Goal: Task Accomplishment & Management: Use online tool/utility

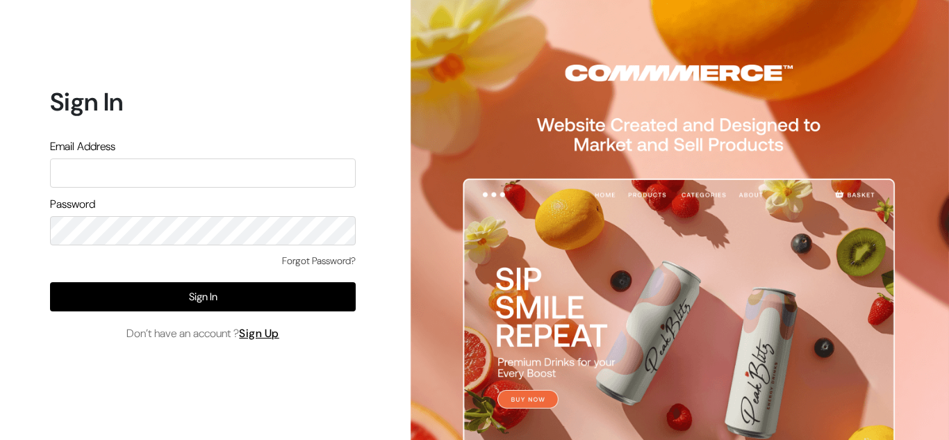
click at [151, 177] on input "text" at bounding box center [203, 172] width 306 height 29
click at [249, 180] on input "text" at bounding box center [203, 172] width 306 height 29
type input "santoshisharma398@gmail.com"
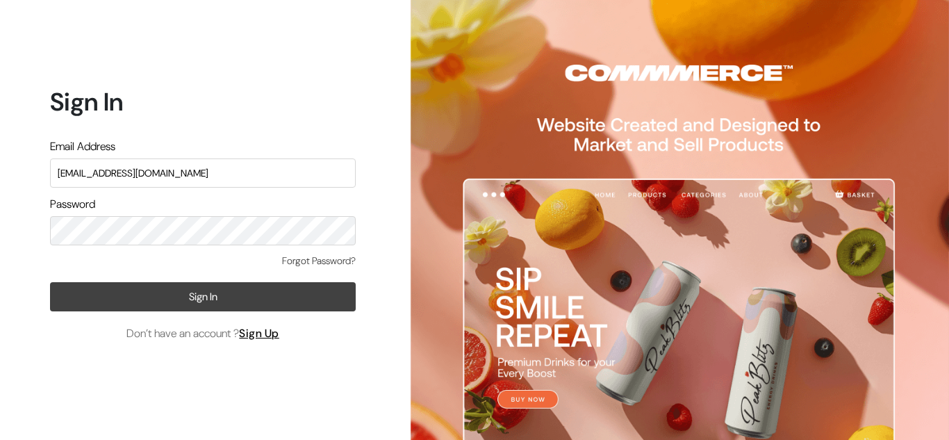
click at [117, 300] on button "Sign In" at bounding box center [203, 296] width 306 height 29
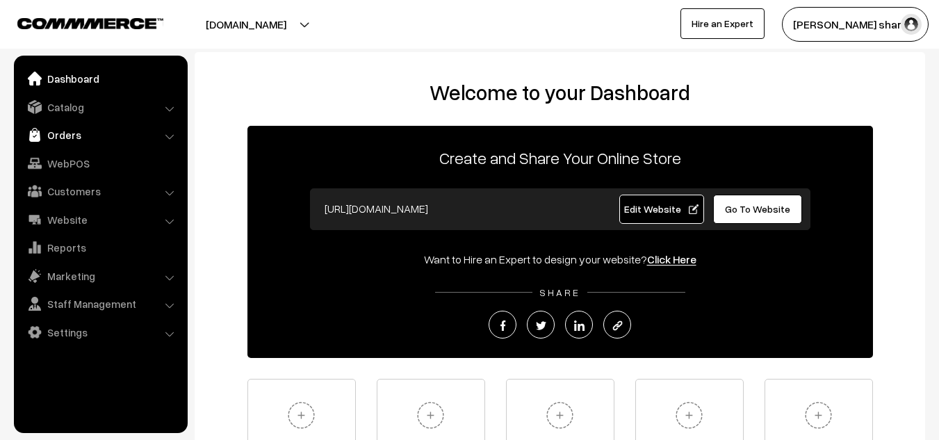
click at [71, 142] on link "Orders" at bounding box center [99, 134] width 165 height 25
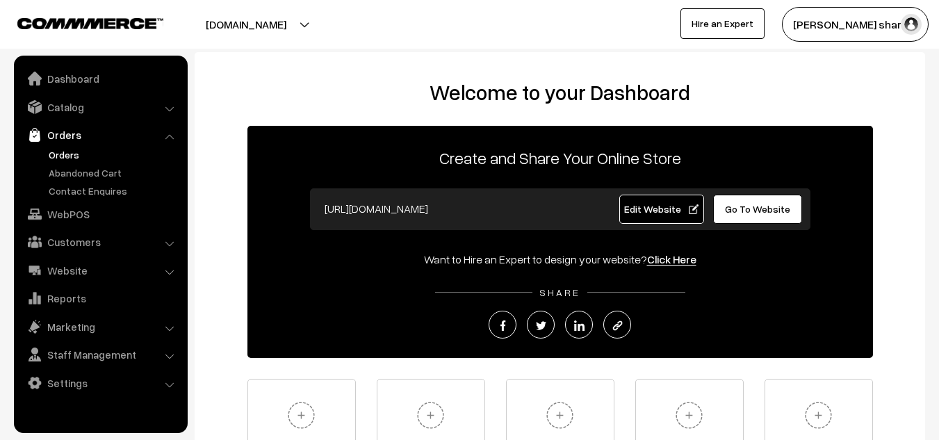
click at [64, 156] on link "Orders" at bounding box center [114, 154] width 138 height 15
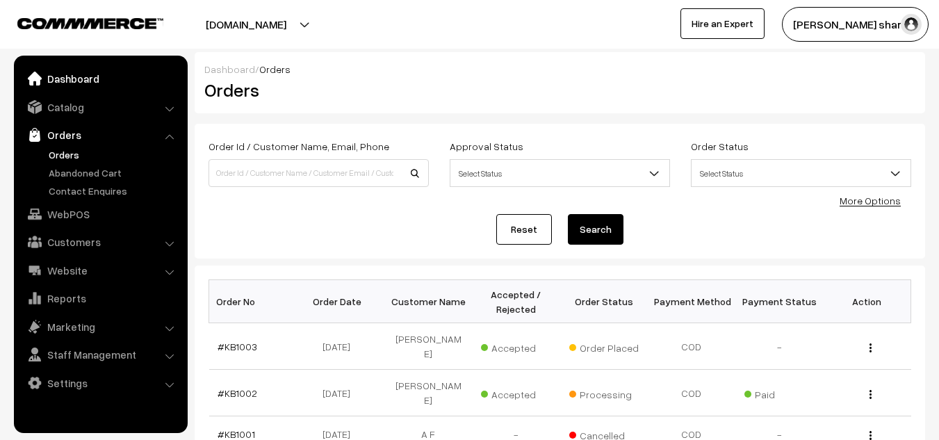
drag, startPoint x: 738, startPoint y: 238, endPoint x: 88, endPoint y: 81, distance: 669.4
click at [88, 81] on link "Dashboard" at bounding box center [99, 78] width 165 height 25
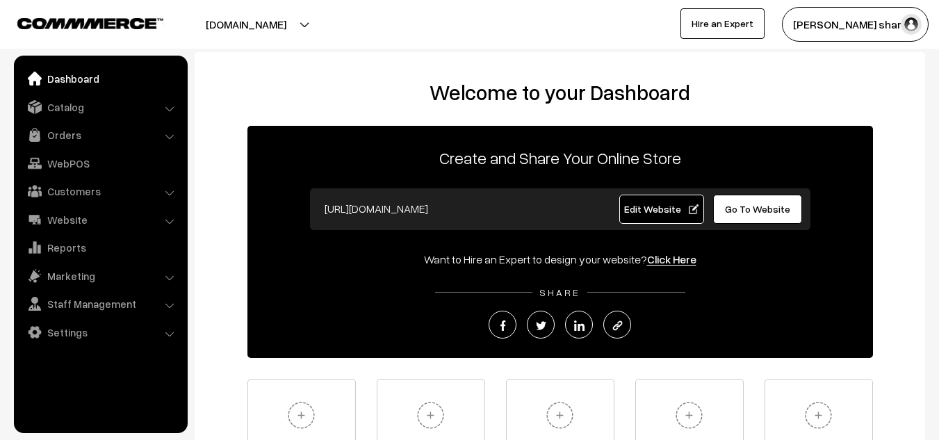
click at [279, 31] on button "[DOMAIN_NAME]" at bounding box center [246, 24] width 178 height 35
click at [645, 65] on div "Welcome to your Dashboard Create and Share Your Online Store [URL][DOMAIN_NAME]…" at bounding box center [560, 285] width 730 height 466
drag, startPoint x: 345, startPoint y: 4, endPoint x: 261, endPoint y: 232, distance: 243.2
click at [261, 232] on div "Create and Share Your Online Store https://knitbirds.in Edit Website Go To Webs…" at bounding box center [560, 242] width 626 height 232
click at [60, 137] on link "Orders" at bounding box center [99, 134] width 165 height 25
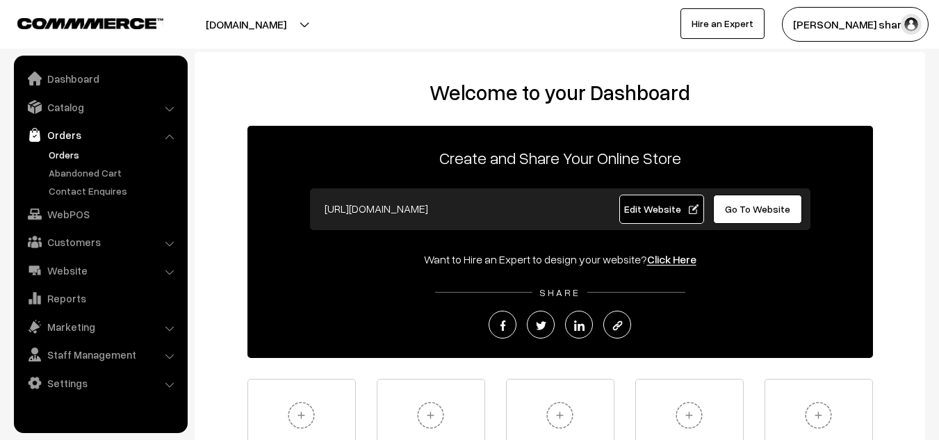
click at [59, 153] on link "Orders" at bounding box center [114, 154] width 138 height 15
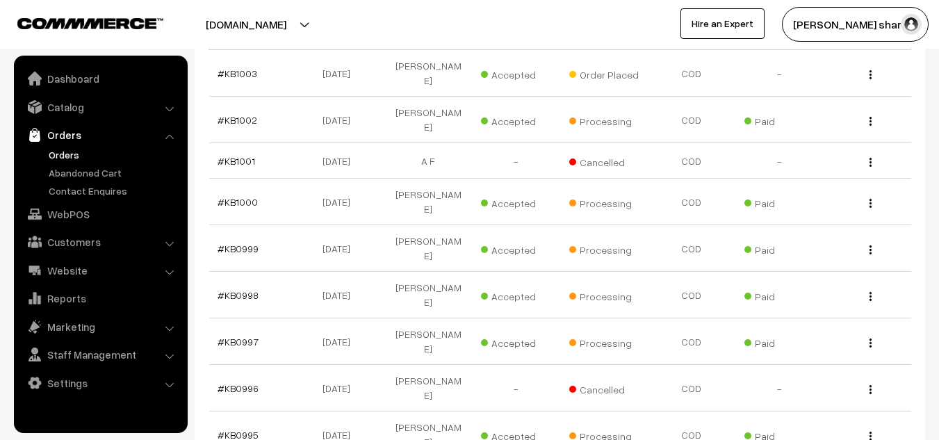
scroll to position [446, 0]
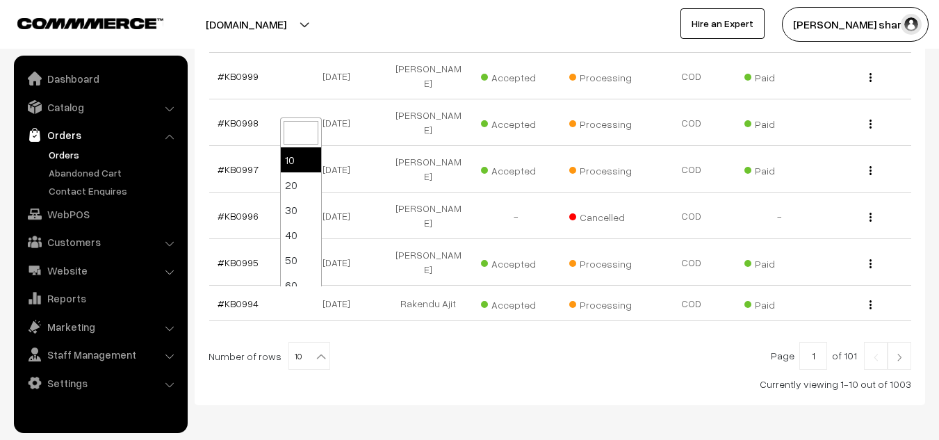
click at [296, 343] on span "10" at bounding box center [309, 357] width 40 height 28
select select "100"
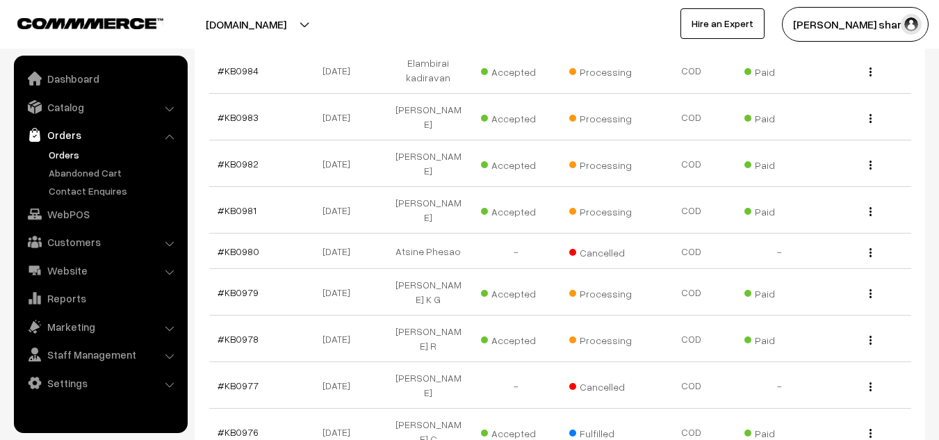
scroll to position [1131, 0]
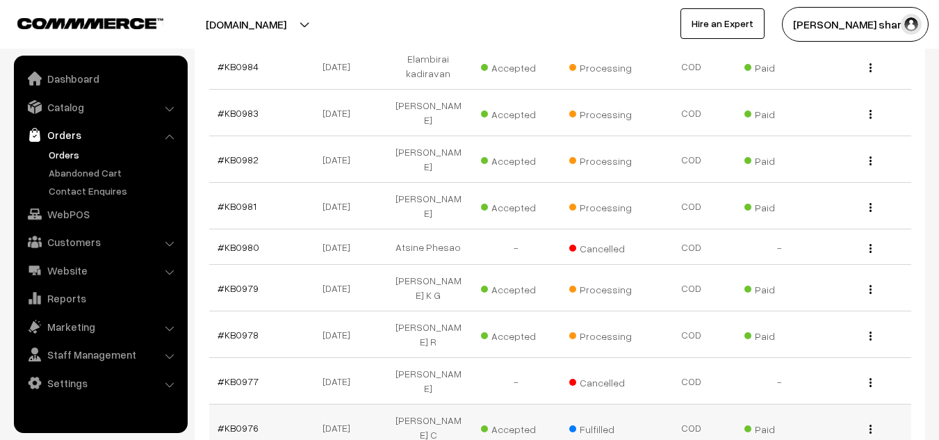
click at [869, 423] on button "button" at bounding box center [870, 428] width 3 height 11
click at [236, 422] on link "#KB0976" at bounding box center [238, 428] width 41 height 12
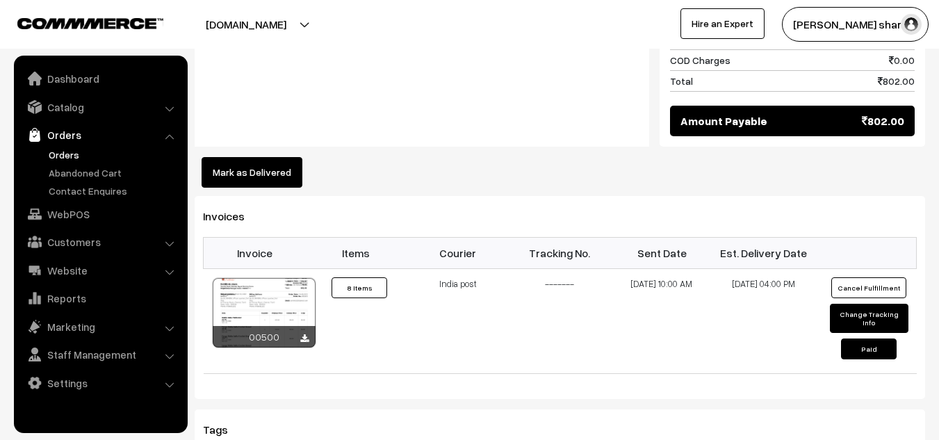
scroll to position [1333, 0]
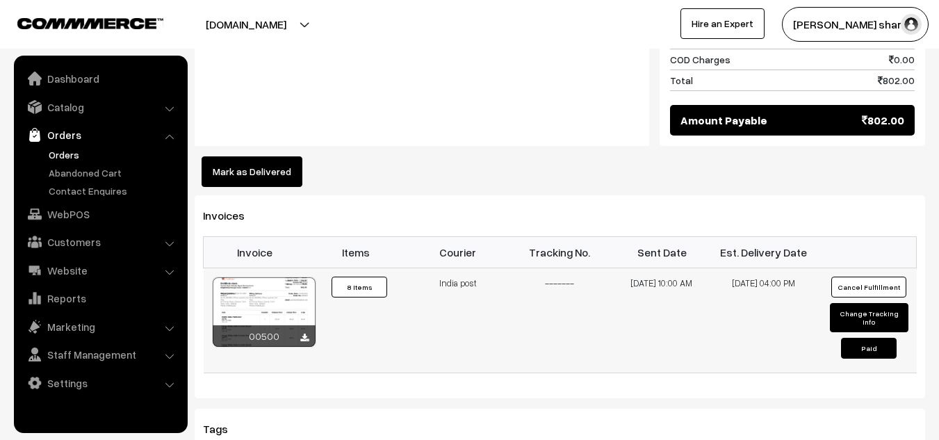
click at [644, 270] on td "12-08-2025 10:00 AM" at bounding box center [662, 320] width 102 height 105
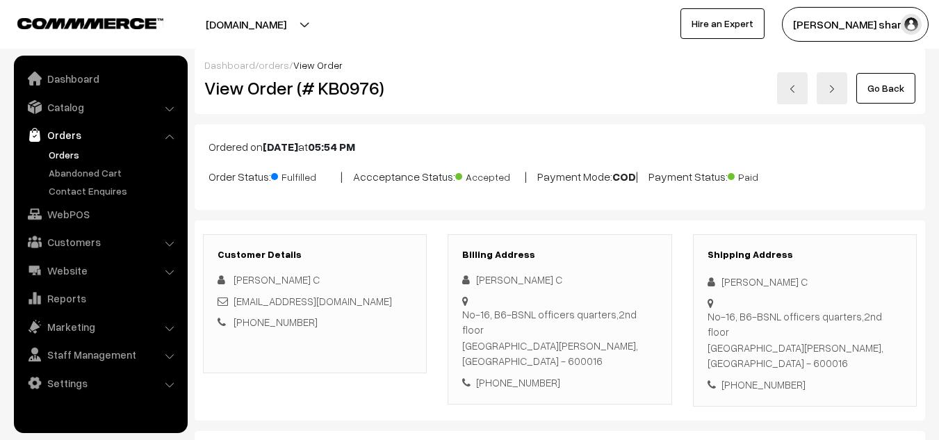
scroll to position [0, 0]
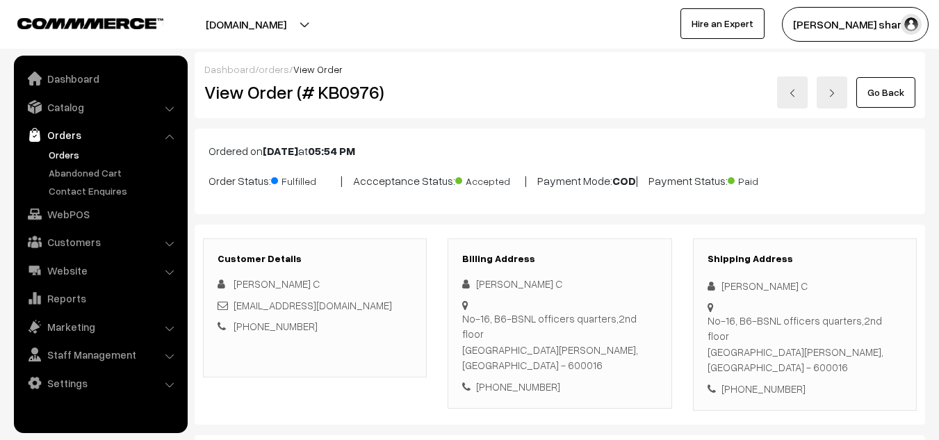
click at [883, 89] on link "Go Back" at bounding box center [885, 92] width 59 height 31
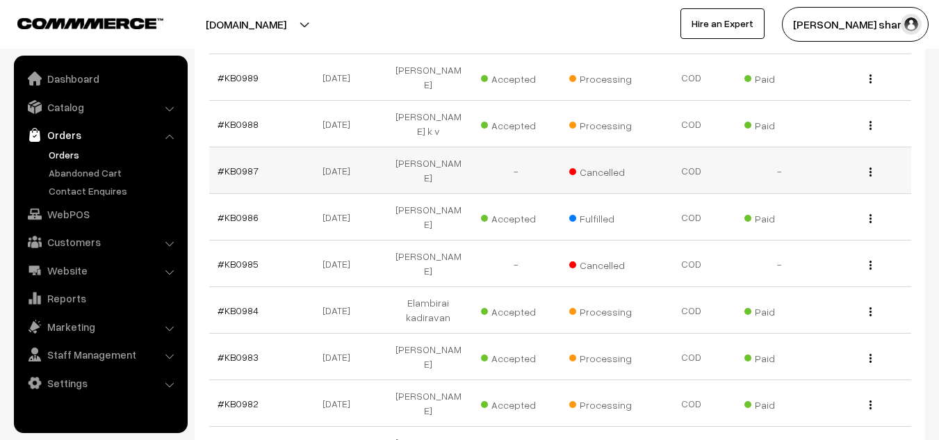
scroll to position [888, 0]
click at [232, 397] on link "#KB0982" at bounding box center [238, 403] width 41 height 12
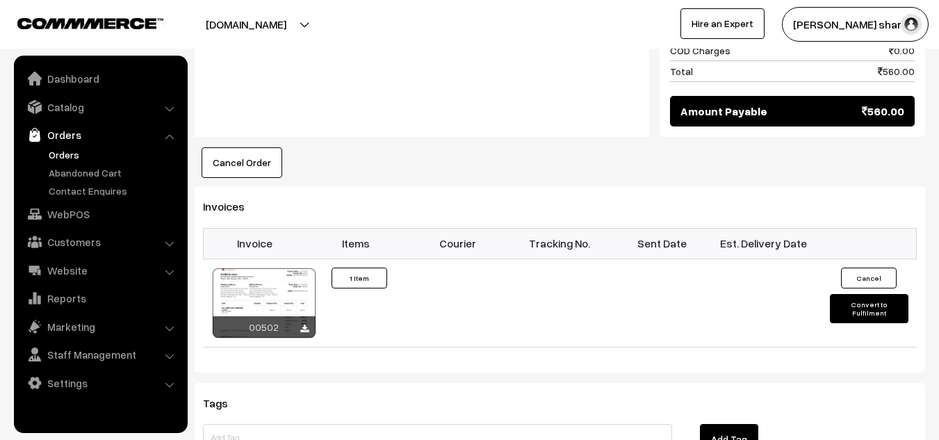
scroll to position [774, 0]
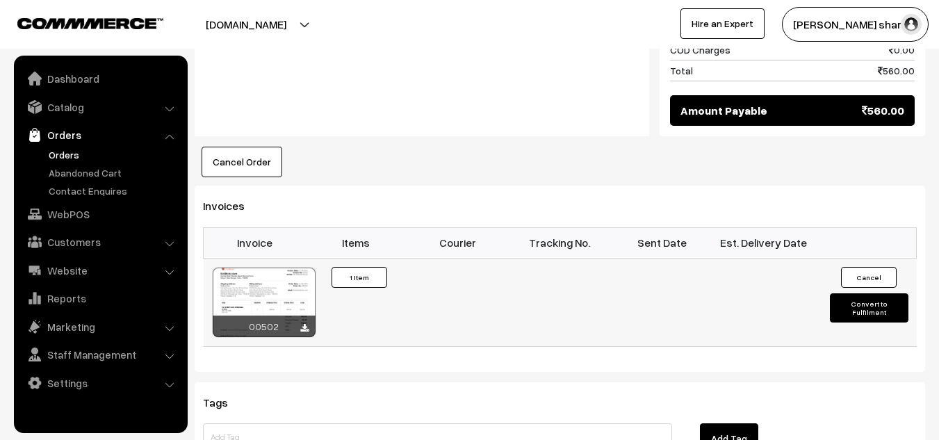
click at [853, 293] on button "Convert to Fulfilment" at bounding box center [869, 307] width 79 height 29
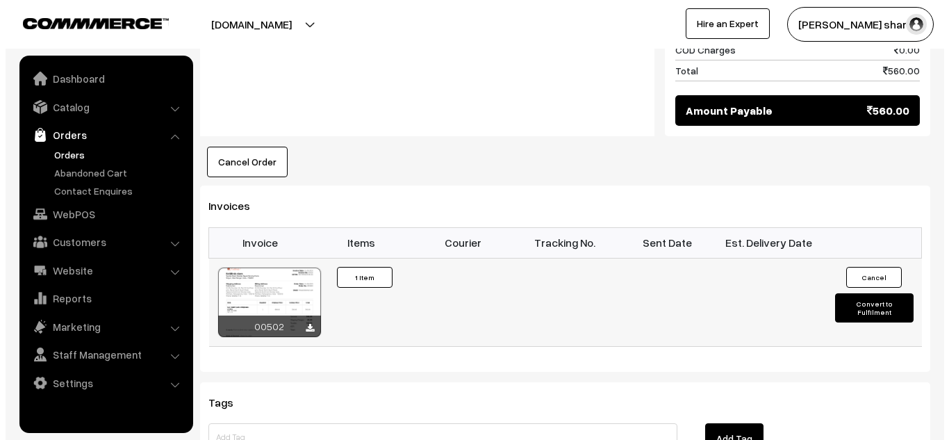
scroll to position [776, 0]
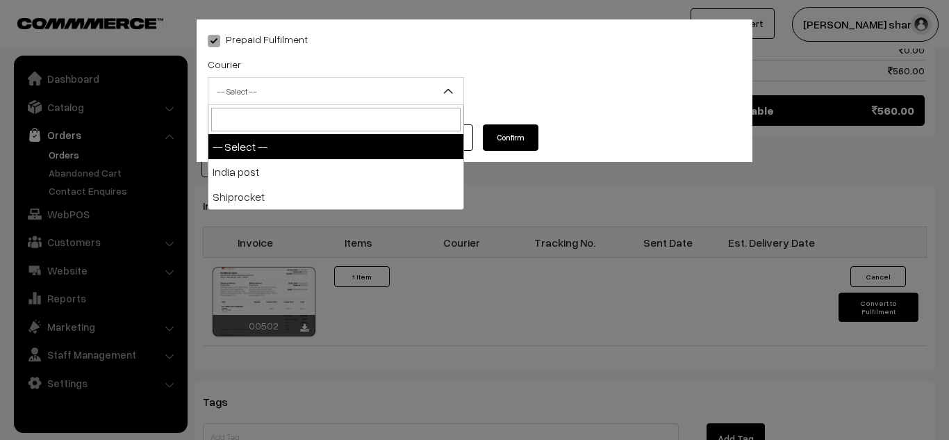
click at [398, 84] on span "-- Select --" at bounding box center [336, 91] width 255 height 24
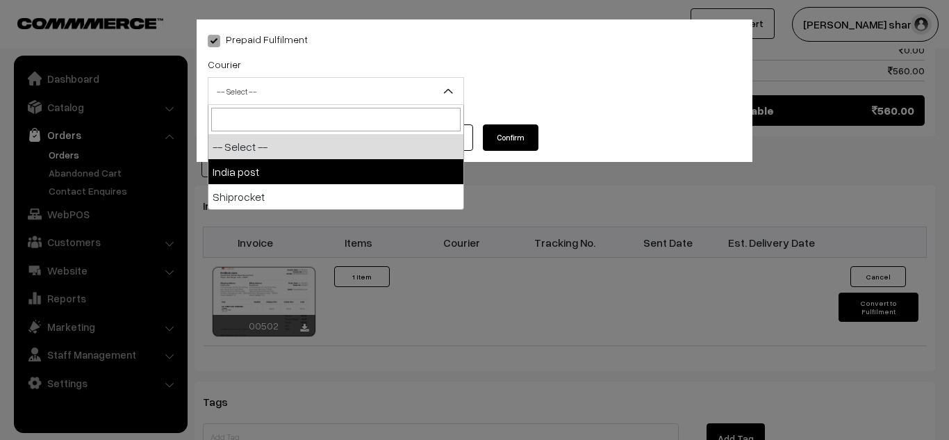
select select "1"
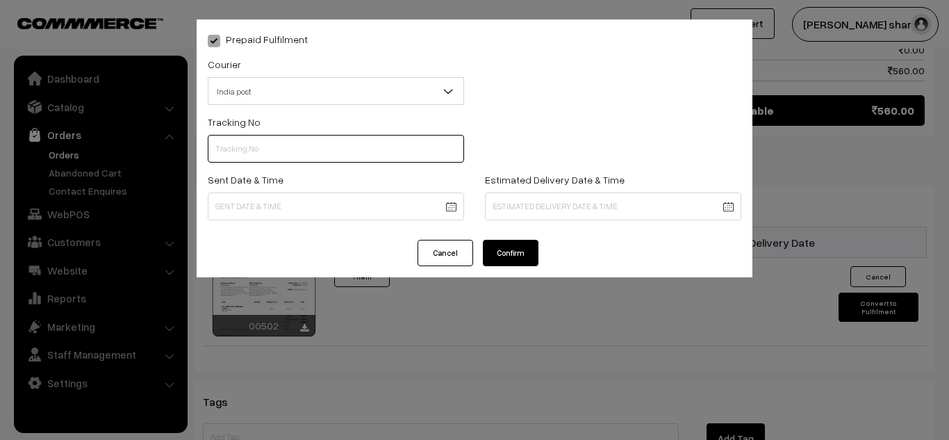
click at [299, 147] on input "text" at bounding box center [336, 149] width 256 height 28
type input "------"
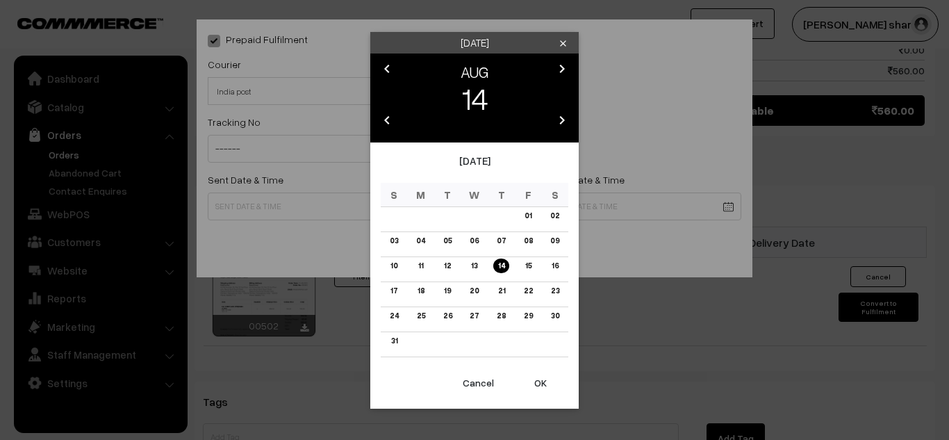
click at [446, 262] on link "12" at bounding box center [447, 266] width 15 height 15
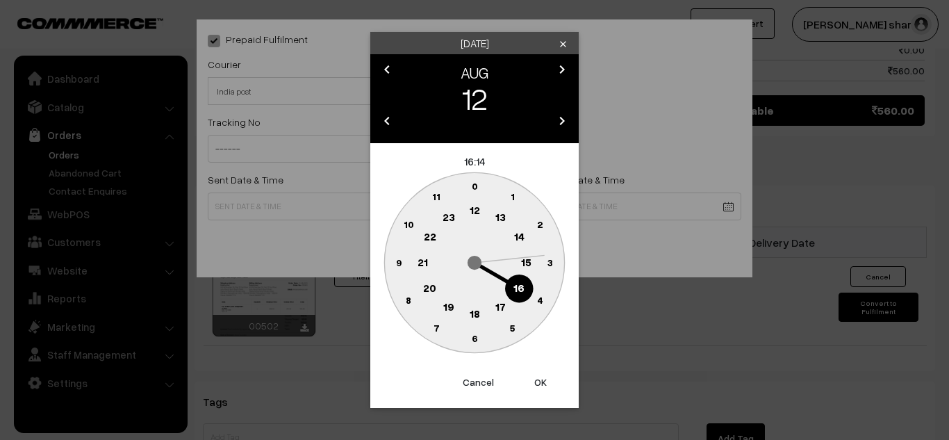
click at [410, 227] on text "10" at bounding box center [409, 224] width 10 height 12
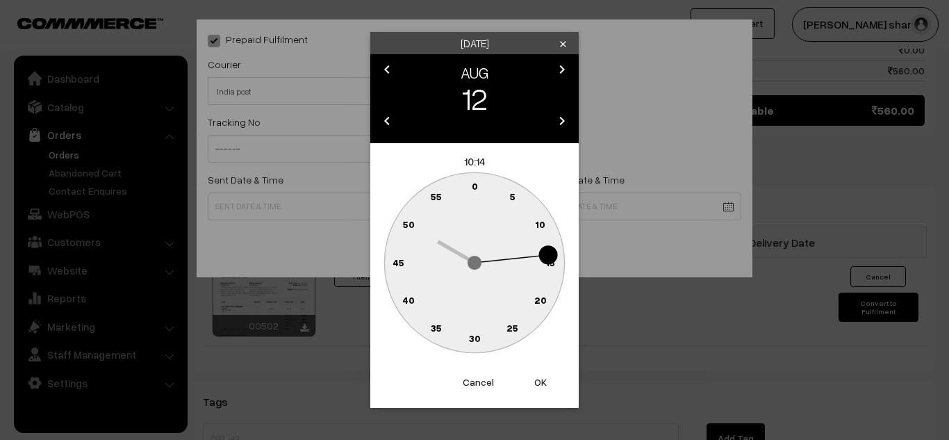
click at [473, 188] on text "0" at bounding box center [475, 186] width 6 height 12
type input "12-08-2025 10:00"
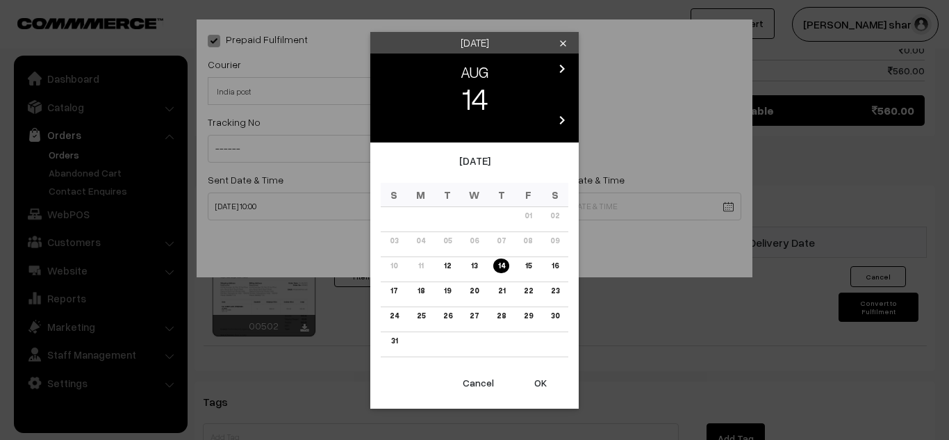
click at [500, 294] on link "21" at bounding box center [500, 291] width 15 height 15
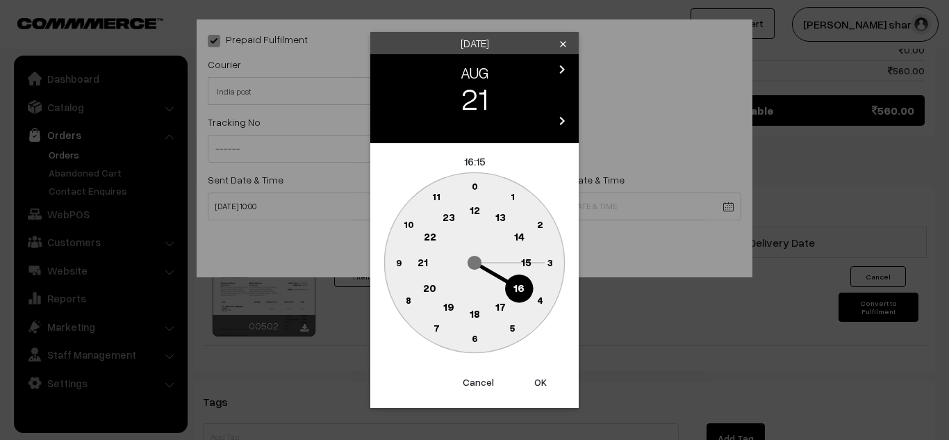
click at [471, 186] on circle at bounding box center [475, 186] width 28 height 28
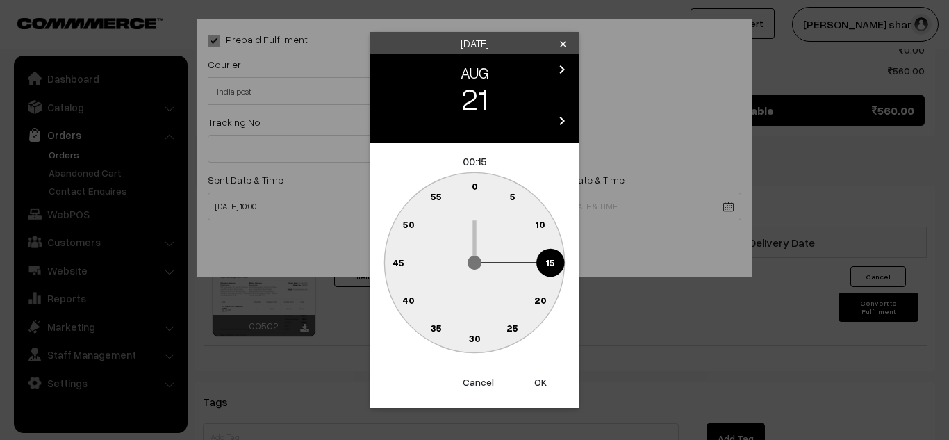
click at [476, 258] on circle at bounding box center [475, 263] width 14 height 14
click at [472, 193] on circle at bounding box center [466, 188] width 19 height 19
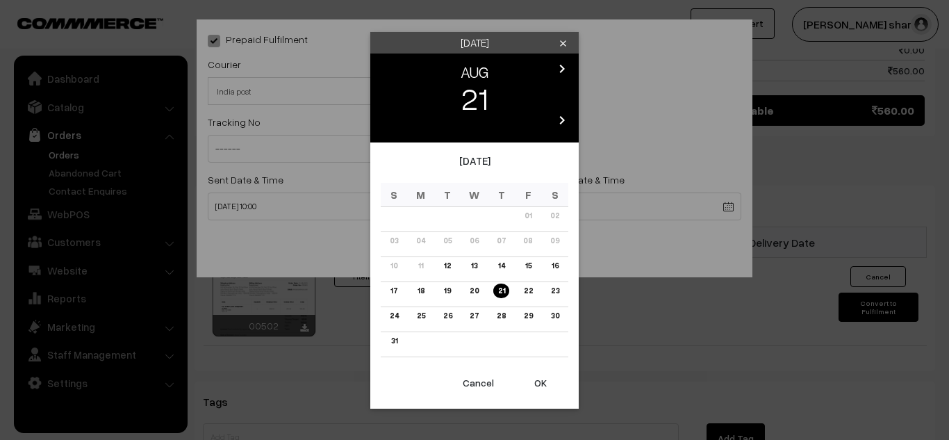
click at [537, 380] on button "OK" at bounding box center [541, 383] width 56 height 31
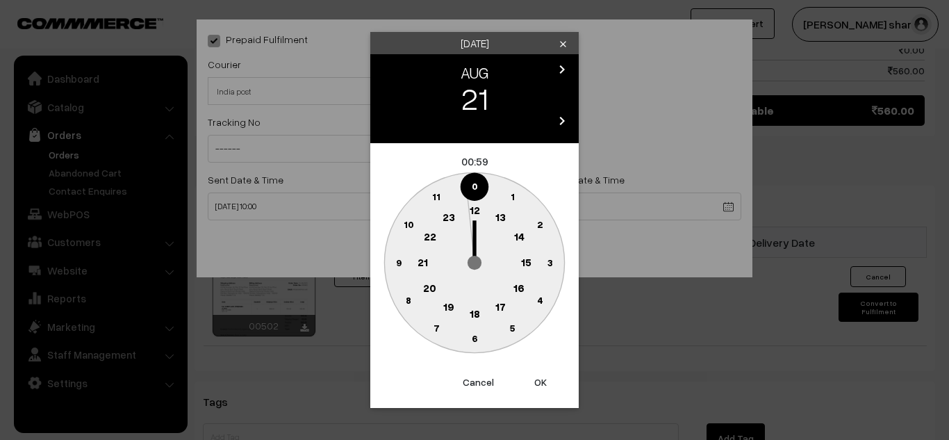
click at [518, 286] on text "16" at bounding box center [519, 287] width 11 height 13
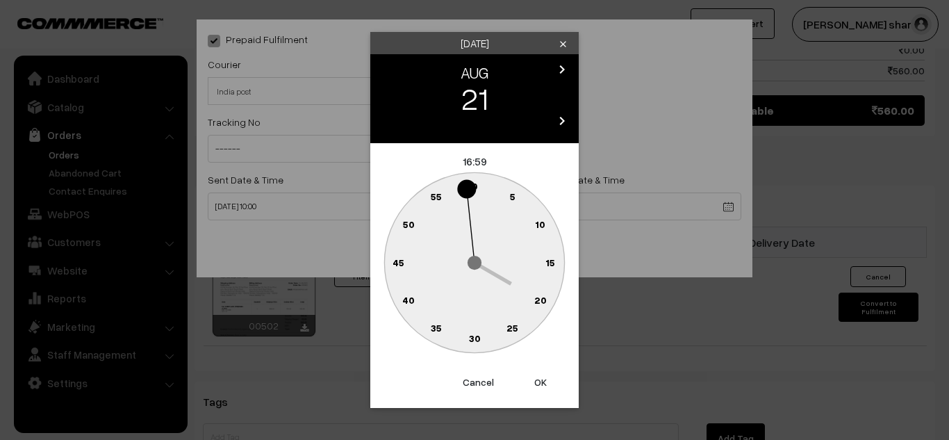
click at [473, 194] on circle at bounding box center [466, 188] width 19 height 19
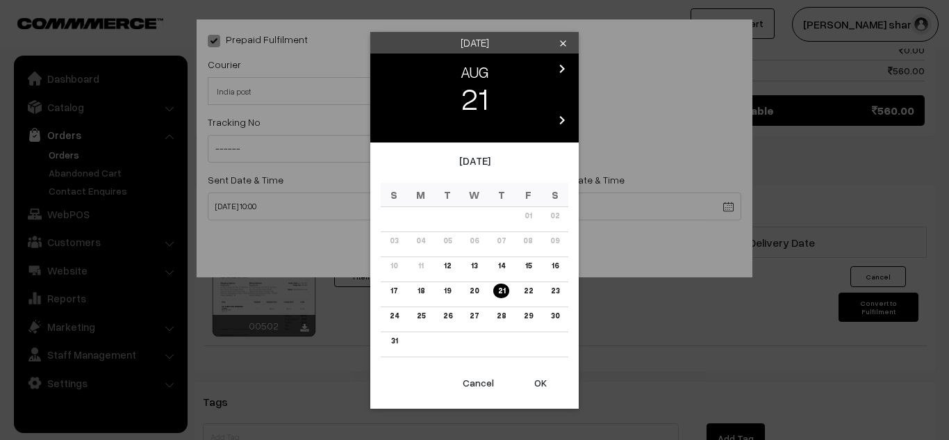
click at [541, 384] on button "OK" at bounding box center [541, 383] width 56 height 31
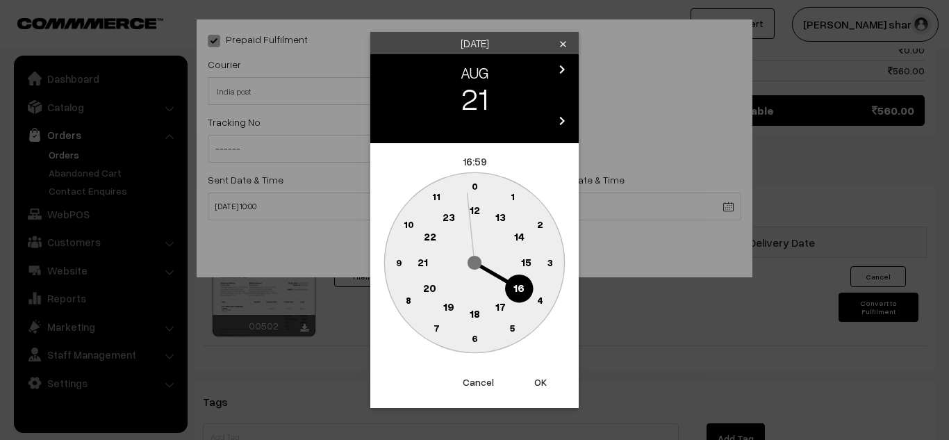
click at [476, 187] on text "0" at bounding box center [475, 186] width 6 height 12
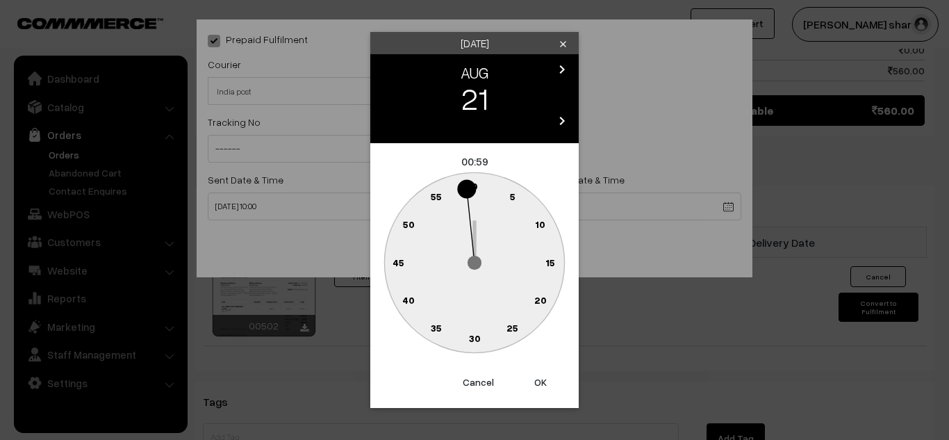
click at [522, 284] on circle at bounding box center [474, 262] width 180 height 180
click at [538, 302] on text "20" at bounding box center [540, 300] width 13 height 12
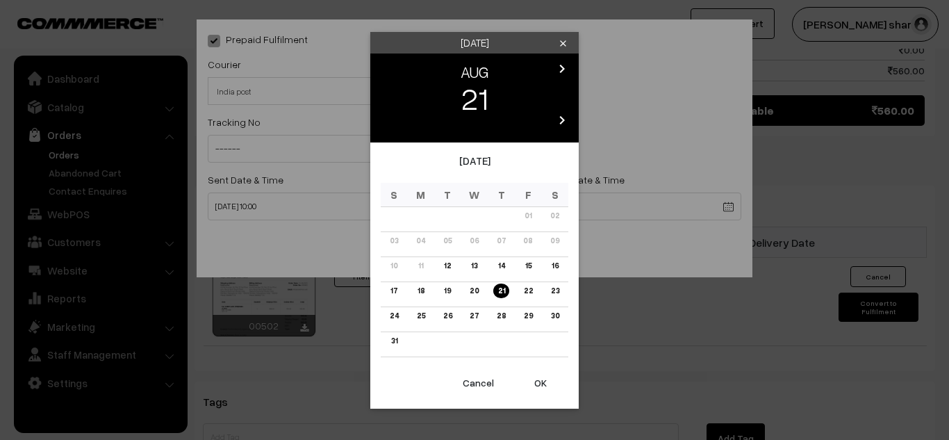
click at [540, 386] on button "OK" at bounding box center [541, 383] width 56 height 31
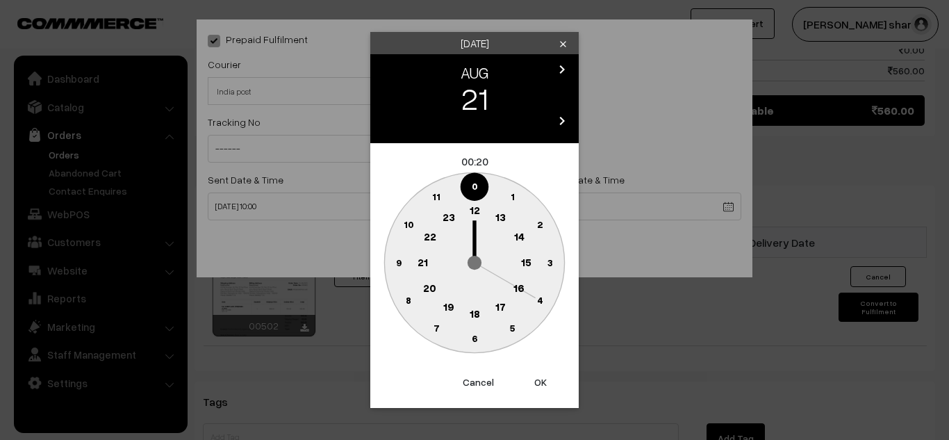
click at [516, 286] on text "16" at bounding box center [519, 287] width 11 height 13
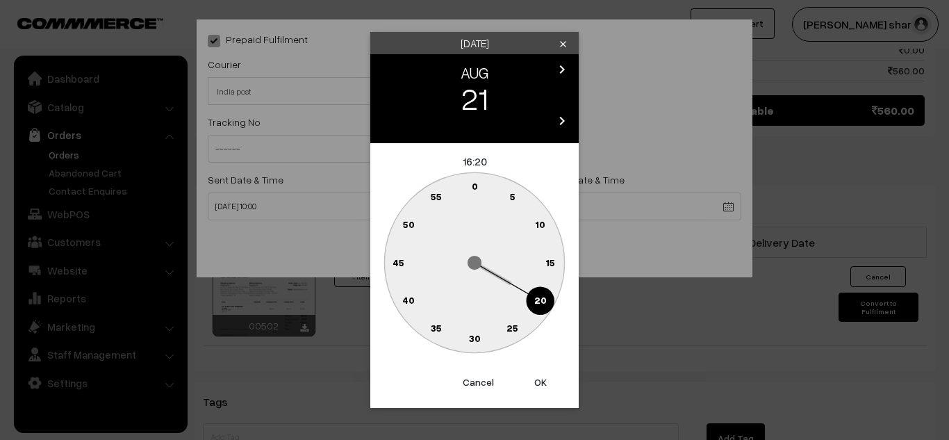
click at [540, 374] on button "OK" at bounding box center [541, 382] width 56 height 31
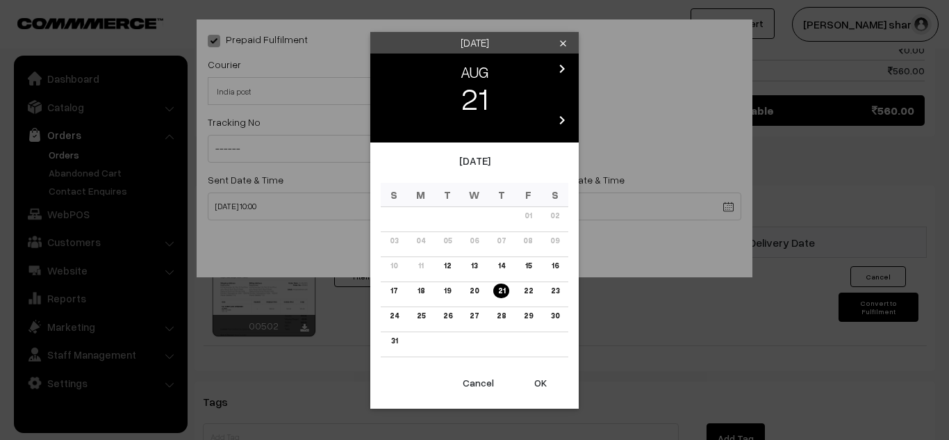
click at [538, 379] on button "OK" at bounding box center [541, 383] width 56 height 31
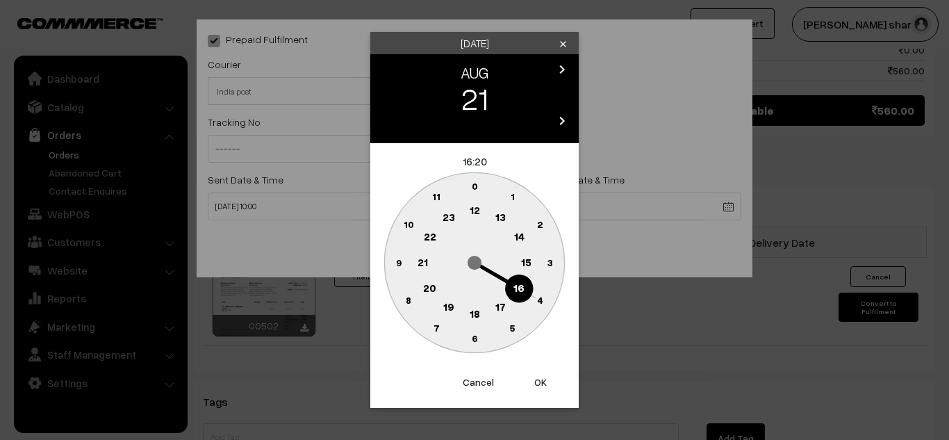
click at [473, 184] on text "0" at bounding box center [475, 186] width 6 height 12
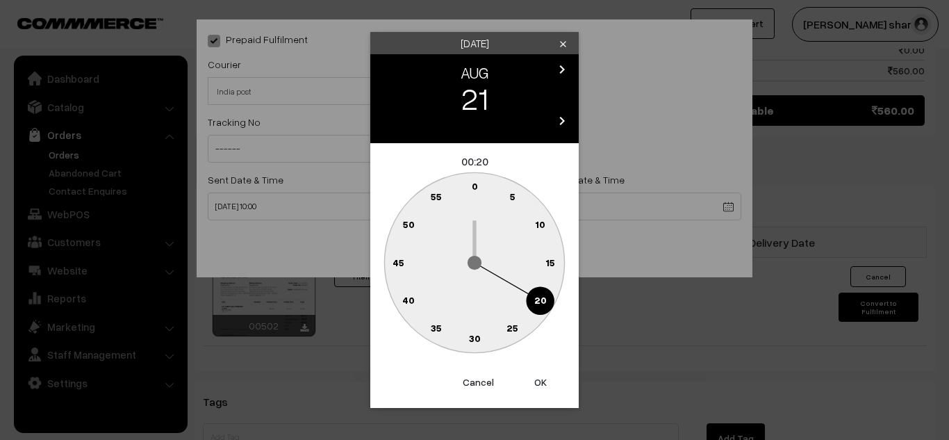
click at [475, 183] on text "0" at bounding box center [475, 186] width 6 height 12
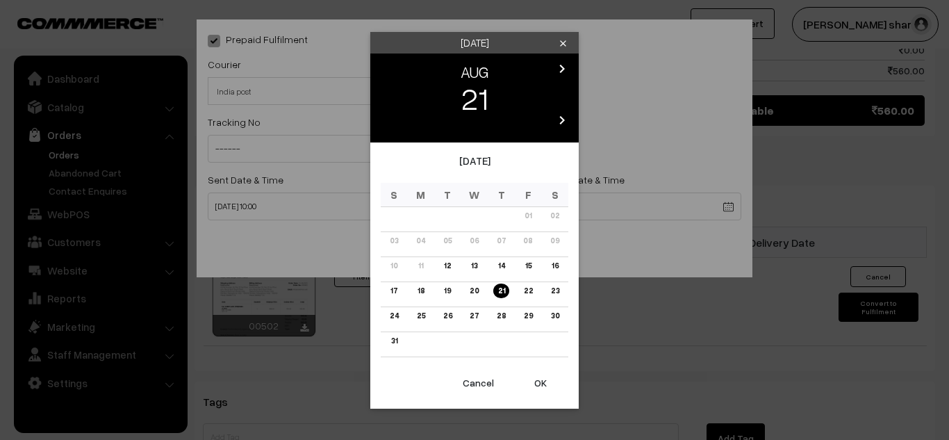
click at [538, 385] on button "OK" at bounding box center [541, 383] width 56 height 31
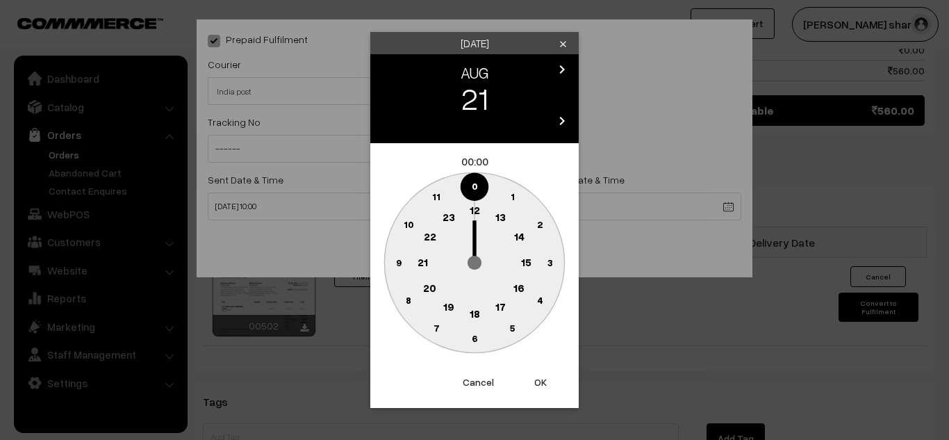
click at [518, 290] on text "16" at bounding box center [519, 287] width 11 height 13
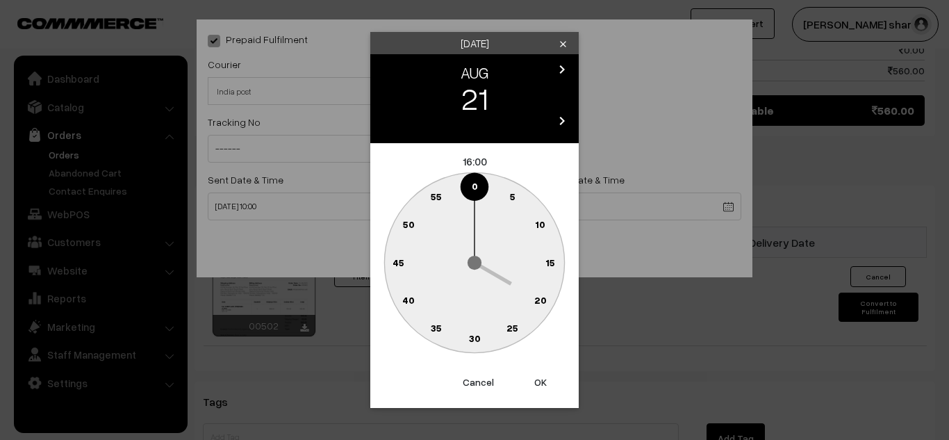
click at [541, 378] on button "OK" at bounding box center [541, 382] width 56 height 31
type input "21-08-2025 16:00"
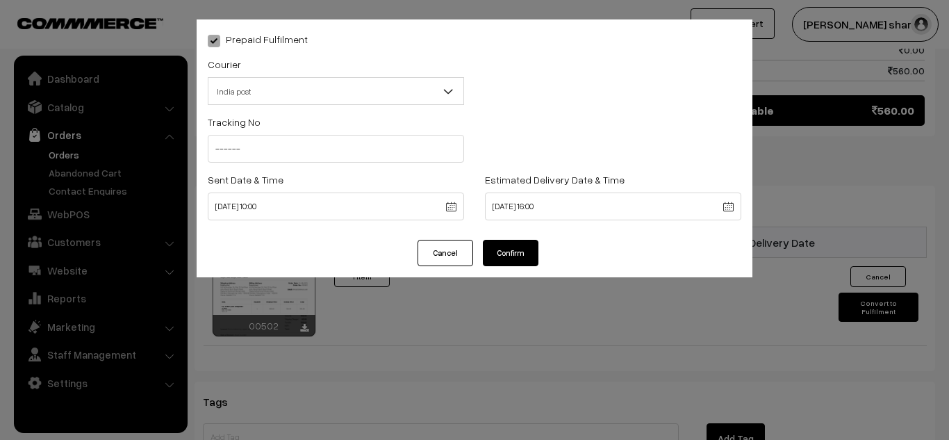
click at [507, 251] on button "Confirm" at bounding box center [511, 253] width 56 height 26
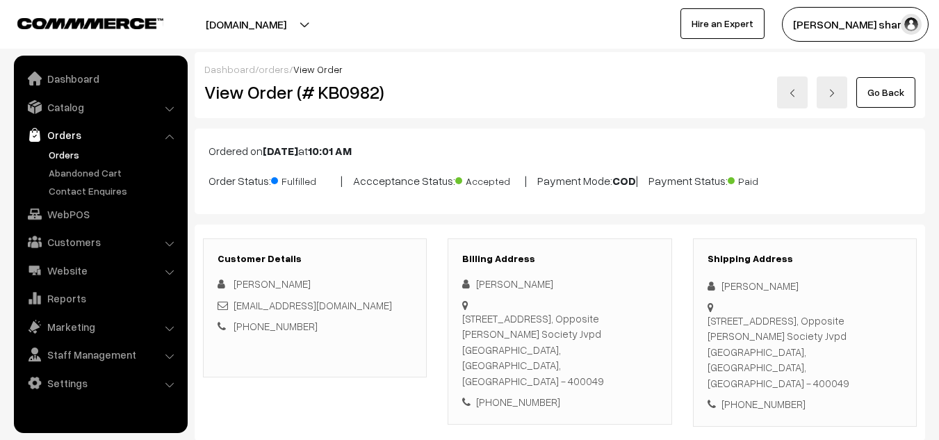
click at [889, 91] on link "Go Back" at bounding box center [885, 92] width 59 height 31
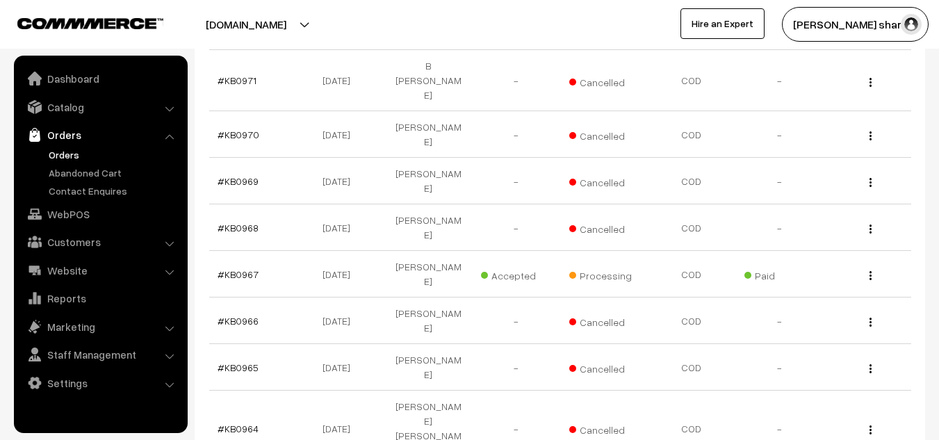
scroll to position [1717, 0]
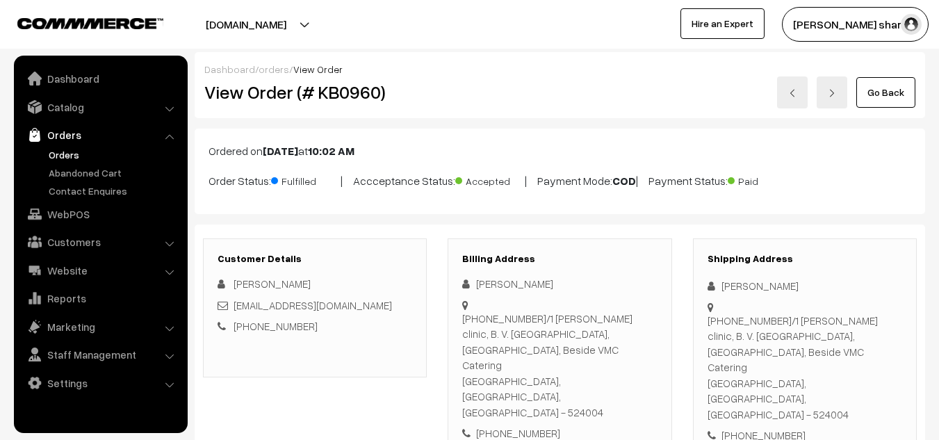
click at [908, 89] on link "Go Back" at bounding box center [885, 92] width 59 height 31
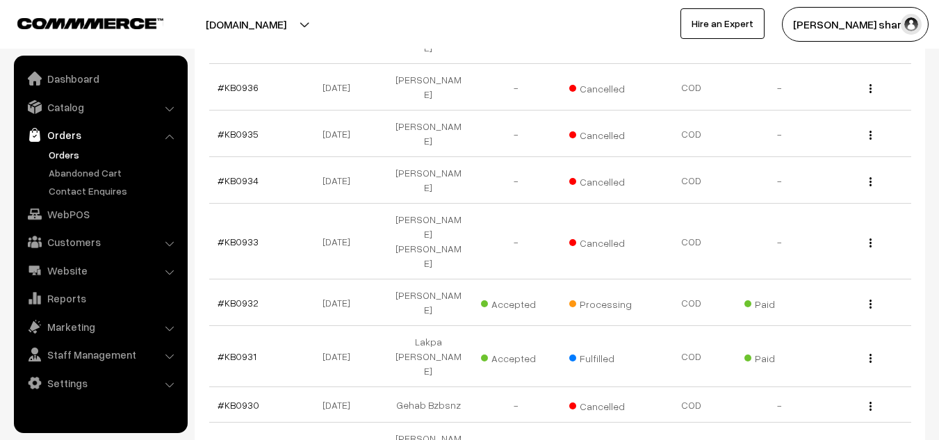
scroll to position [3346, 0]
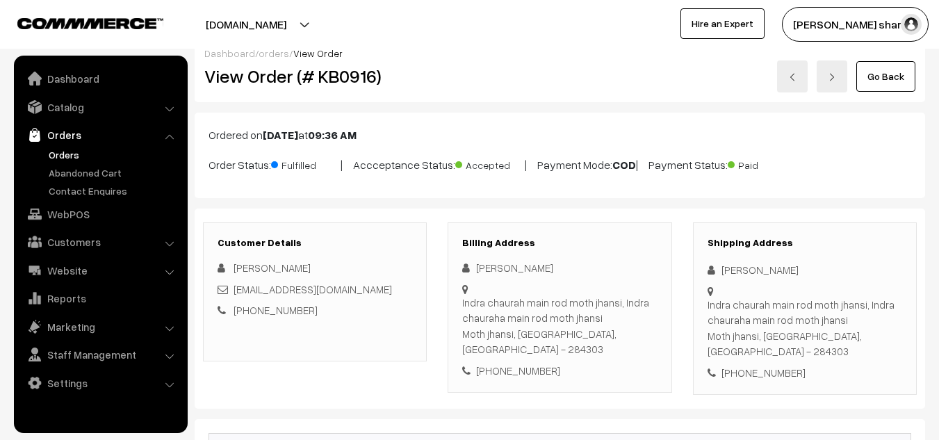
scroll to position [30, 0]
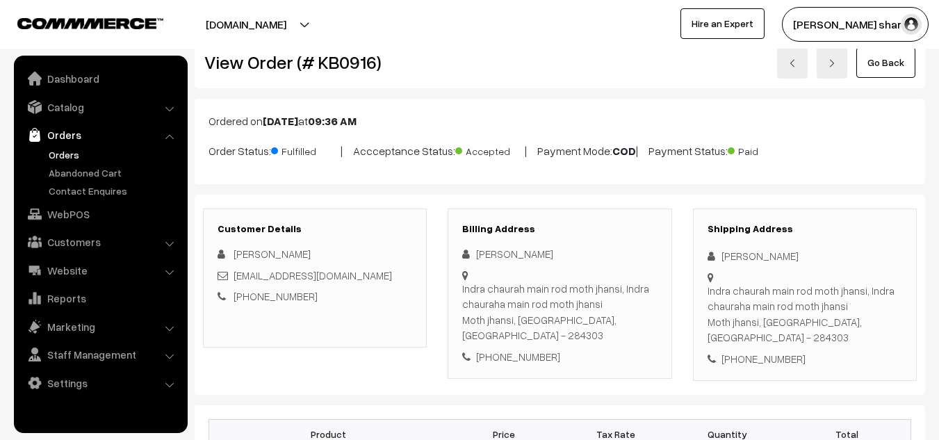
click at [888, 63] on link "Go Back" at bounding box center [885, 62] width 59 height 31
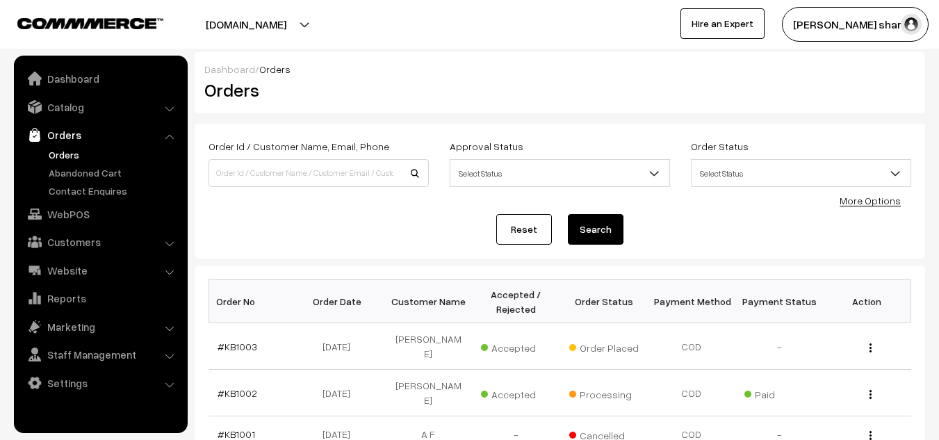
click at [641, 236] on div "Reset Search" at bounding box center [560, 229] width 703 height 31
click at [644, 246] on div "Order Id / Customer Name, Email, Phone Approval Status Select Status Awaiting A…" at bounding box center [560, 191] width 730 height 135
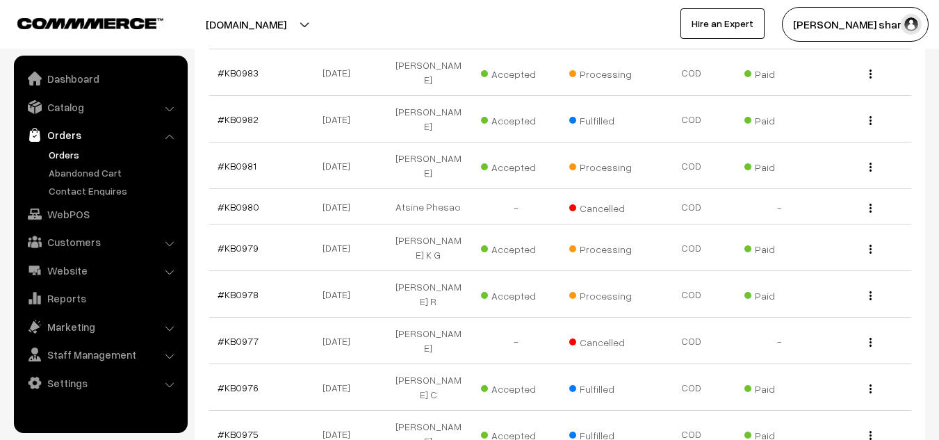
scroll to position [1172, 0]
click at [245, 427] on link "#KB0975" at bounding box center [238, 433] width 41 height 12
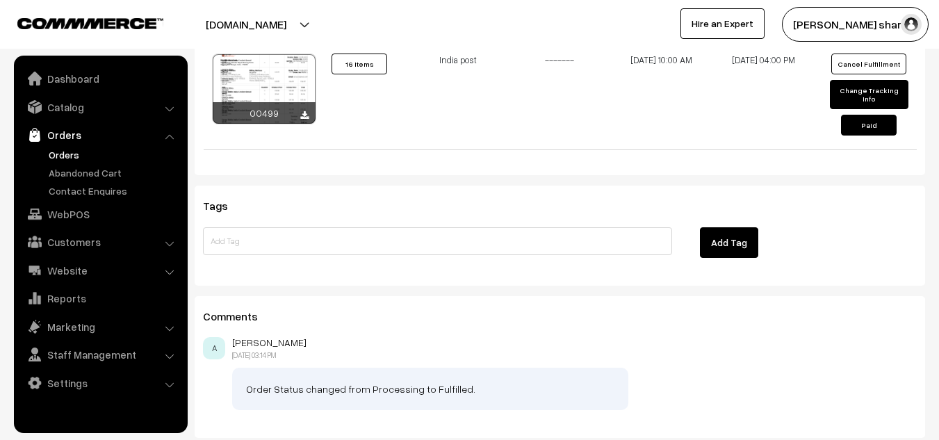
scroll to position [2198, 0]
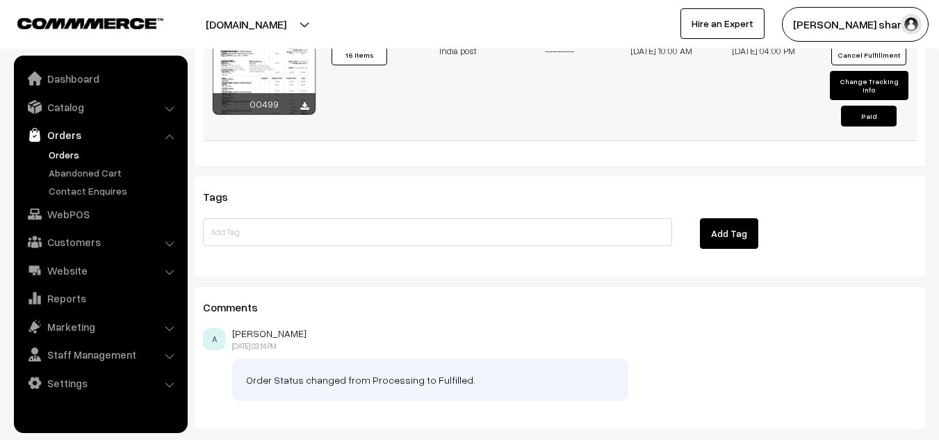
click at [627, 124] on td "14-08-2025 10:00 AM" at bounding box center [662, 88] width 102 height 105
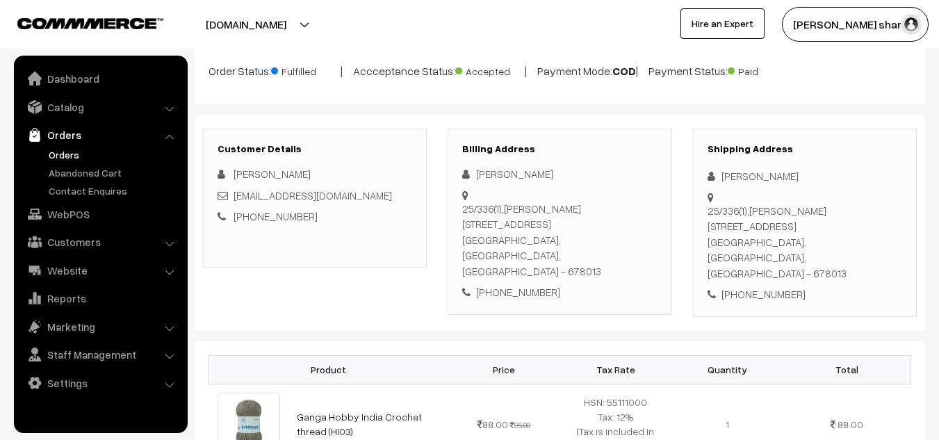
scroll to position [0, 0]
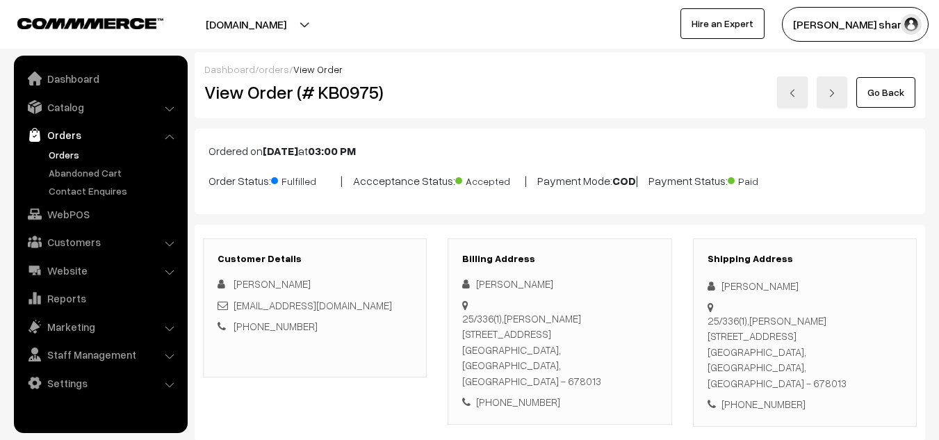
click at [890, 97] on link "Go Back" at bounding box center [885, 92] width 59 height 31
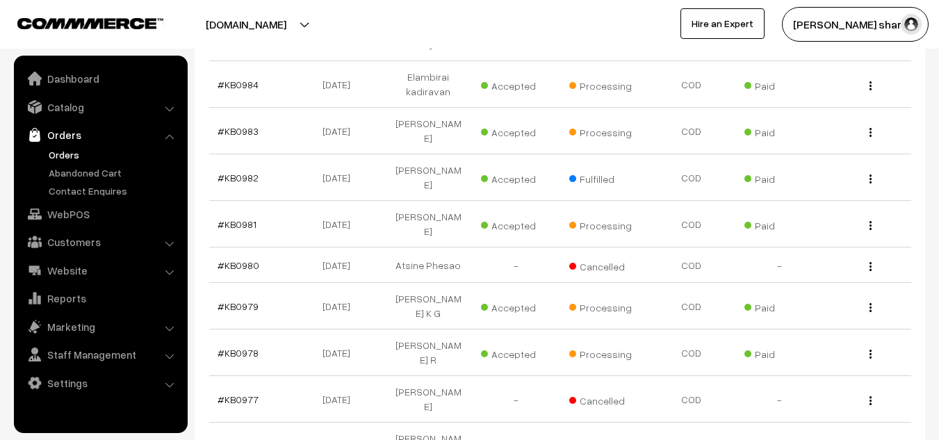
scroll to position [1114, 0]
click at [246, 329] on td "#KB0978" at bounding box center [253, 352] width 88 height 47
click at [237, 346] on link "#KB0978" at bounding box center [238, 352] width 41 height 12
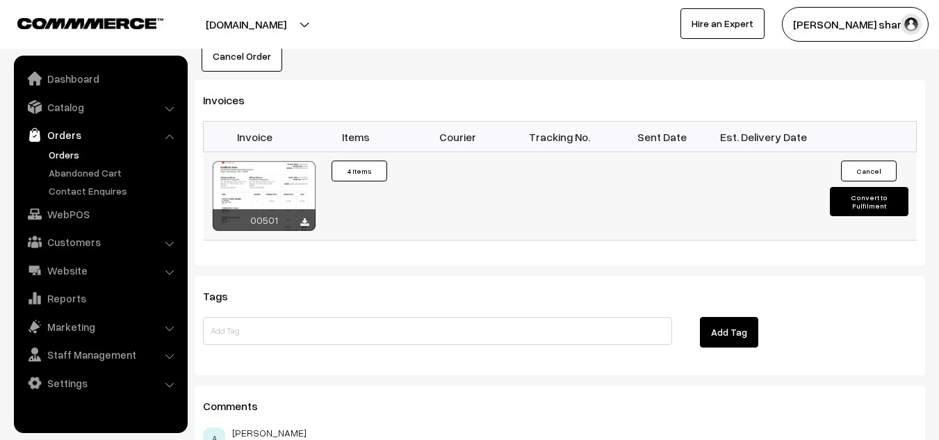
scroll to position [1011, 0]
click at [869, 186] on button "Convert to Fulfilment" at bounding box center [869, 200] width 79 height 29
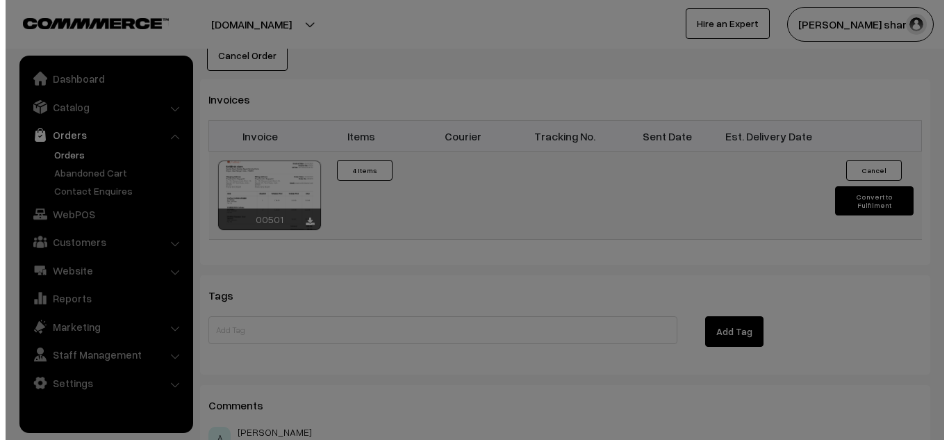
scroll to position [1014, 0]
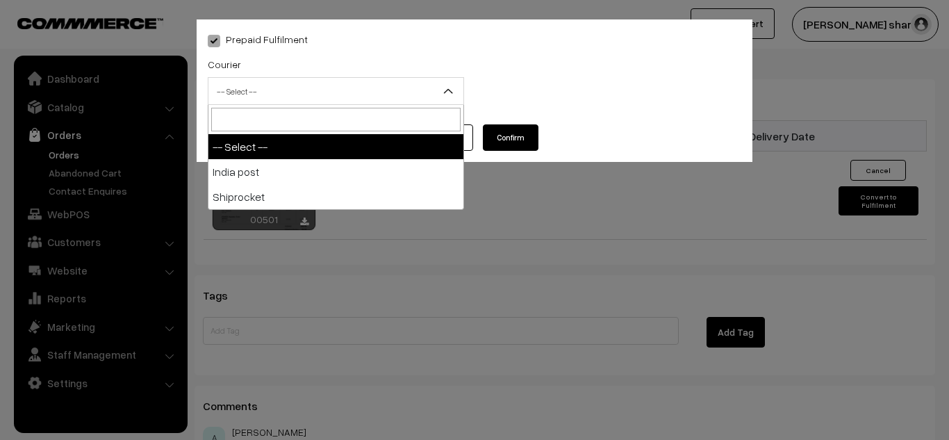
click at [389, 88] on span "-- Select --" at bounding box center [336, 91] width 255 height 24
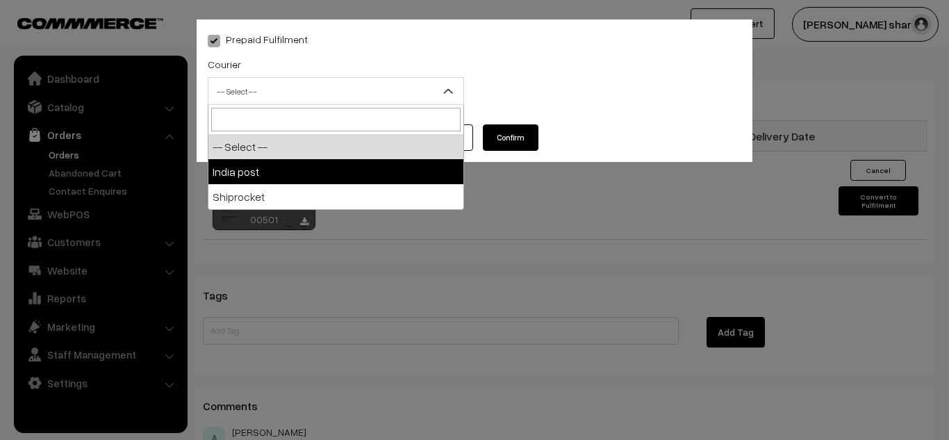
select select "1"
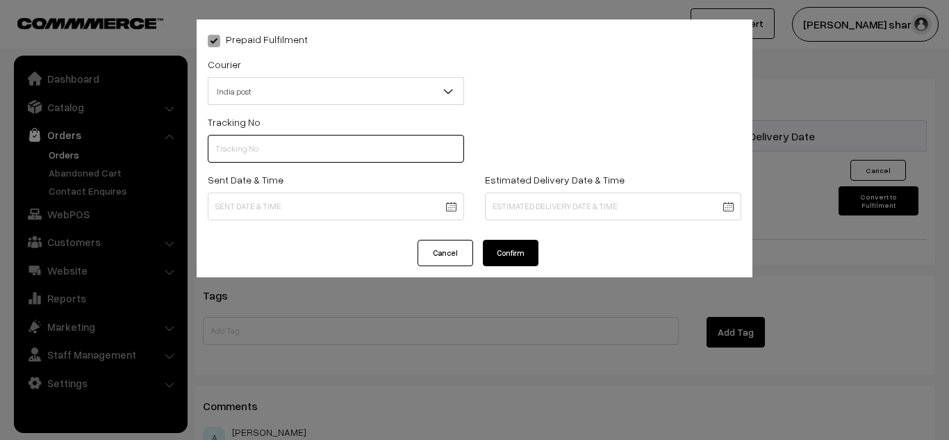
click at [327, 139] on input "text" at bounding box center [336, 149] width 256 height 28
type input "------"
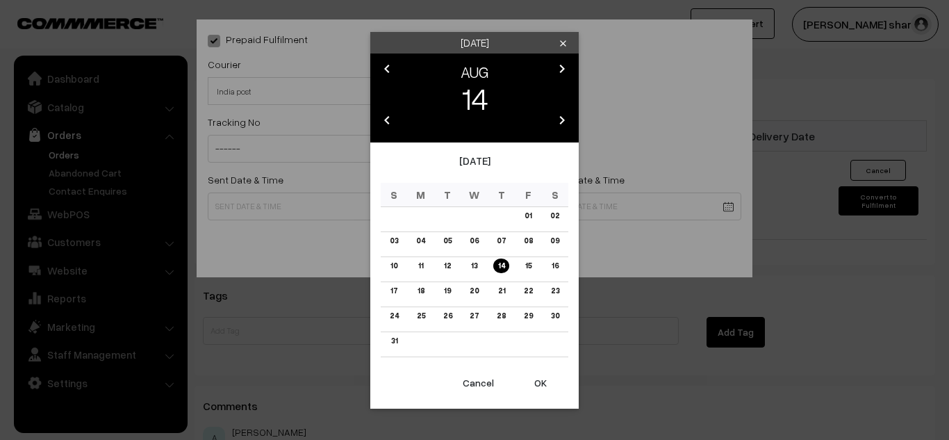
click at [447, 263] on link "12" at bounding box center [447, 266] width 15 height 15
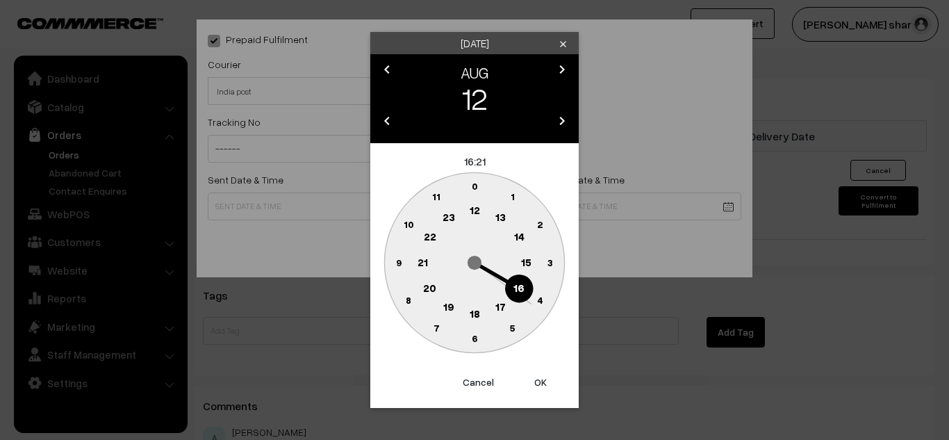
click at [407, 223] on text "10" at bounding box center [409, 224] width 10 height 12
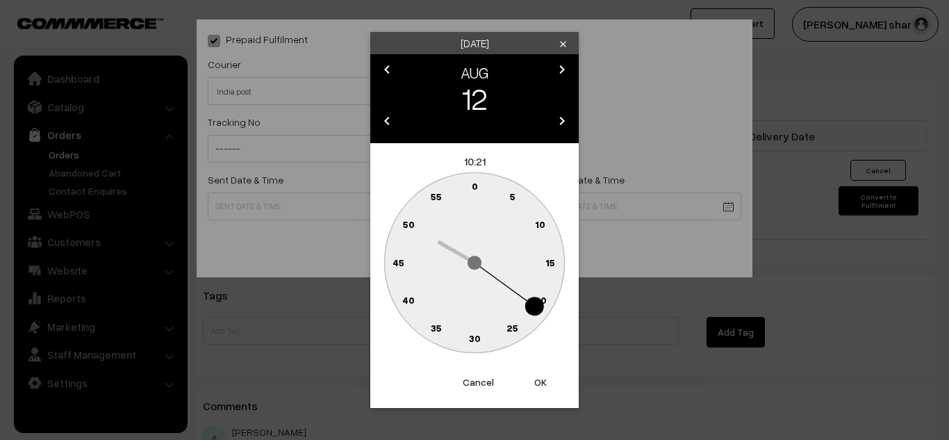
click at [475, 183] on text "0" at bounding box center [475, 186] width 6 height 12
type input "12-08-2025 10:00"
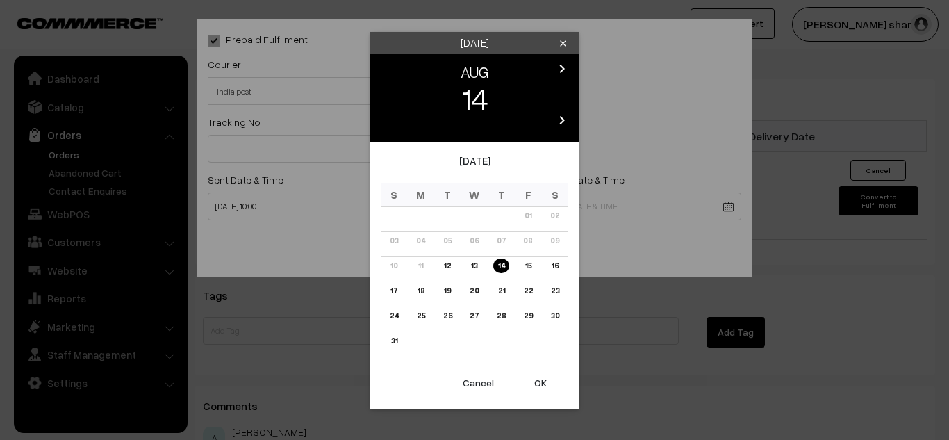
click at [501, 288] on link "21" at bounding box center [500, 291] width 15 height 15
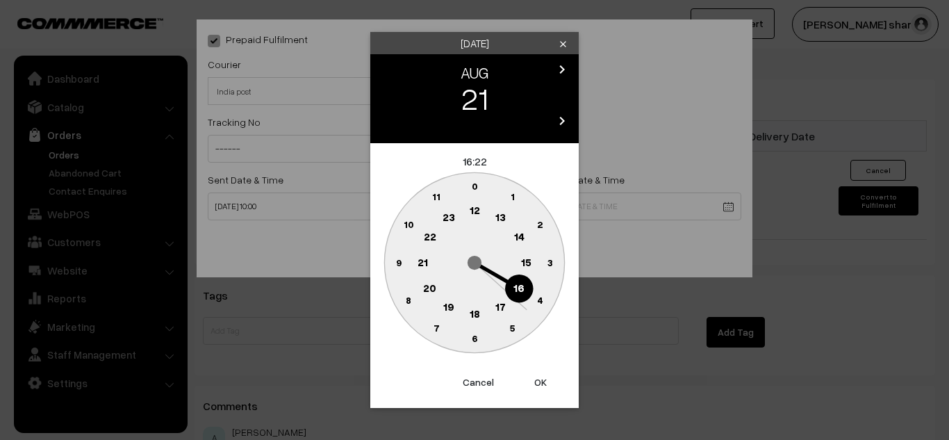
click at [472, 182] on text "0" at bounding box center [475, 186] width 6 height 12
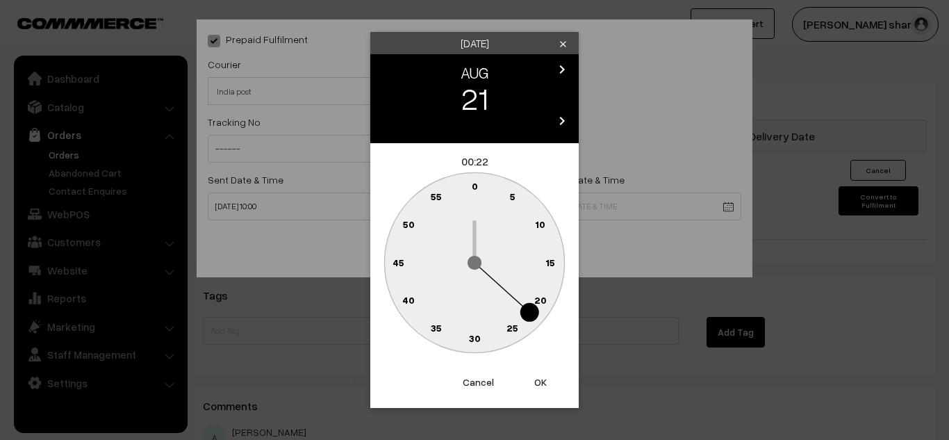
click at [471, 183] on circle at bounding box center [466, 188] width 19 height 19
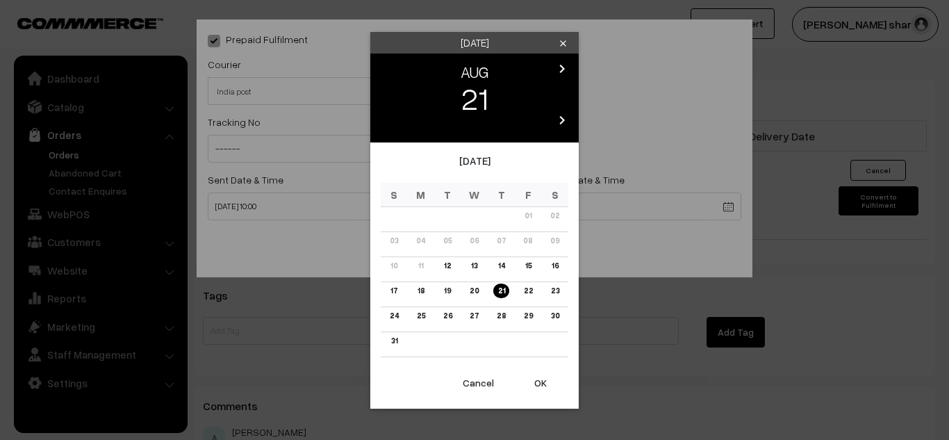
click at [544, 383] on button "OK" at bounding box center [541, 383] width 56 height 31
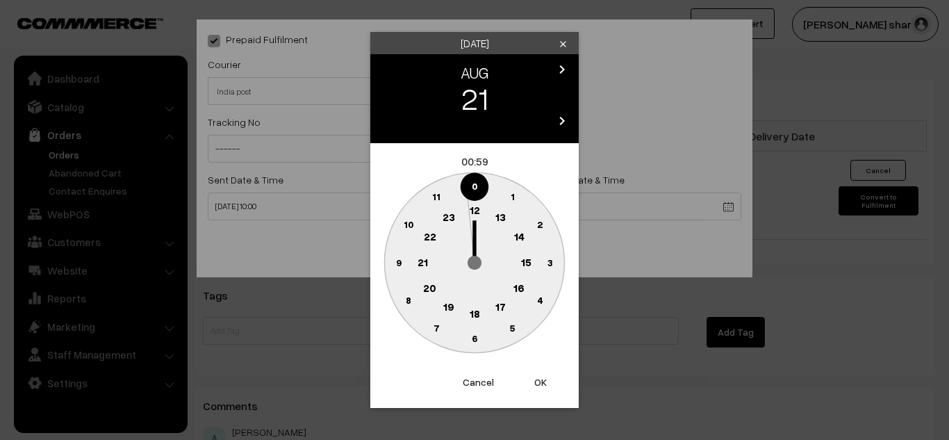
click at [520, 288] on text "16" at bounding box center [519, 287] width 11 height 13
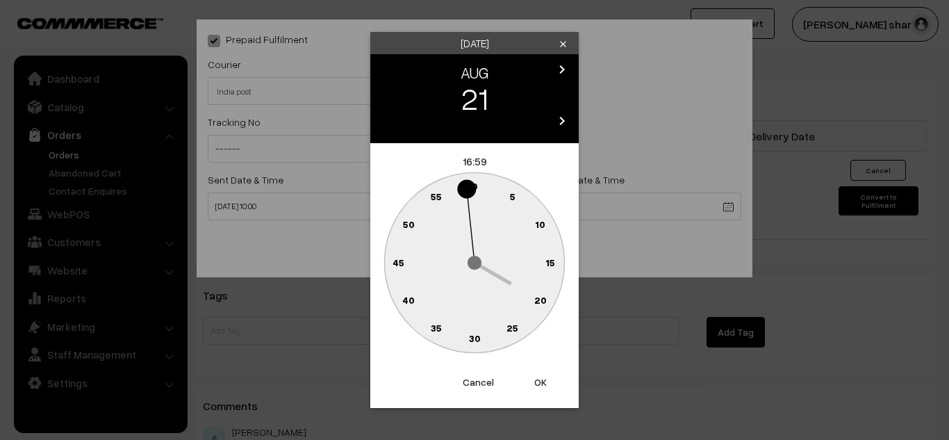
click at [520, 288] on circle at bounding box center [474, 262] width 180 height 180
click at [473, 186] on text "0" at bounding box center [475, 186] width 6 height 12
type input "21-08-2025 16:00"
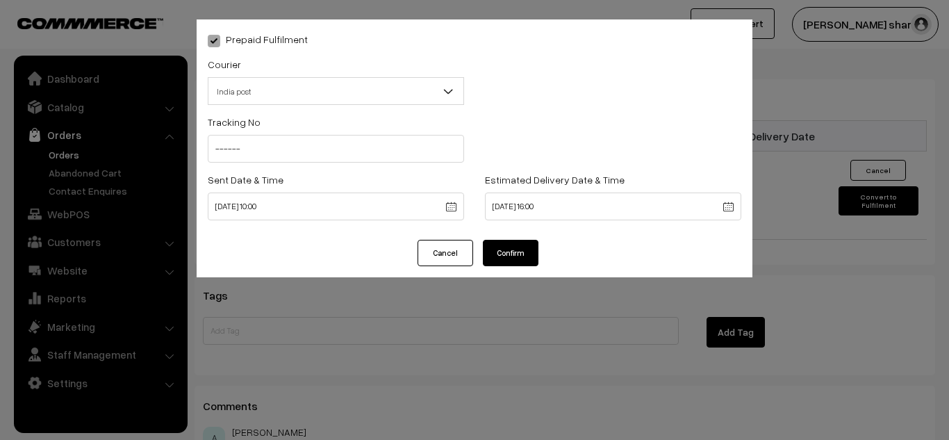
click at [500, 251] on button "Confirm" at bounding box center [511, 253] width 56 height 26
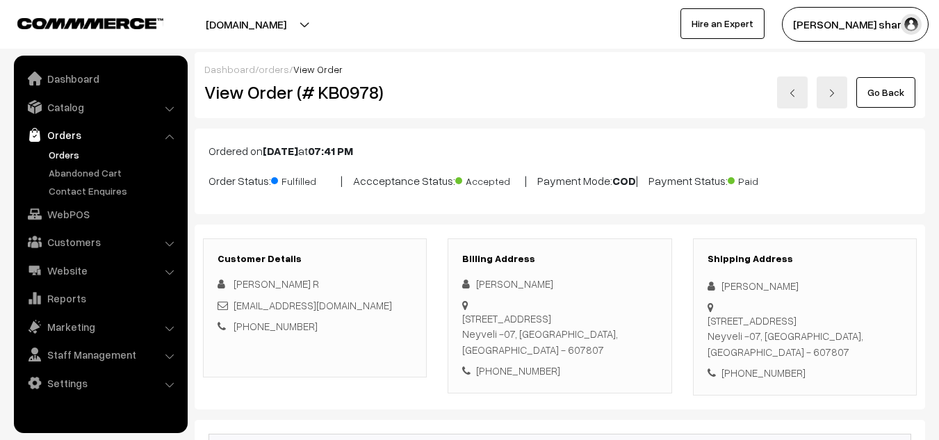
click at [891, 92] on link "Go Back" at bounding box center [885, 92] width 59 height 31
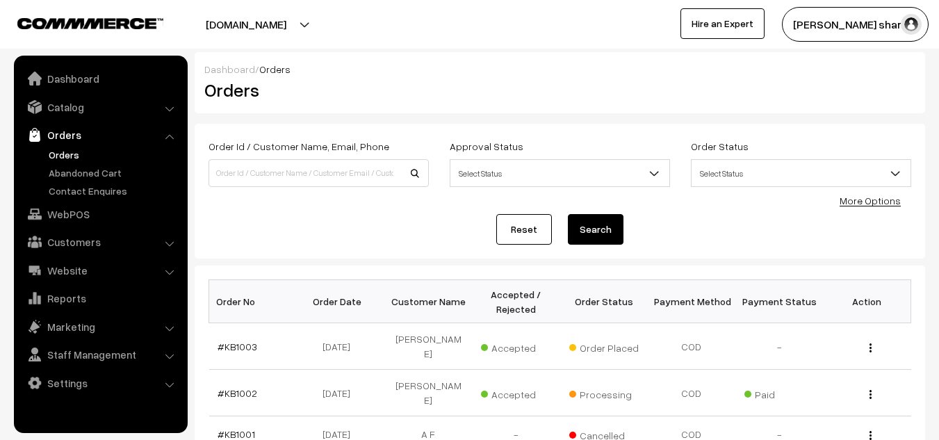
click at [891, 92] on div at bounding box center [682, 89] width 488 height 27
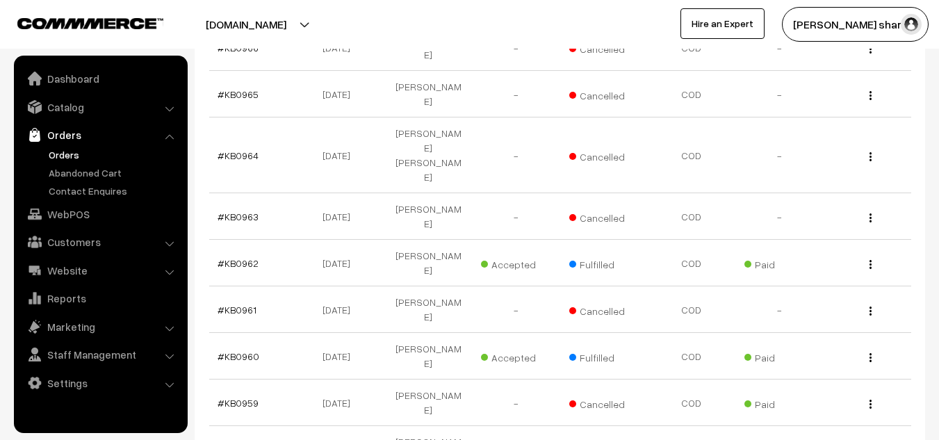
scroll to position [1993, 0]
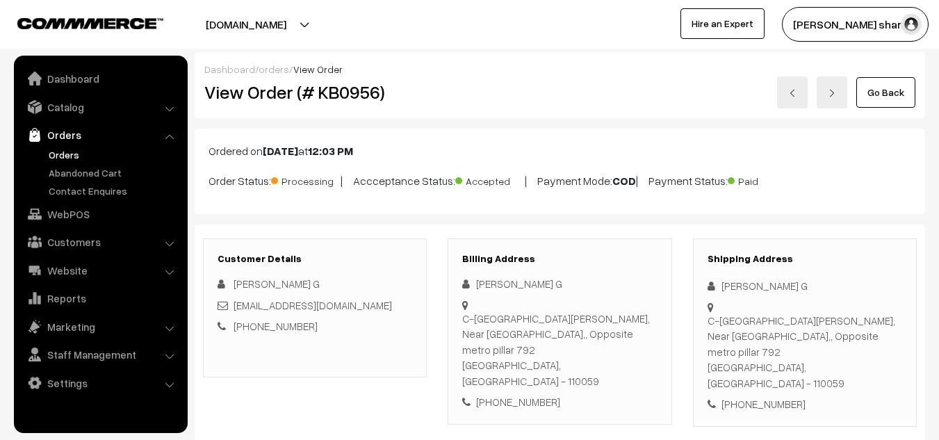
click at [883, 89] on link "Go Back" at bounding box center [885, 92] width 59 height 31
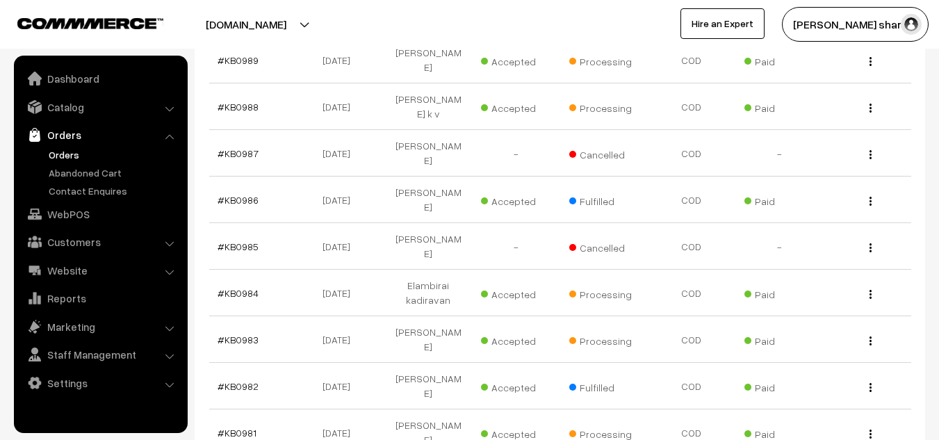
scroll to position [906, 0]
click at [235, 286] on link "#KB0984" at bounding box center [238, 292] width 41 height 12
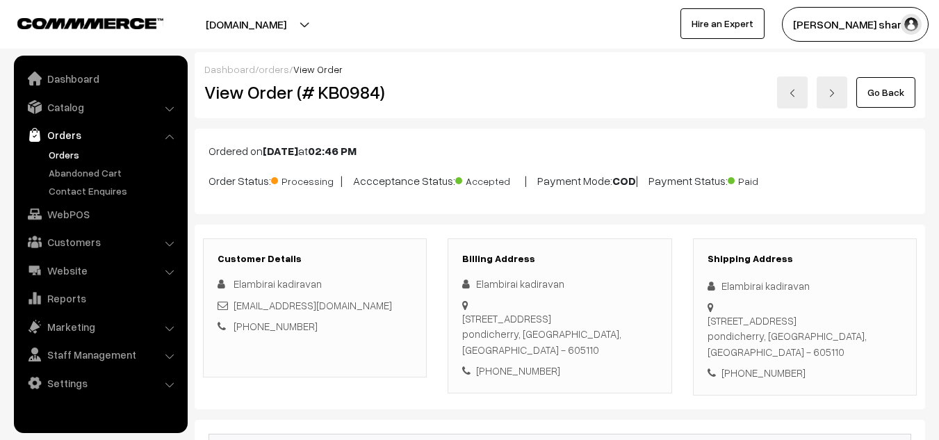
click at [885, 95] on link "Go Back" at bounding box center [885, 92] width 59 height 31
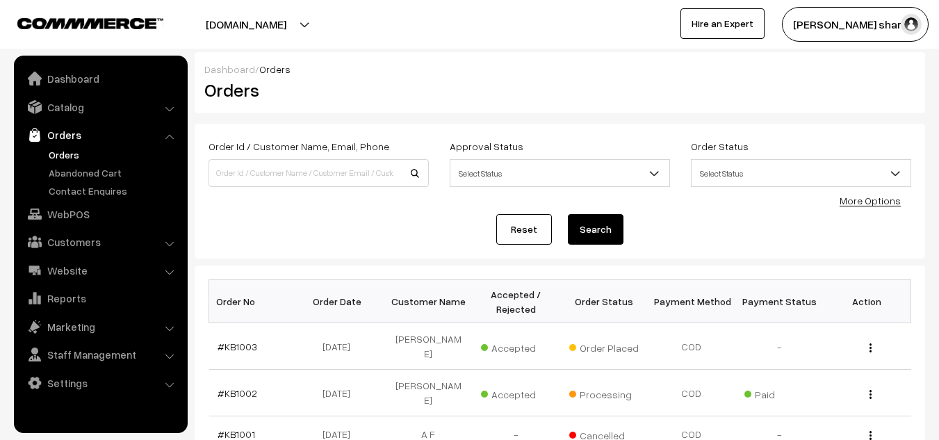
click at [885, 95] on div at bounding box center [682, 89] width 488 height 27
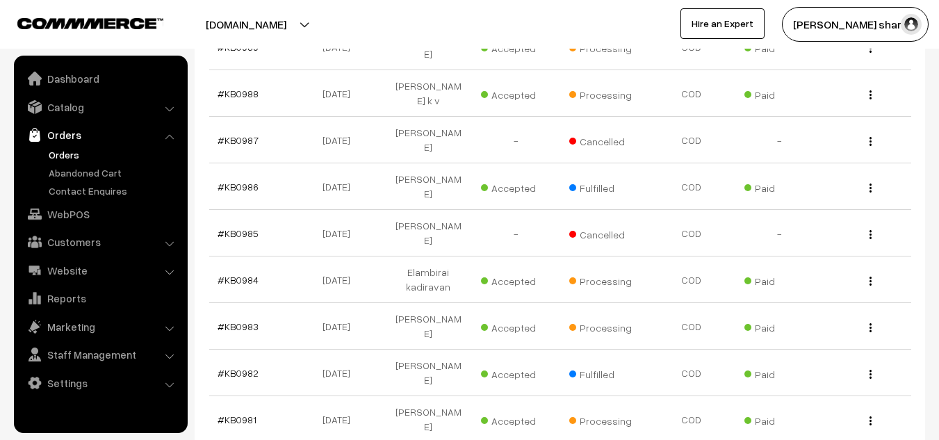
scroll to position [915, 0]
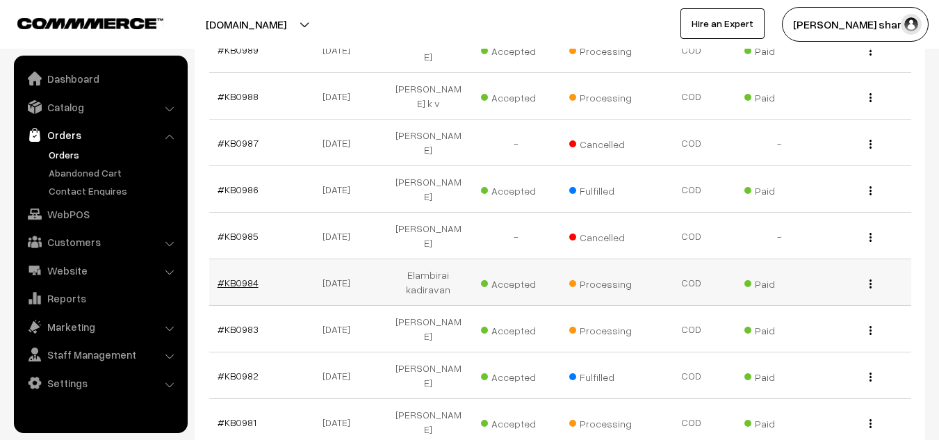
click at [229, 277] on link "#KB0984" at bounding box center [238, 283] width 41 height 12
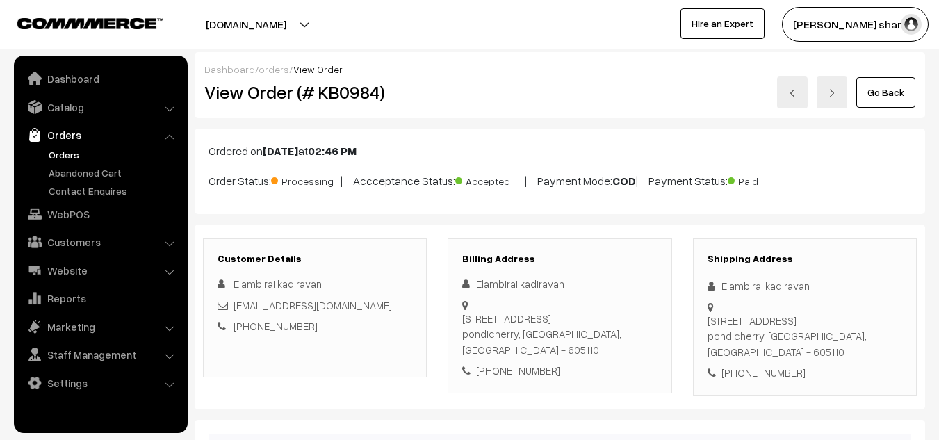
click at [878, 97] on link "Go Back" at bounding box center [885, 92] width 59 height 31
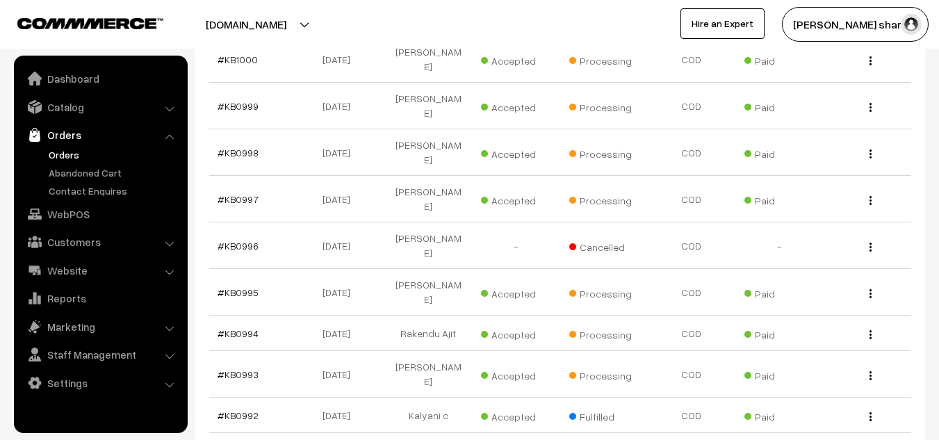
scroll to position [416, 0]
click at [878, 97] on td "View" at bounding box center [867, 105] width 88 height 47
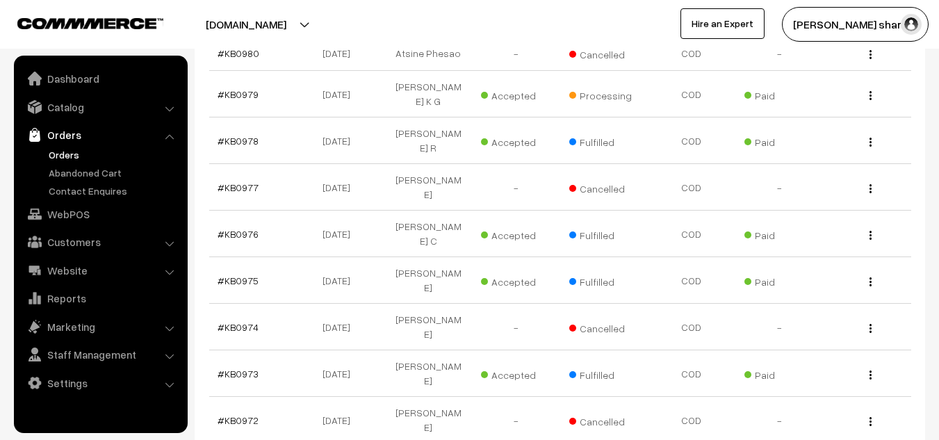
scroll to position [1326, 0]
click at [239, 367] on link "#KB0973" at bounding box center [238, 373] width 41 height 12
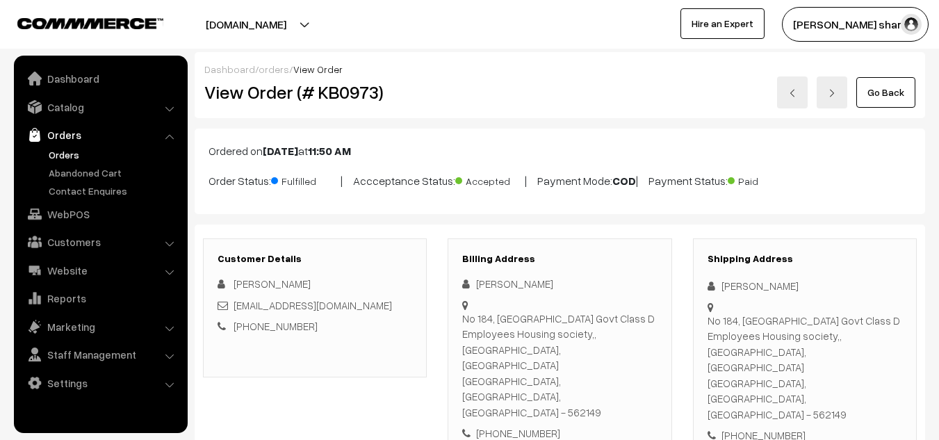
click at [880, 82] on link "Go Back" at bounding box center [885, 92] width 59 height 31
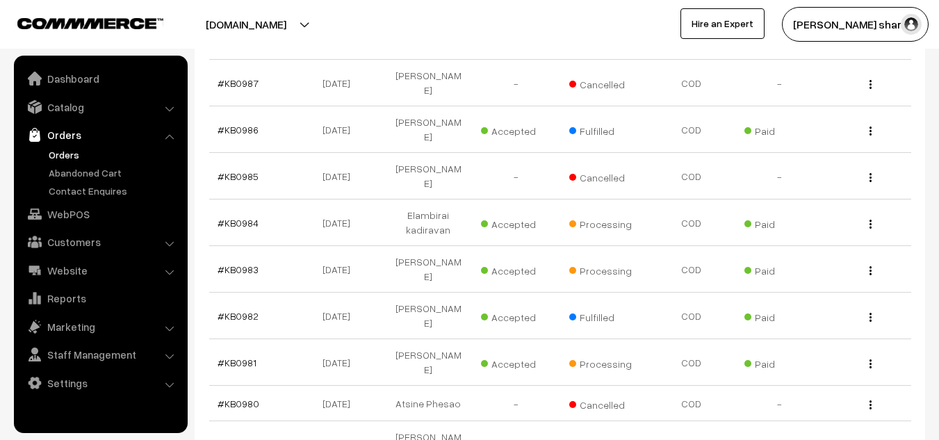
scroll to position [974, 0]
click at [240, 357] on link "#KB0981" at bounding box center [237, 363] width 39 height 12
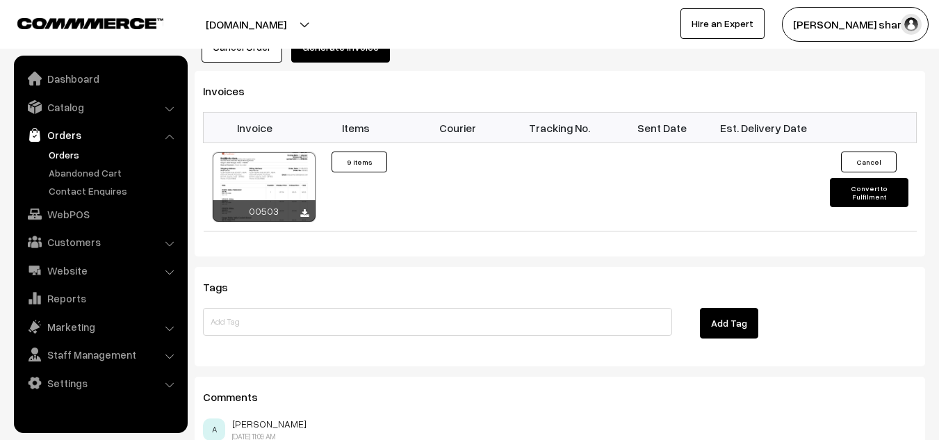
scroll to position [1709, 0]
click at [847, 177] on button "Convert to Fulfilment" at bounding box center [869, 191] width 79 height 29
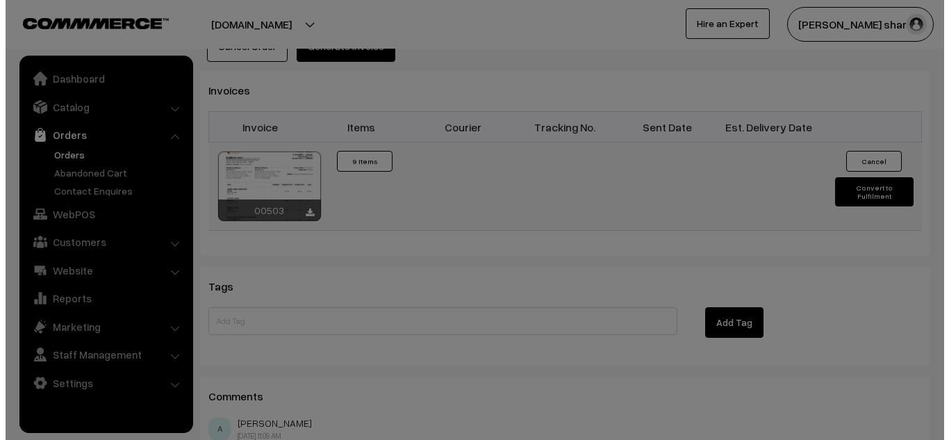
scroll to position [1722, 0]
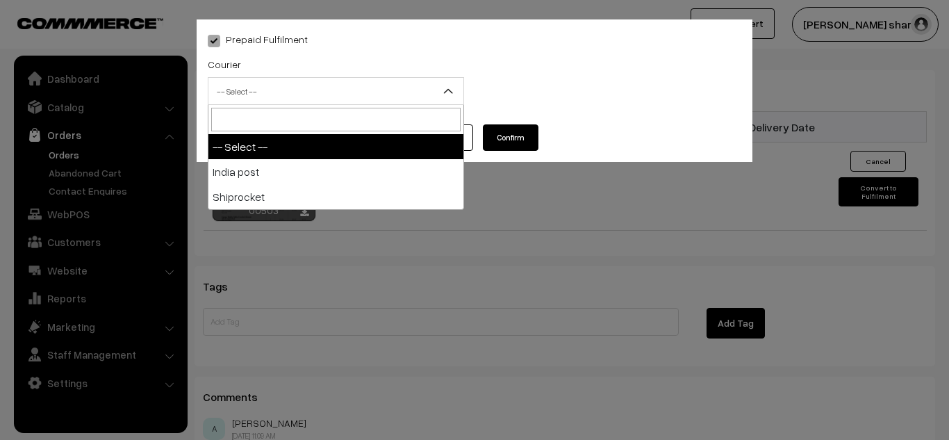
click at [391, 88] on span "-- Select --" at bounding box center [336, 91] width 255 height 24
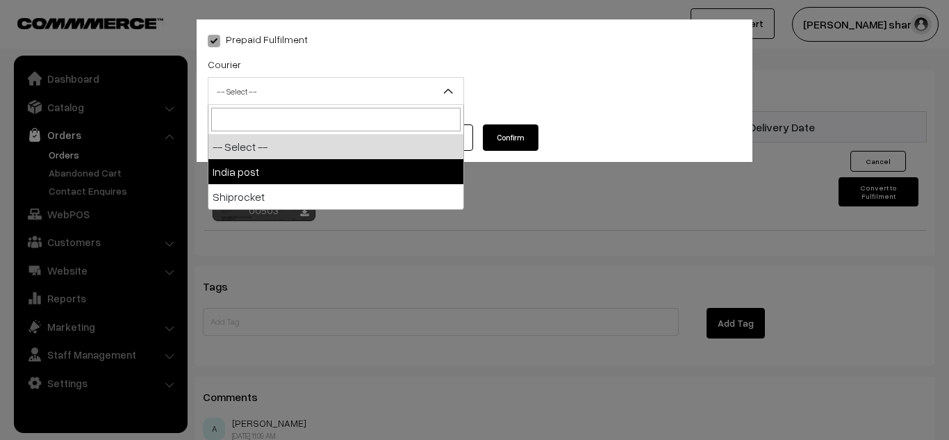
select select "1"
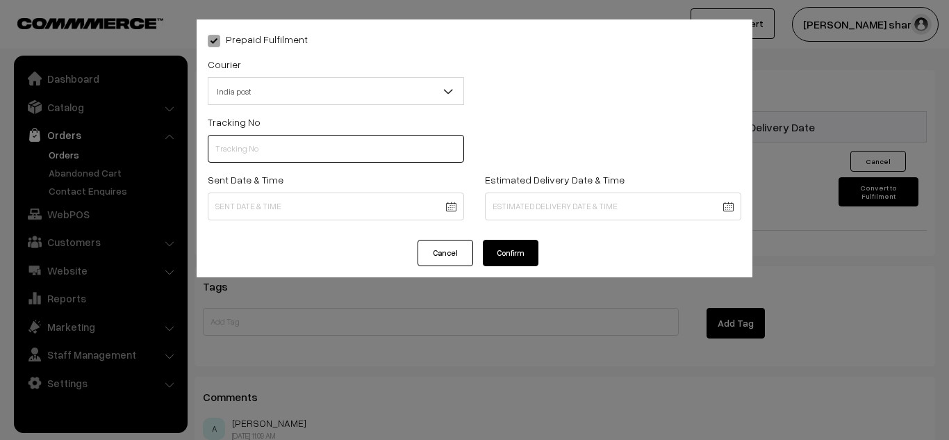
click at [256, 144] on input "text" at bounding box center [336, 149] width 256 height 28
type input "------"
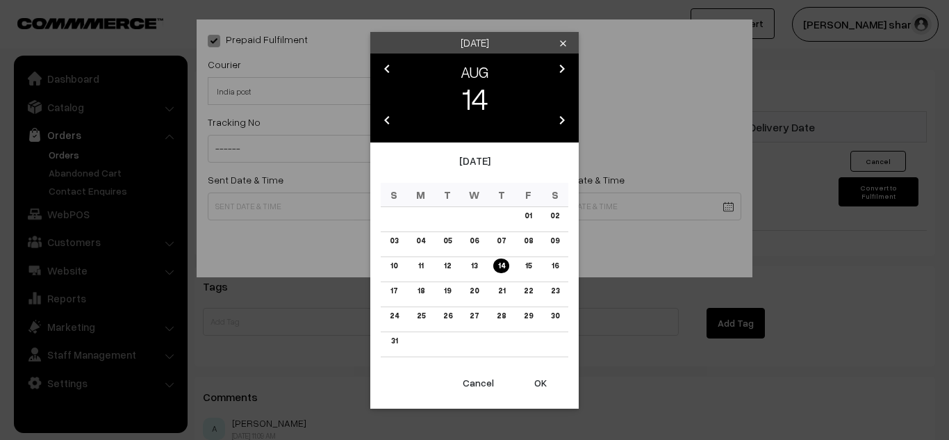
click at [450, 267] on link "12" at bounding box center [447, 266] width 15 height 15
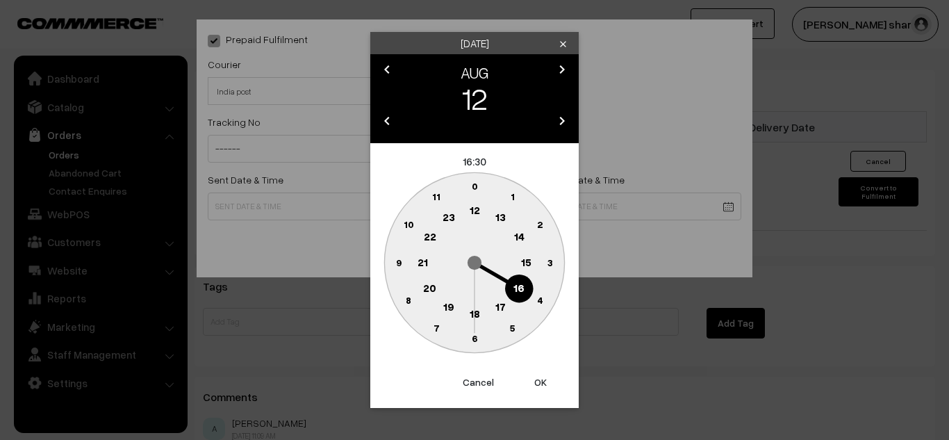
click at [406, 227] on text "10" at bounding box center [409, 224] width 10 height 12
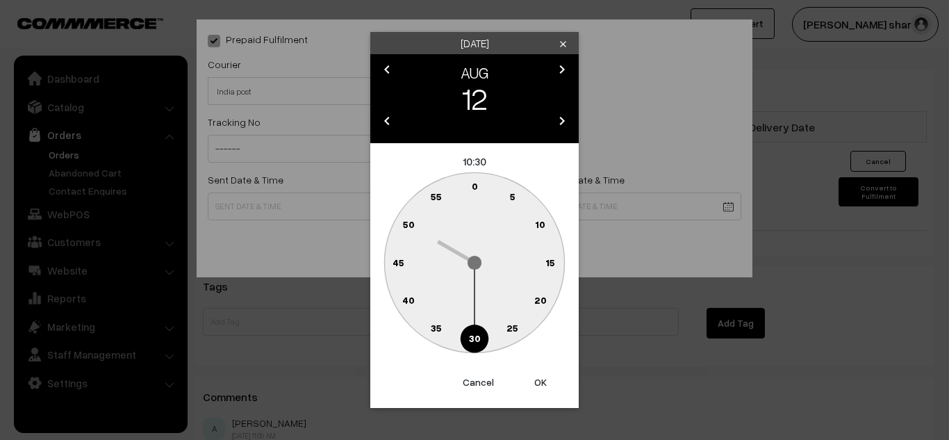
click at [473, 186] on text "0" at bounding box center [475, 186] width 6 height 12
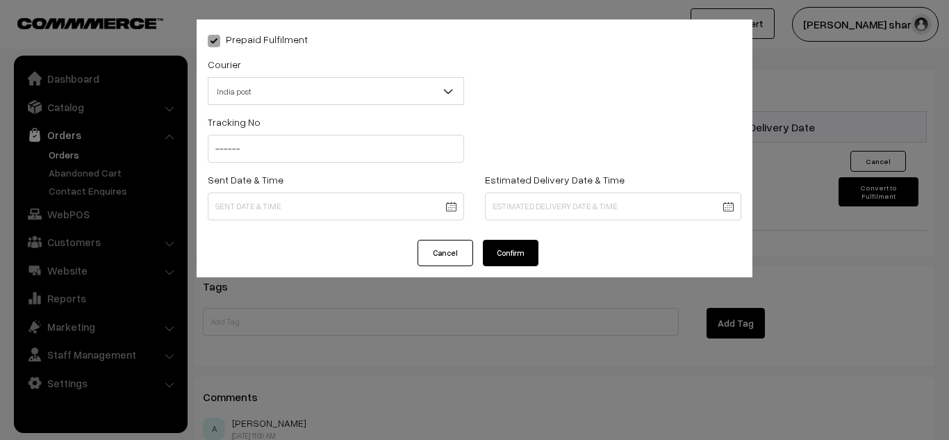
type input "12-08-2025 10:00"
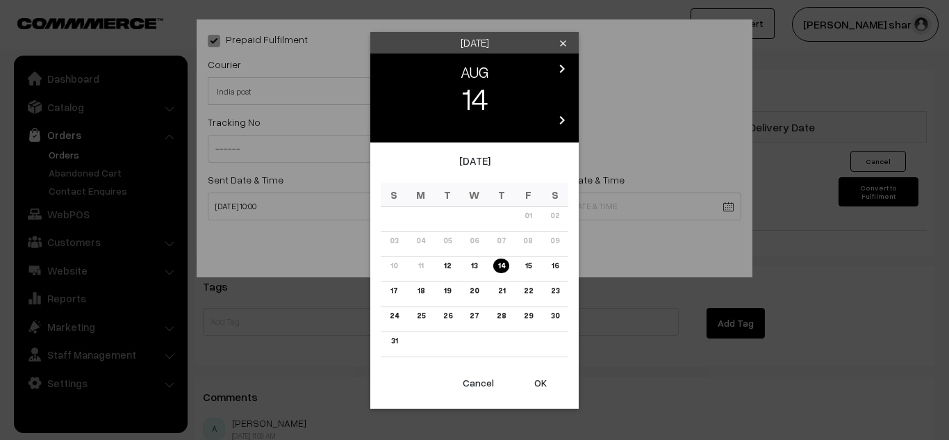
click at [502, 288] on link "21" at bounding box center [500, 291] width 15 height 15
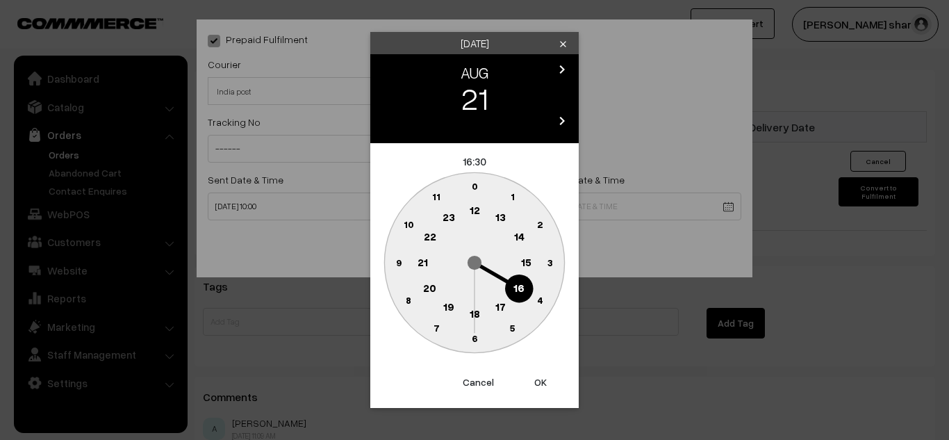
click at [476, 186] on text "0" at bounding box center [475, 186] width 6 height 12
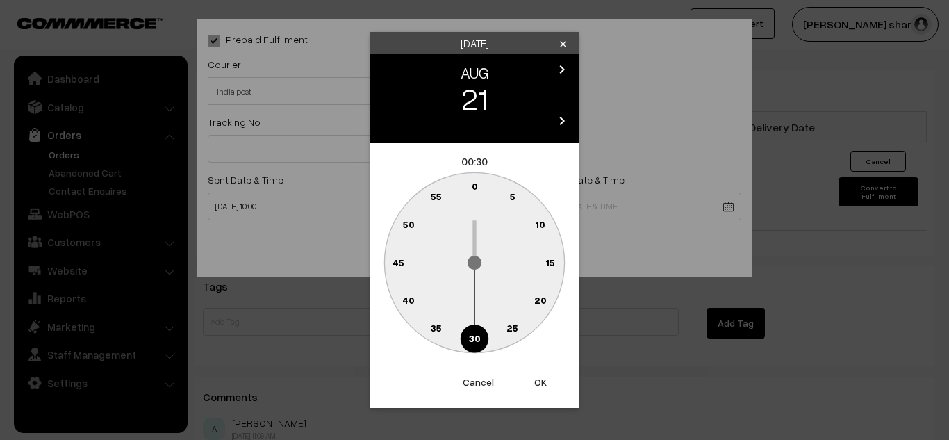
click at [529, 297] on circle at bounding box center [540, 300] width 28 height 28
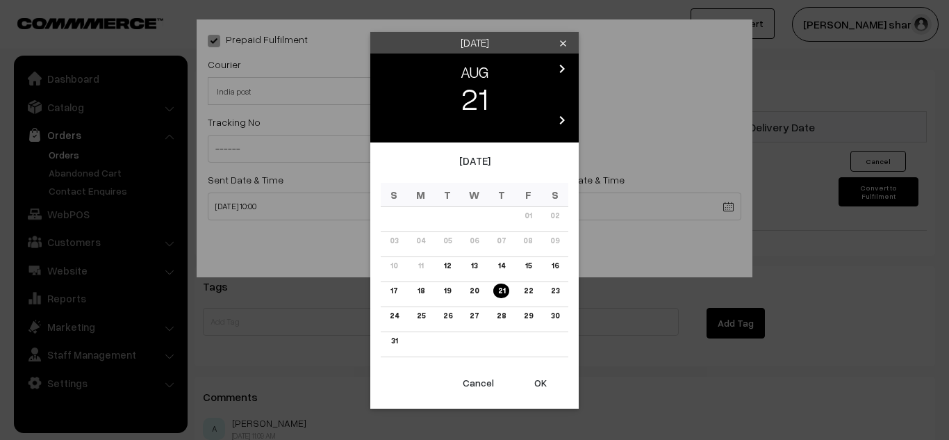
click at [537, 381] on button "OK" at bounding box center [541, 383] width 56 height 31
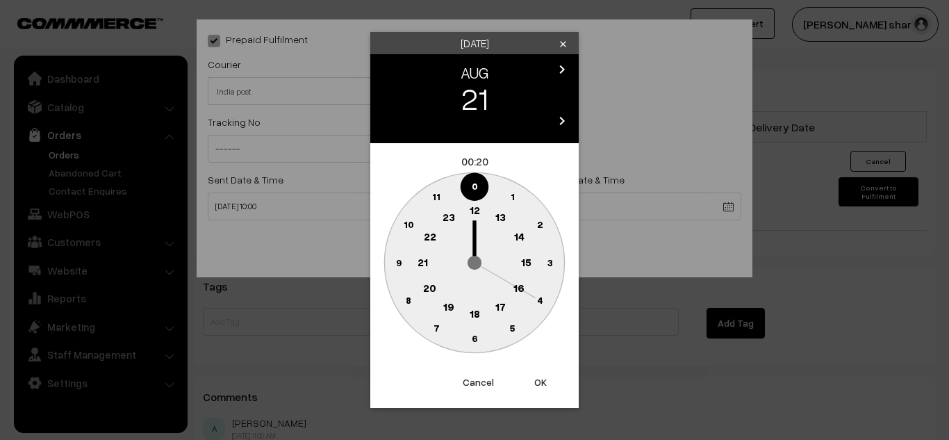
click at [521, 284] on text "16" at bounding box center [519, 287] width 11 height 13
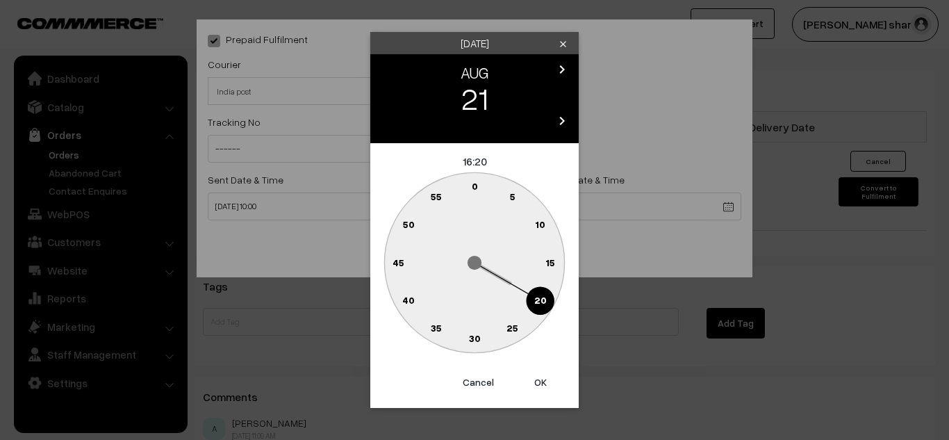
click at [473, 183] on text "0" at bounding box center [475, 186] width 6 height 12
type input "[DATE] 16:00"
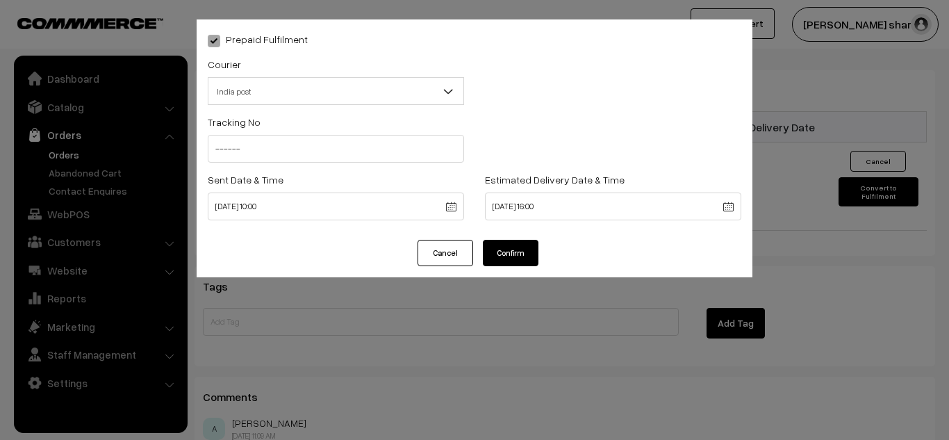
click at [505, 248] on button "Confirm" at bounding box center [511, 253] width 56 height 26
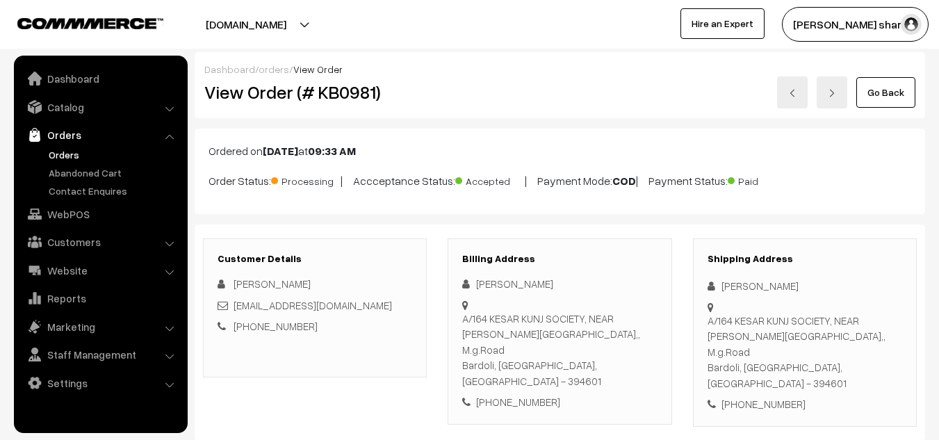
click at [884, 93] on link "Go Back" at bounding box center [885, 92] width 59 height 31
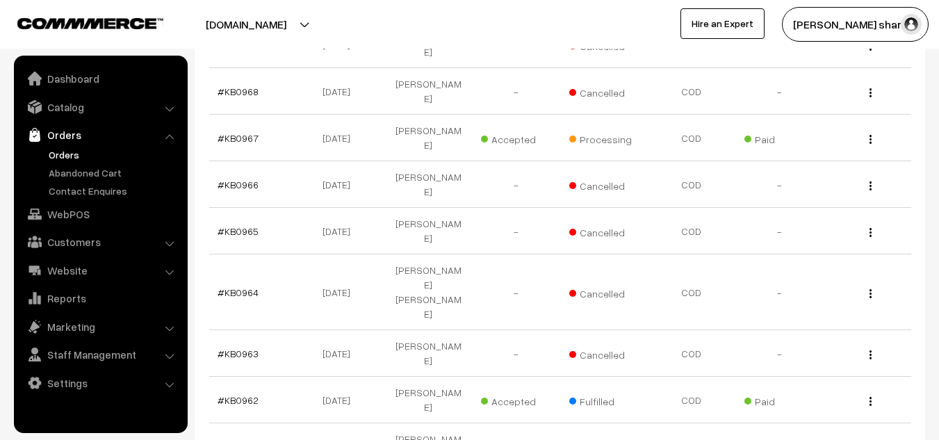
scroll to position [1857, 0]
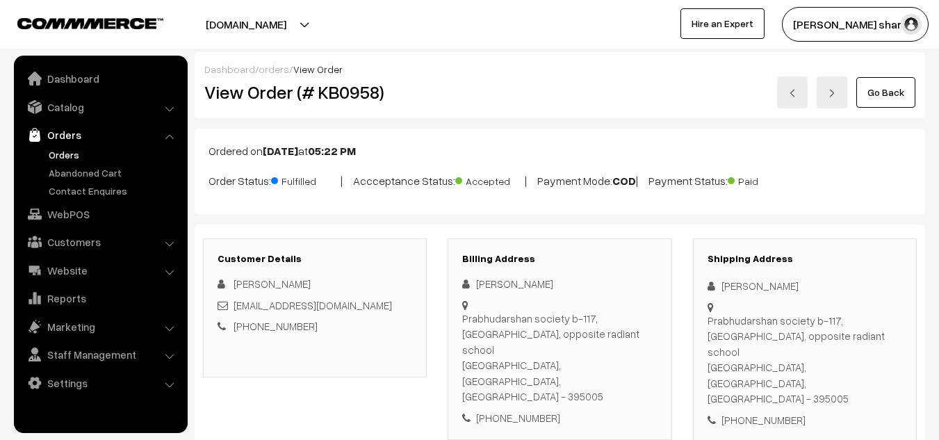
click at [883, 98] on link "Go Back" at bounding box center [885, 92] width 59 height 31
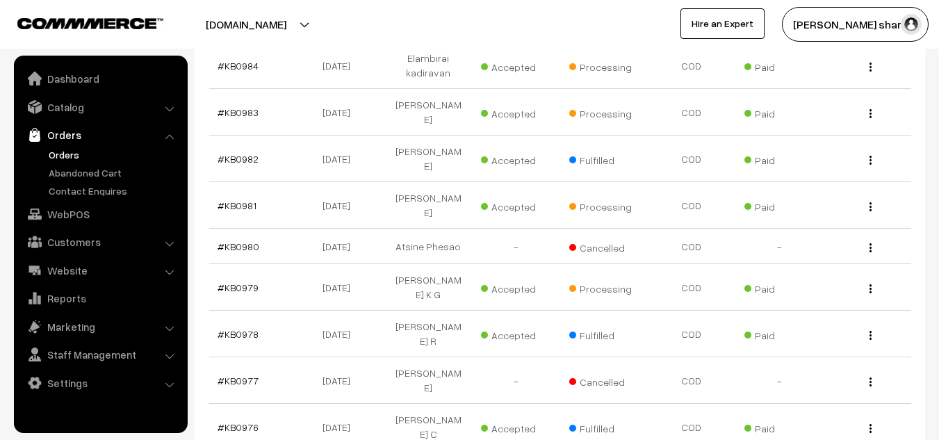
scroll to position [1133, 0]
click at [239, 374] on link "#KB0977" at bounding box center [238, 380] width 41 height 12
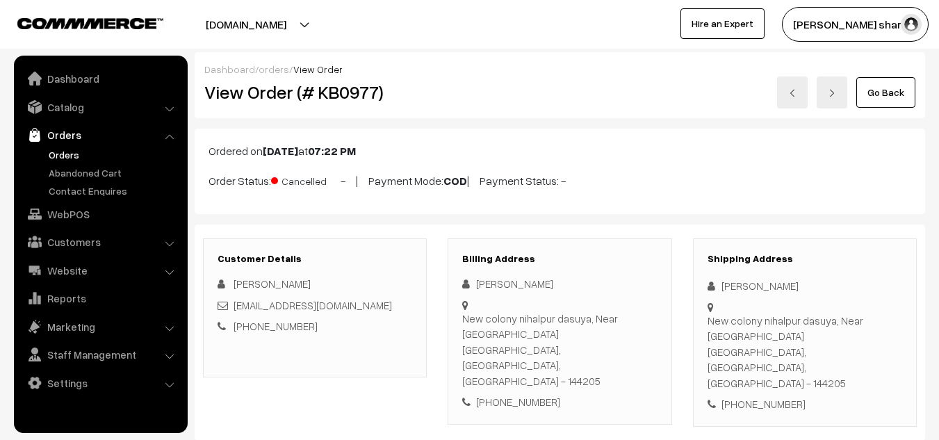
click at [892, 93] on link "Go Back" at bounding box center [885, 92] width 59 height 31
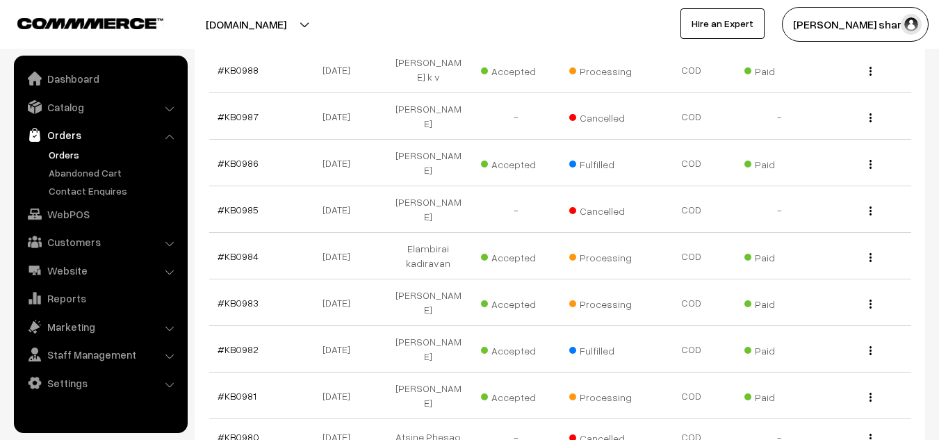
scroll to position [949, 0]
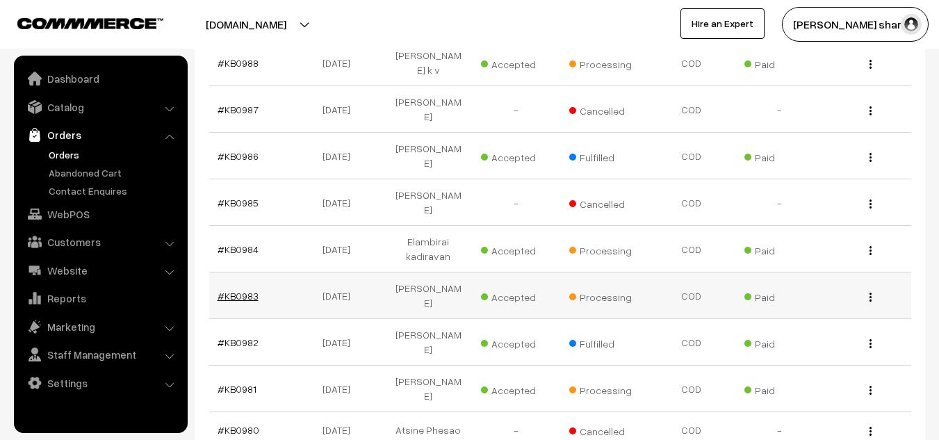
click at [236, 290] on link "#KB0983" at bounding box center [238, 296] width 41 height 12
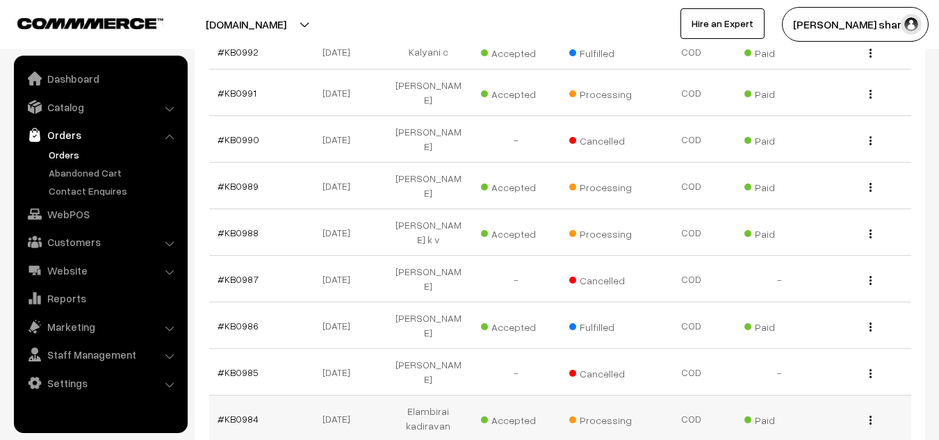
scroll to position [780, 0]
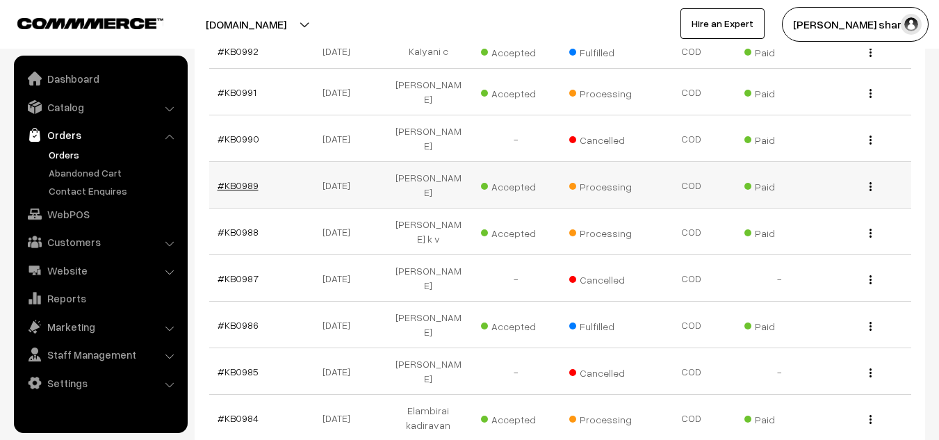
click at [239, 179] on link "#KB0989" at bounding box center [238, 185] width 41 height 12
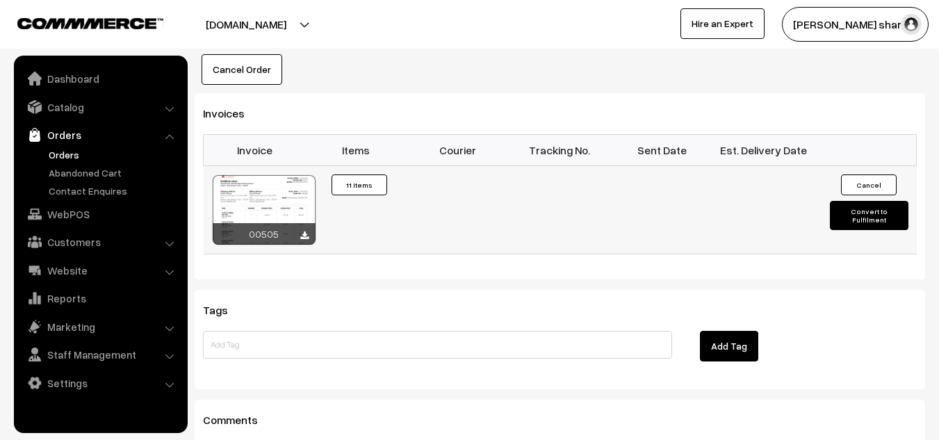
scroll to position [1290, 0]
click at [851, 200] on button "Convert to Fulfilment" at bounding box center [869, 214] width 79 height 29
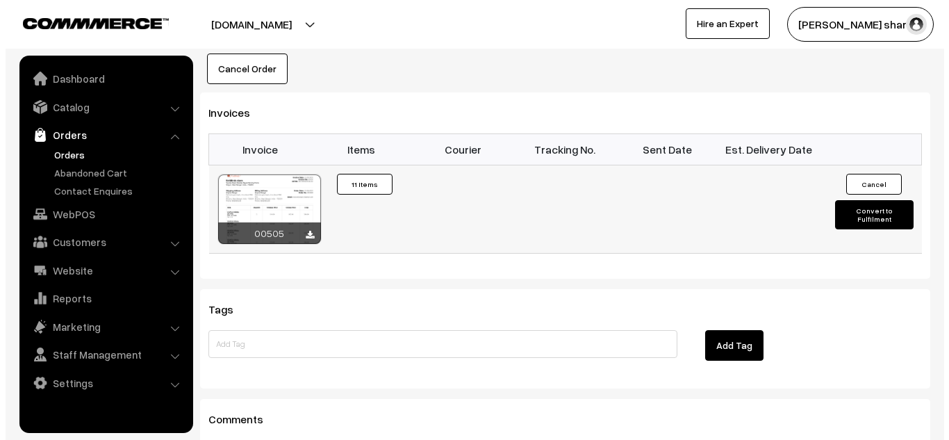
scroll to position [1297, 0]
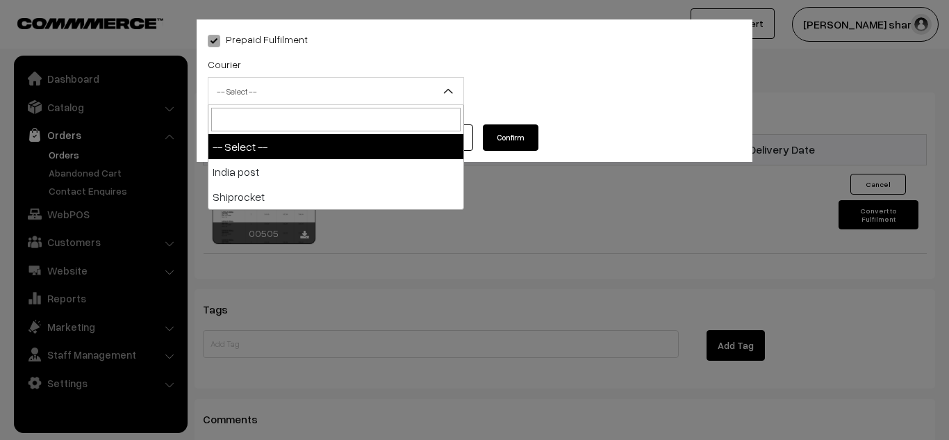
click at [444, 87] on b at bounding box center [448, 91] width 14 height 14
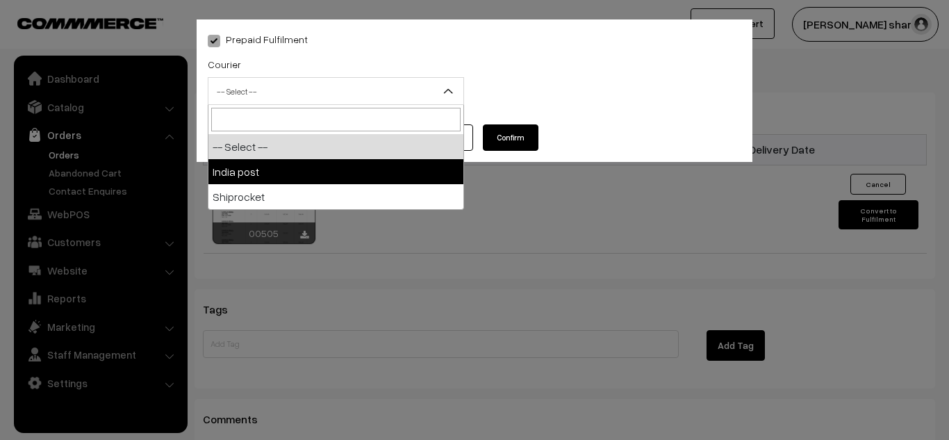
select select "1"
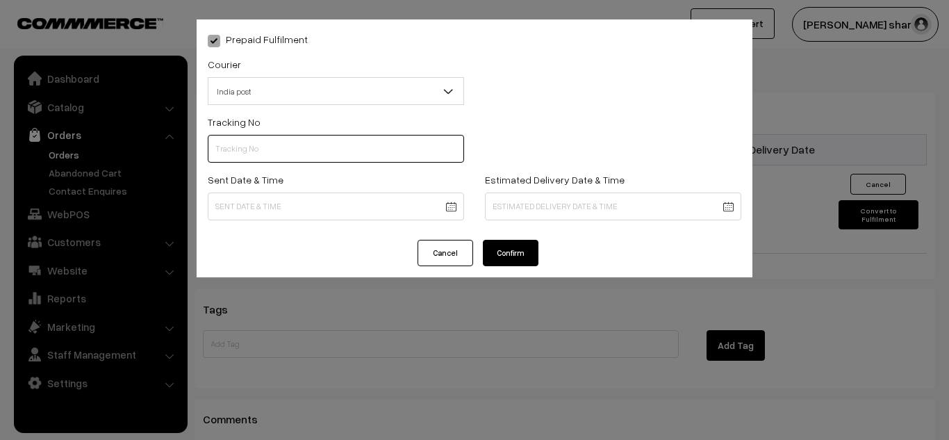
click at [285, 152] on input "text" at bounding box center [336, 149] width 256 height 28
type input "------"
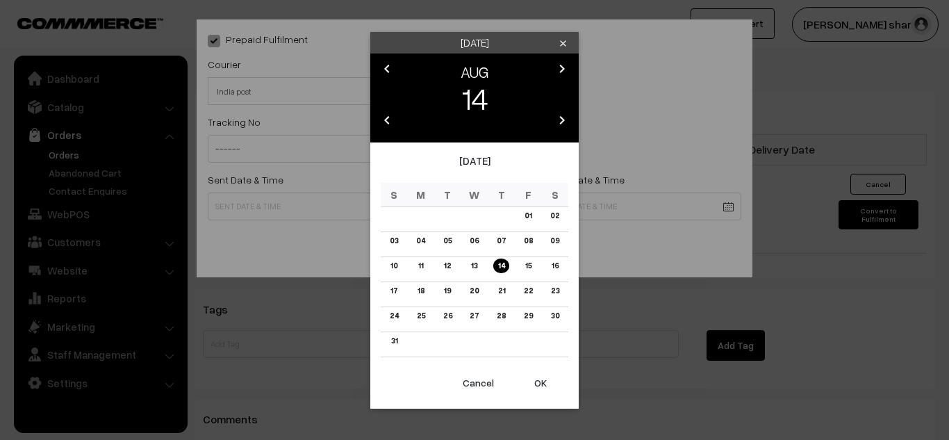
click at [477, 265] on link "13" at bounding box center [474, 266] width 15 height 15
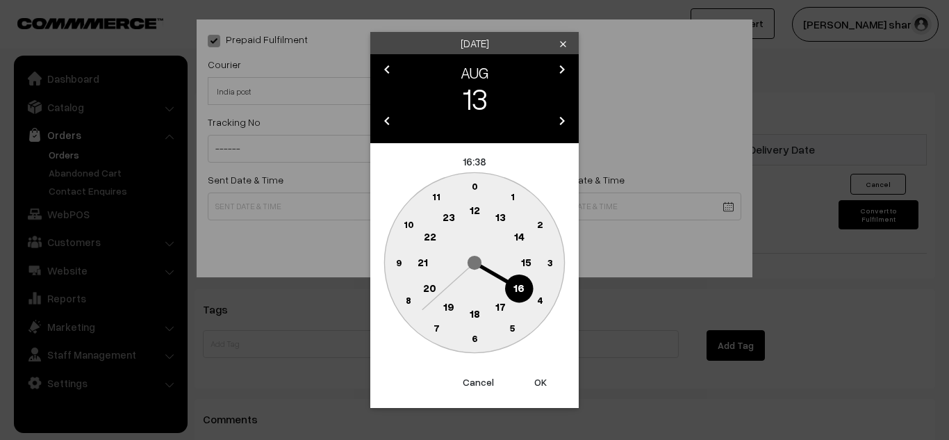
click at [409, 221] on text "10" at bounding box center [409, 224] width 10 height 12
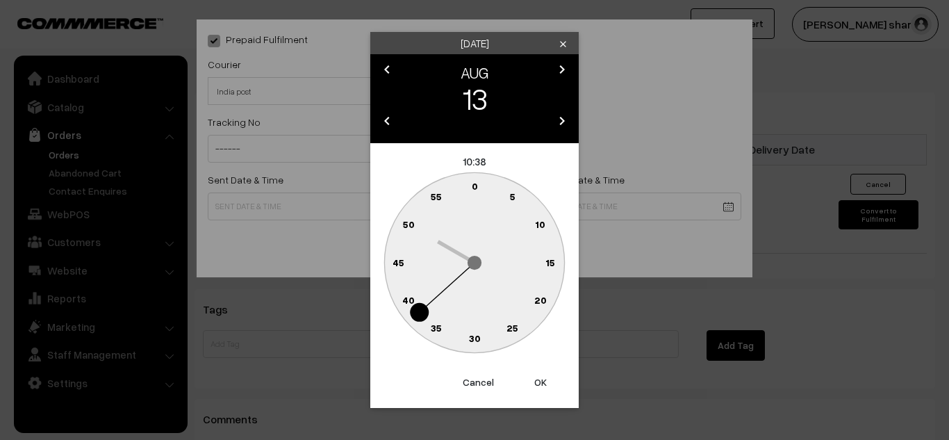
click at [472, 183] on text "0" at bounding box center [475, 186] width 6 height 12
type input "13-08-2025 10:00"
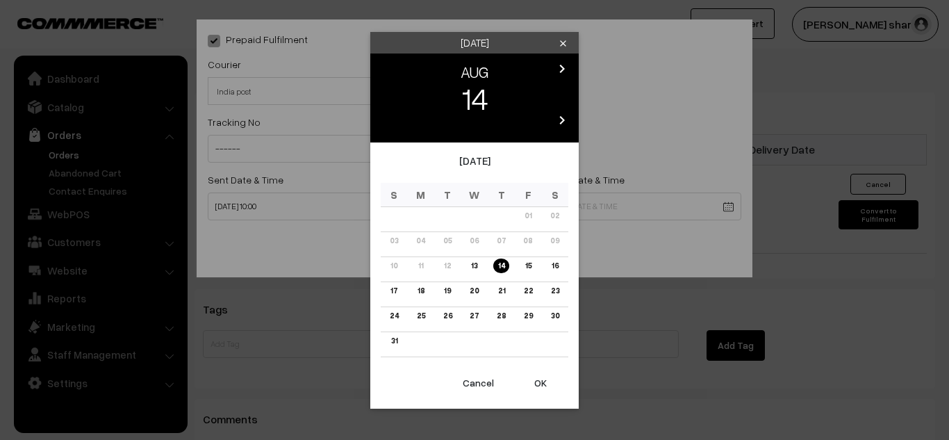
click at [393, 289] on link "17" at bounding box center [393, 291] width 15 height 15
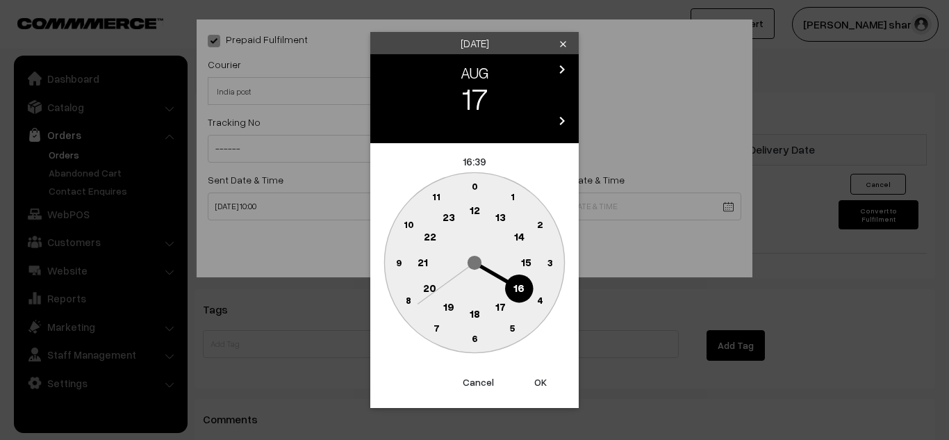
click at [514, 282] on circle at bounding box center [519, 289] width 28 height 28
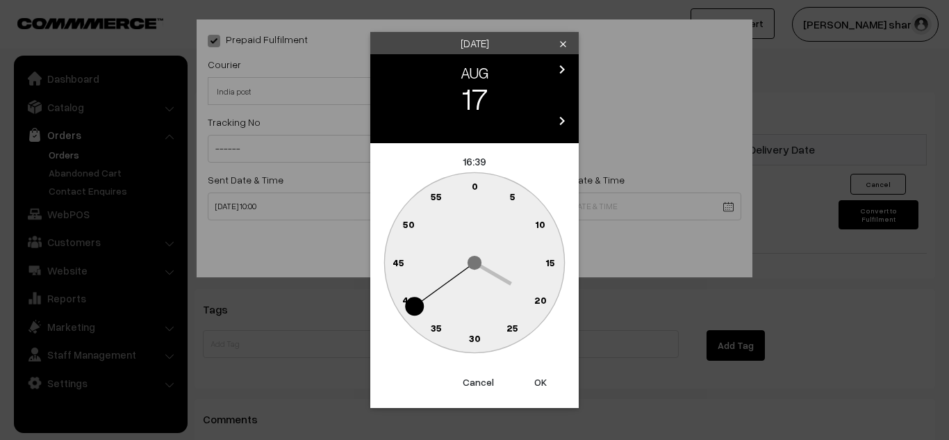
click at [471, 184] on circle at bounding box center [466, 188] width 19 height 19
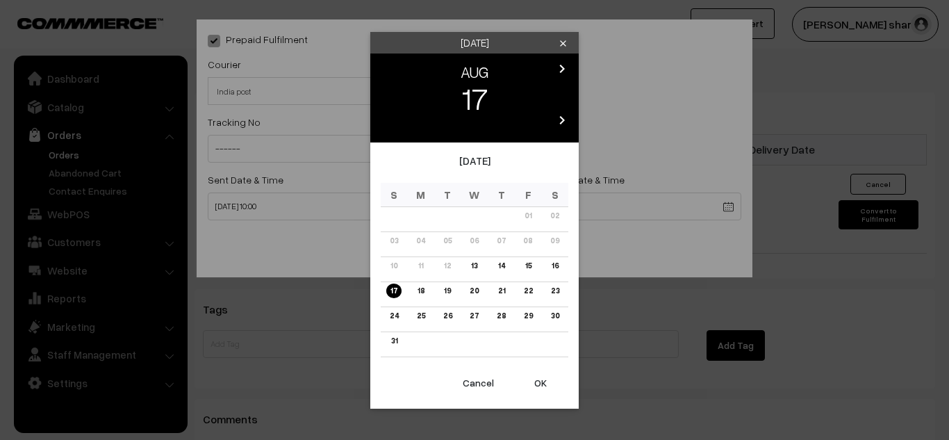
click at [541, 382] on button "OK" at bounding box center [541, 383] width 56 height 31
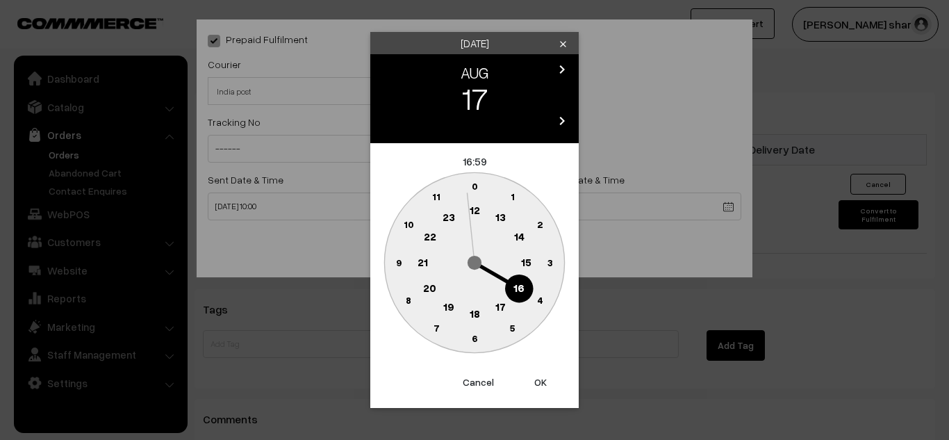
click at [473, 185] on text "0" at bounding box center [475, 186] width 6 height 12
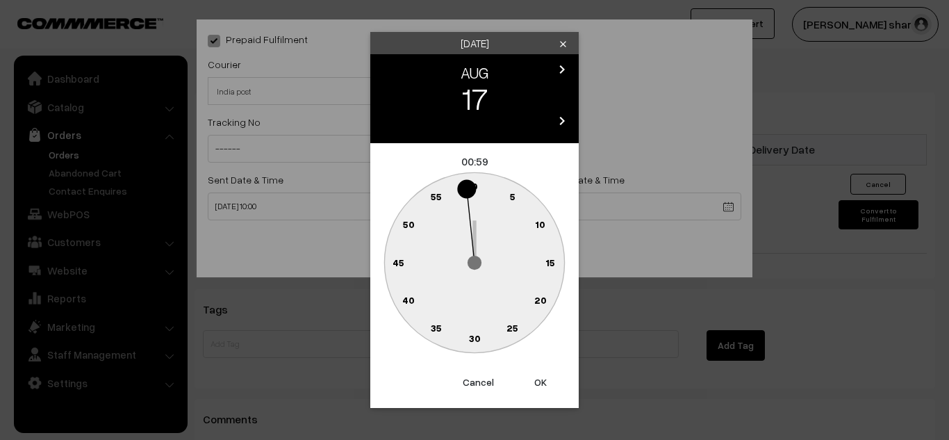
click at [526, 292] on circle at bounding box center [474, 262] width 180 height 180
click at [505, 285] on circle at bounding box center [474, 262] width 180 height 180
click at [510, 310] on circle at bounding box center [474, 262] width 180 height 180
drag, startPoint x: 510, startPoint y: 310, endPoint x: 535, endPoint y: 302, distance: 26.2
click at [535, 302] on g "0 5 10 15 20 25 30 35 40 45 50 55" at bounding box center [474, 262] width 180 height 180
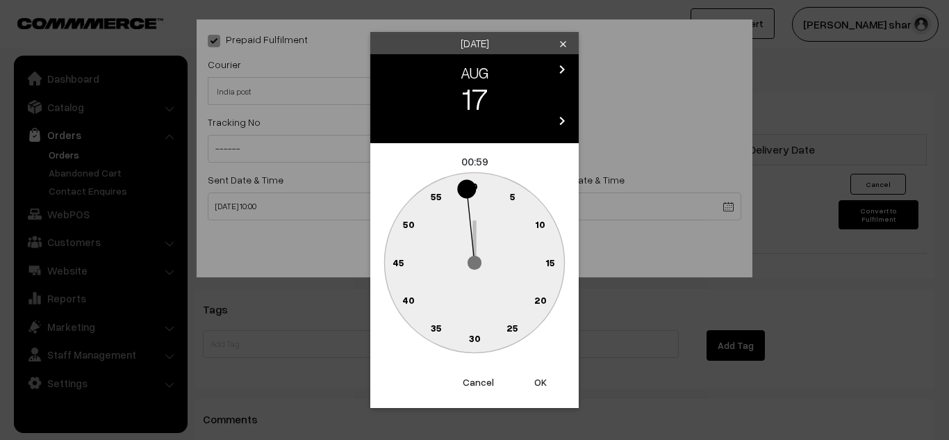
click at [535, 302] on text "20" at bounding box center [540, 300] width 13 height 12
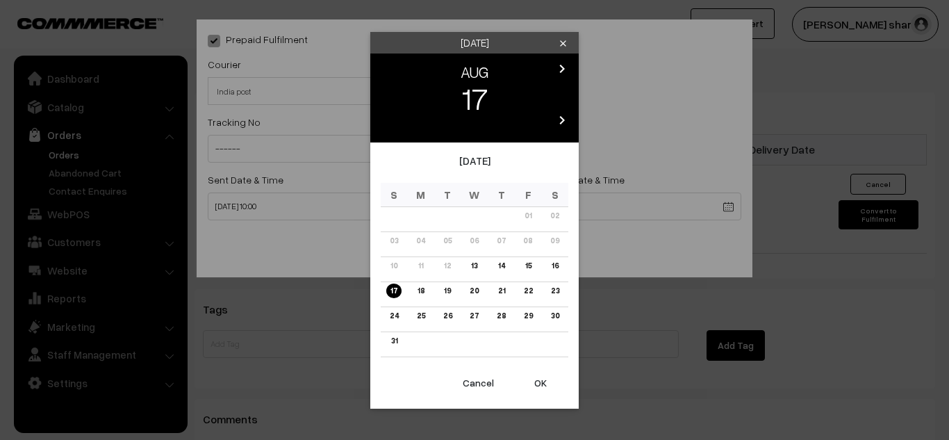
click at [539, 377] on button "OK" at bounding box center [541, 383] width 56 height 31
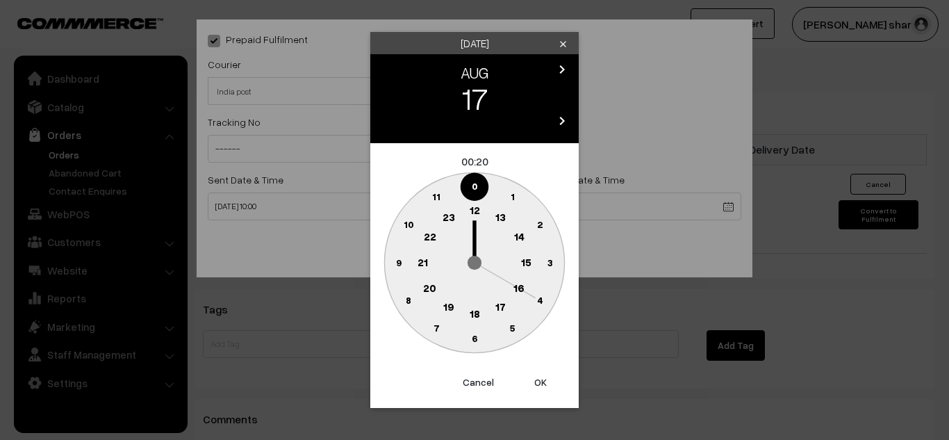
click at [521, 284] on text "16" at bounding box center [519, 287] width 11 height 13
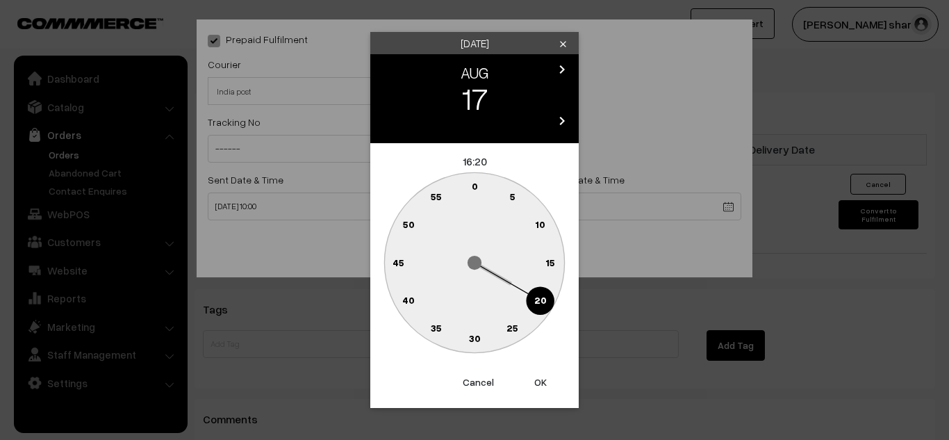
click at [521, 284] on circle at bounding box center [474, 262] width 180 height 180
click at [476, 186] on text "0" at bounding box center [475, 186] width 6 height 12
type input "17-08-2025 16:00"
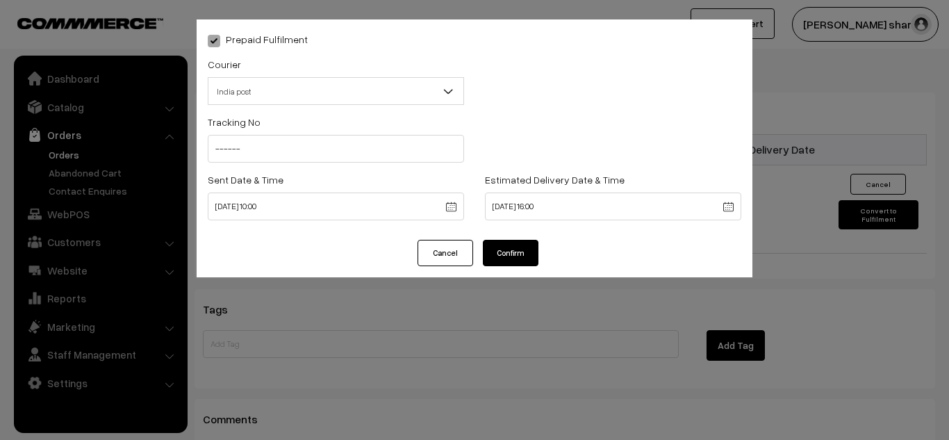
click at [496, 245] on button "Confirm" at bounding box center [511, 253] width 56 height 26
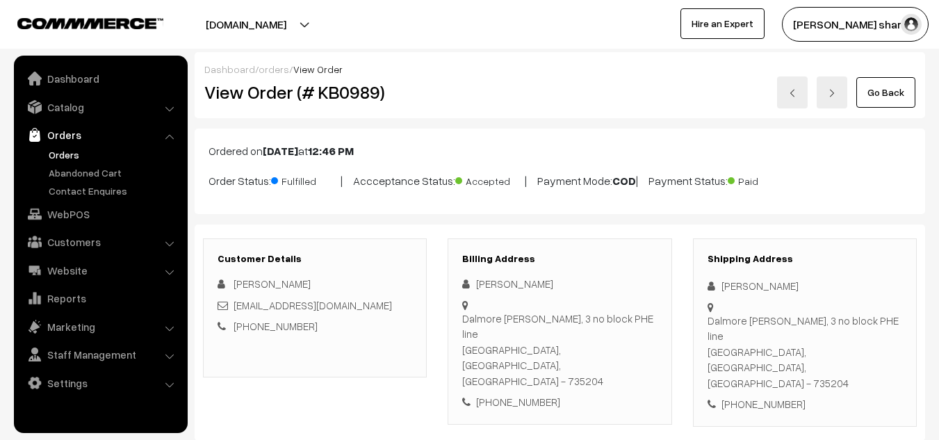
click at [884, 94] on link "Go Back" at bounding box center [885, 92] width 59 height 31
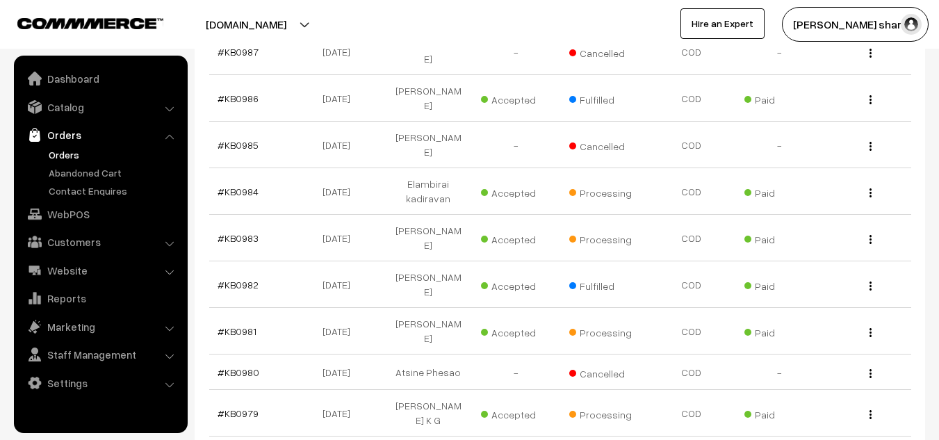
scroll to position [1007, 0]
click at [238, 407] on link "#KB0979" at bounding box center [238, 413] width 41 height 12
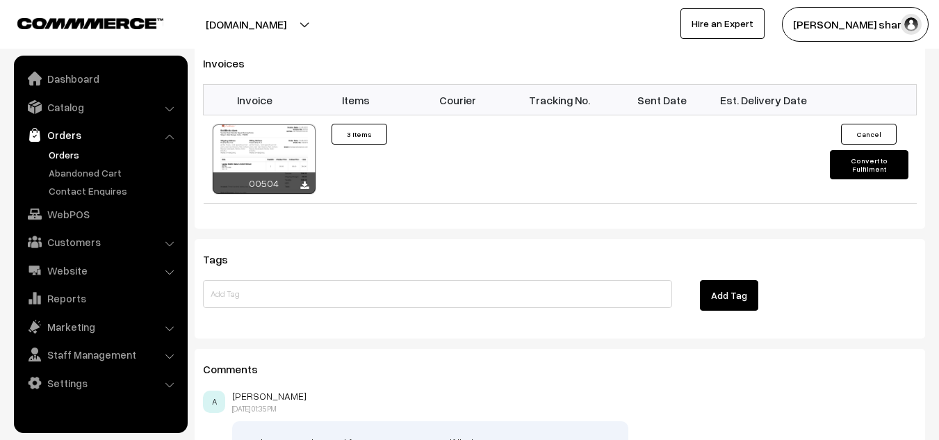
scroll to position [930, 0]
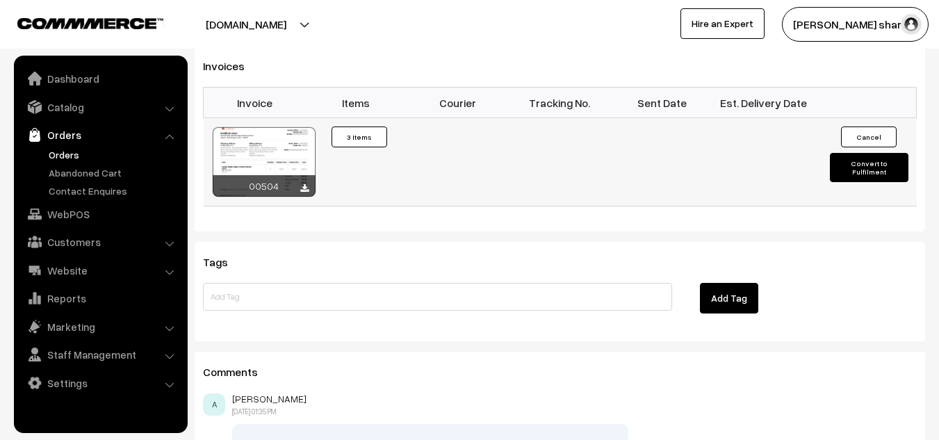
click at [867, 153] on button "Convert to Fulfilment" at bounding box center [869, 167] width 79 height 29
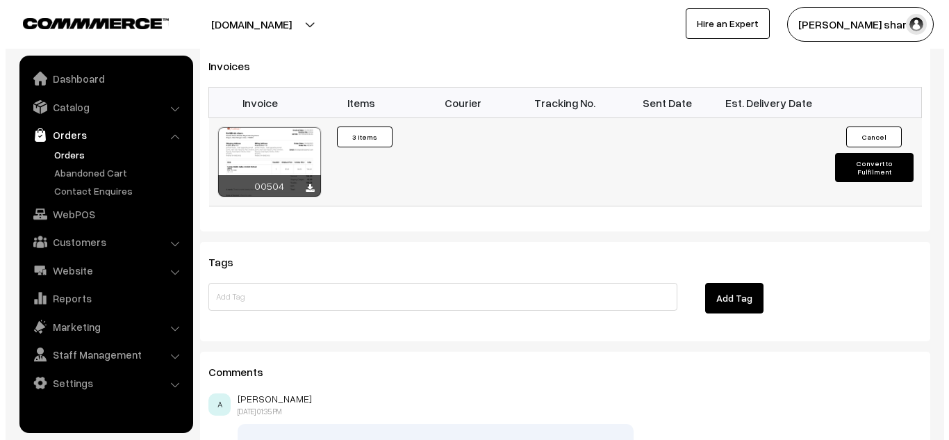
scroll to position [931, 0]
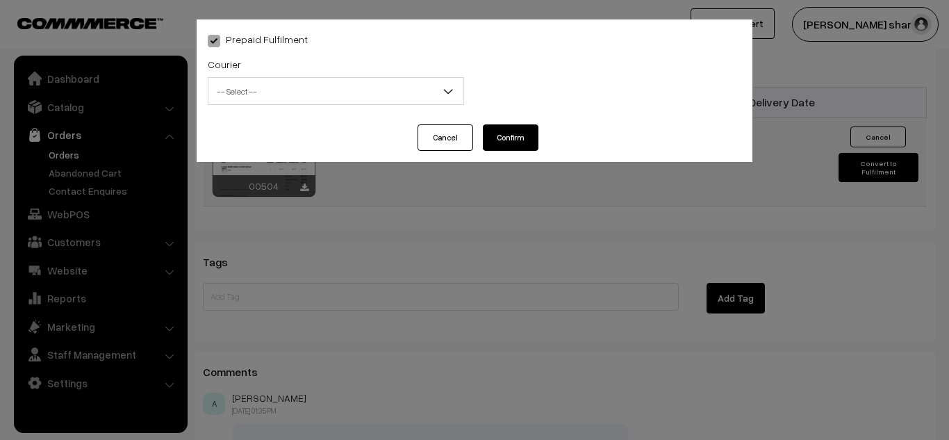
click at [867, 117] on div "Prepaid Fulfilment Courier -- Select -- India post Shiprocket -- Select -- -- S…" at bounding box center [474, 220] width 949 height 440
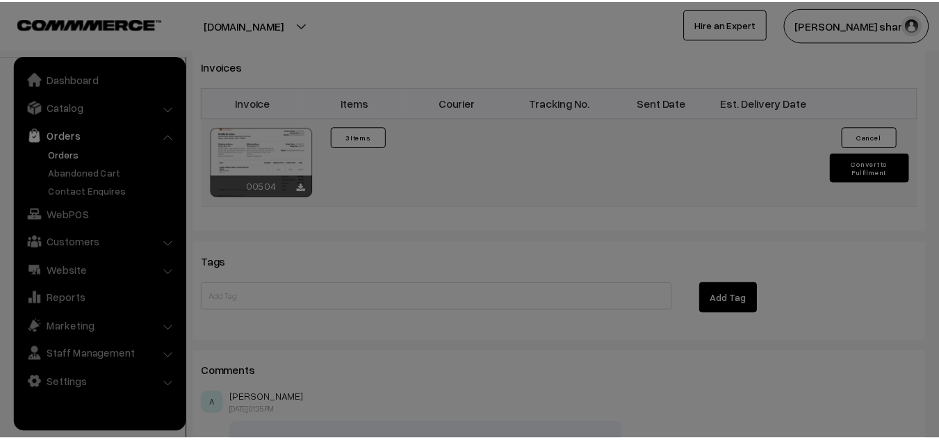
scroll to position [930, 0]
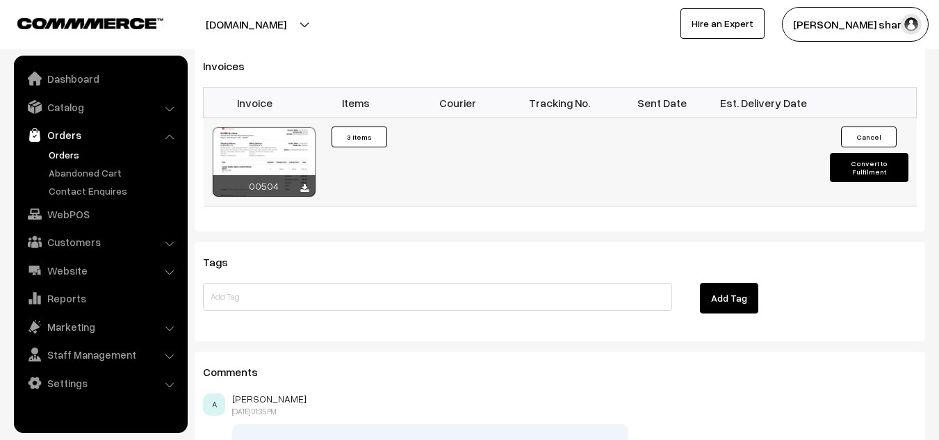
click at [867, 153] on button "Convert to Fulfilment" at bounding box center [869, 167] width 79 height 29
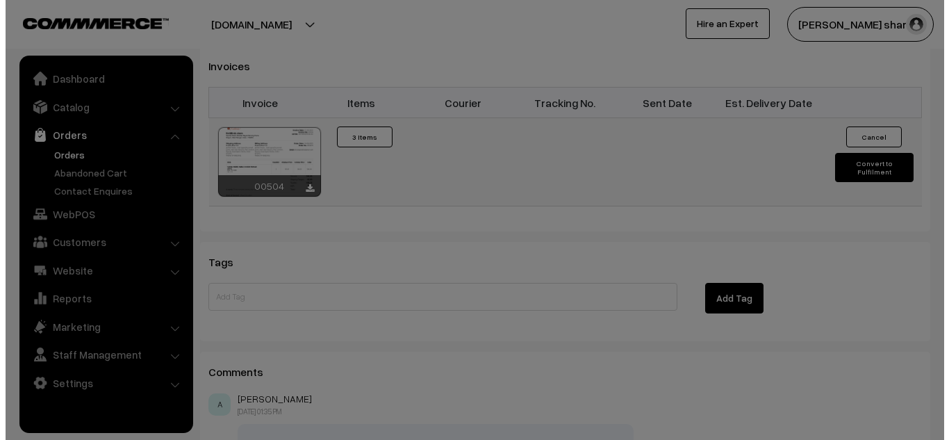
scroll to position [931, 0]
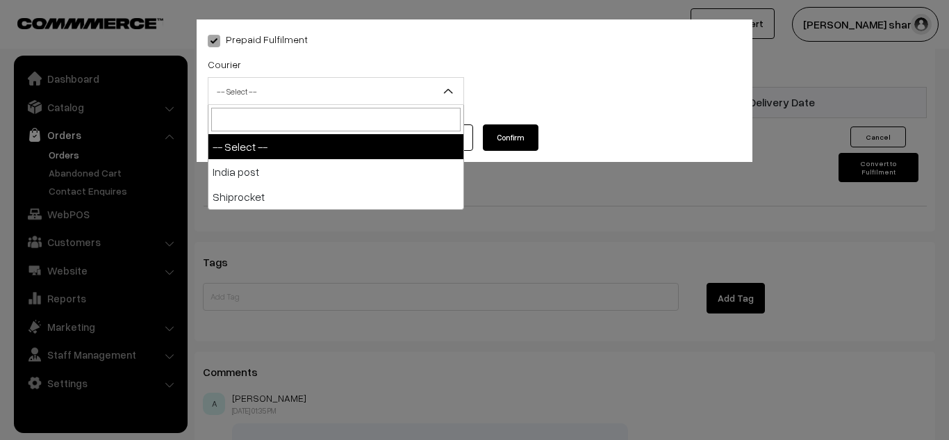
click at [448, 91] on b at bounding box center [448, 91] width 14 height 14
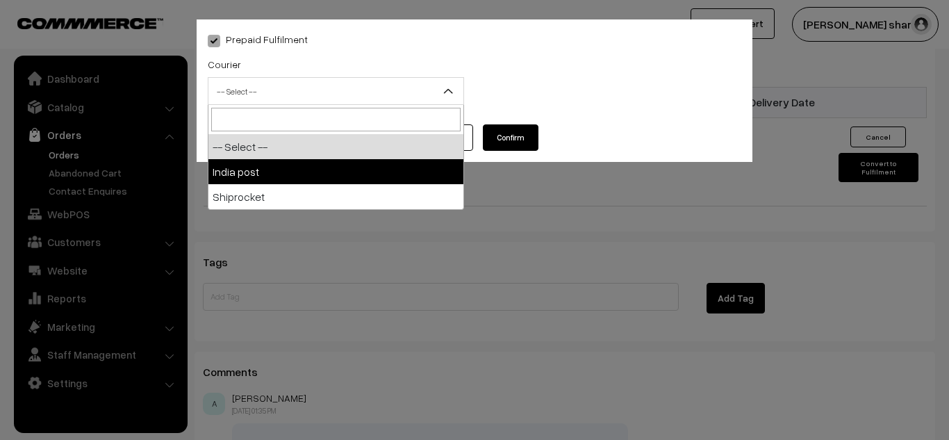
select select "1"
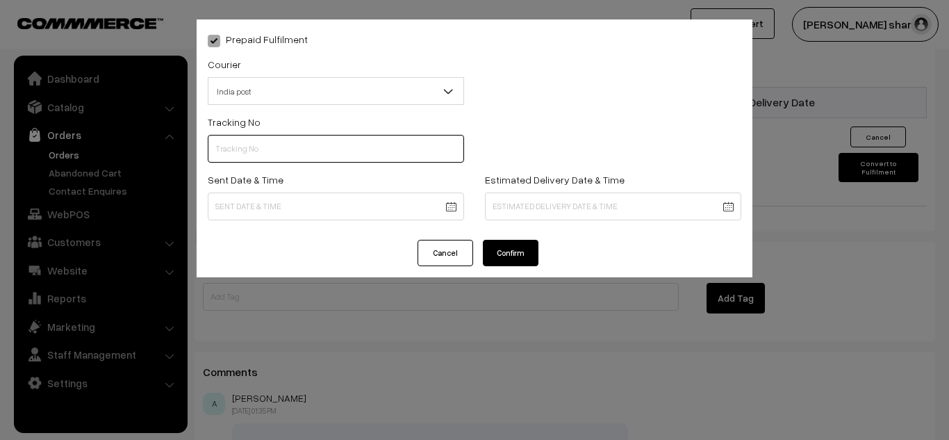
drag, startPoint x: 382, startPoint y: 153, endPoint x: 318, endPoint y: 184, distance: 70.6
click at [318, 184] on div "Tracking No Sent Date & Time Estimated Delivery Date & Time" at bounding box center [475, 170] width 534 height 115
type input "------"
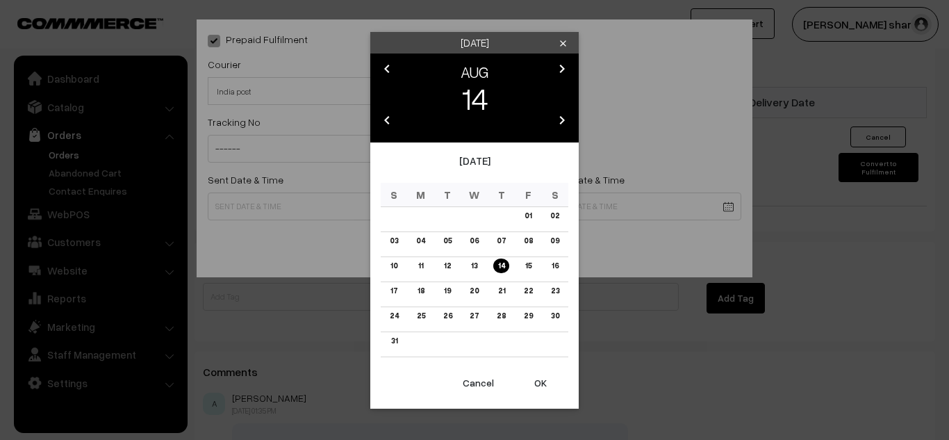
click at [477, 268] on link "13" at bounding box center [474, 266] width 15 height 15
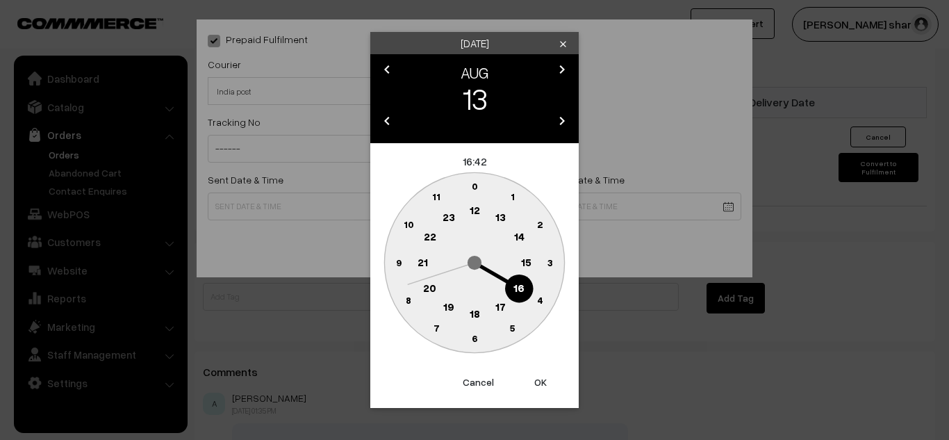
click at [410, 221] on text "10" at bounding box center [409, 224] width 10 height 12
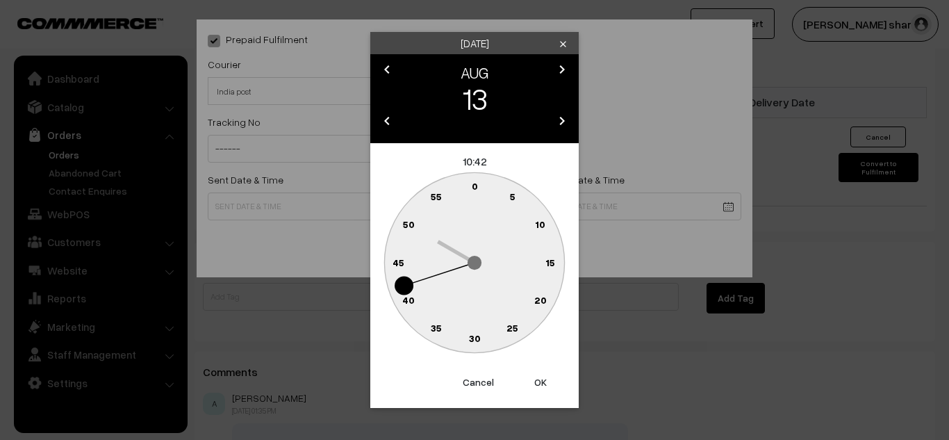
click at [473, 188] on text "0" at bounding box center [475, 186] width 6 height 12
type input "13-08-2025 10:00"
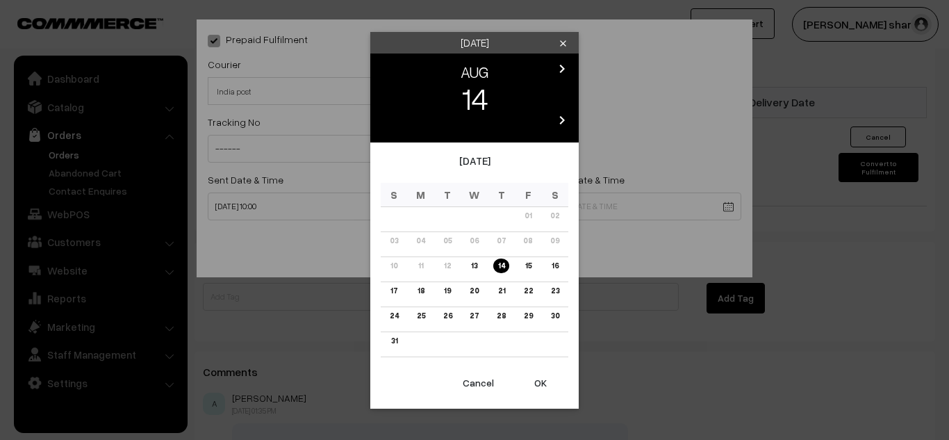
click at [555, 287] on link "23" at bounding box center [554, 291] width 17 height 15
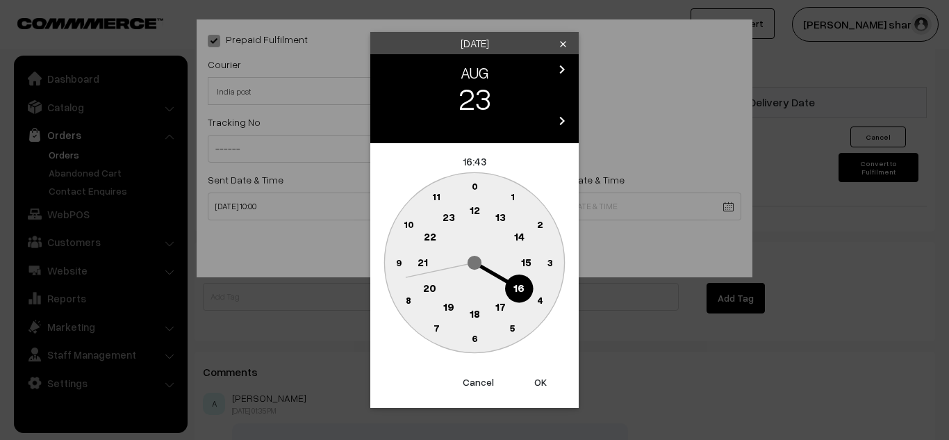
click at [518, 286] on text "16" at bounding box center [519, 287] width 11 height 13
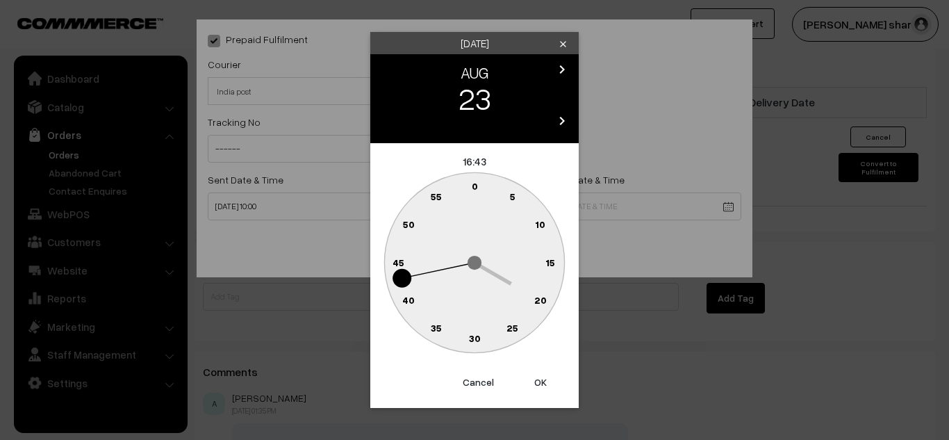
click at [475, 189] on text "0" at bounding box center [475, 186] width 6 height 12
type input "23-08-2025 16:00"
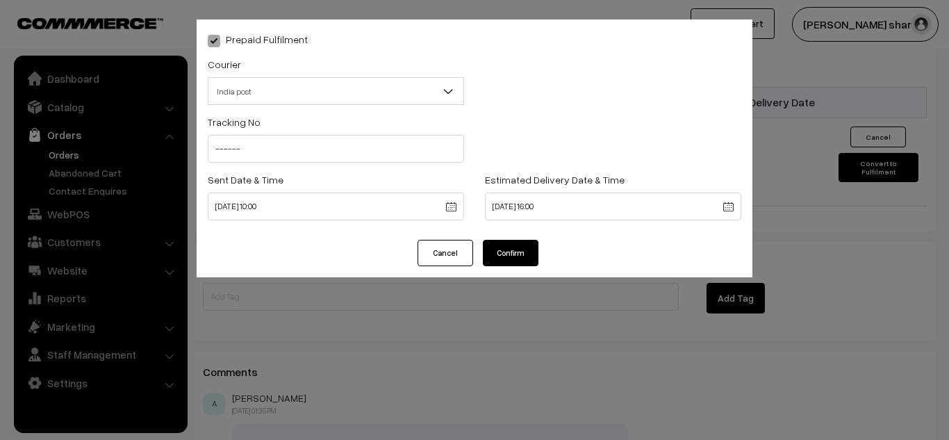
click at [503, 243] on button "Confirm" at bounding box center [511, 253] width 56 height 26
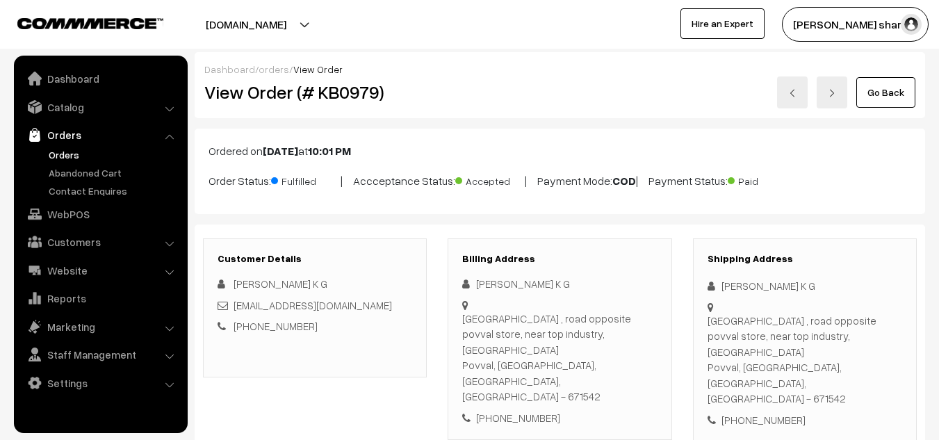
click at [877, 95] on link "Go Back" at bounding box center [885, 92] width 59 height 31
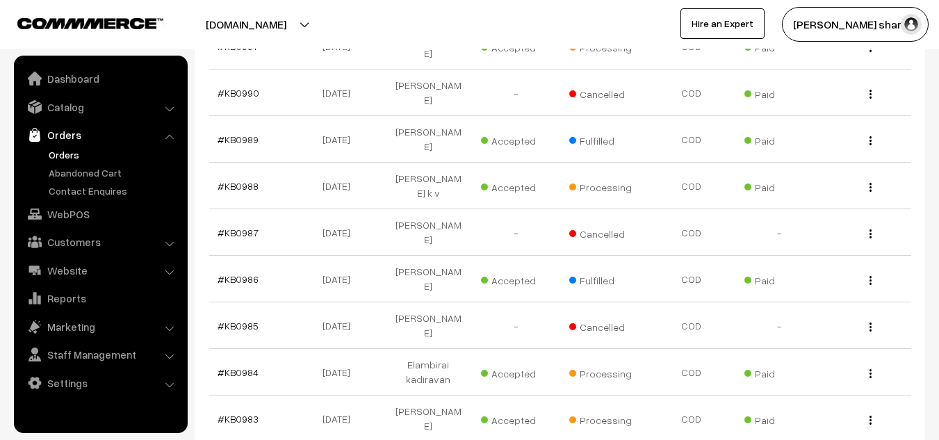
scroll to position [842, 0]
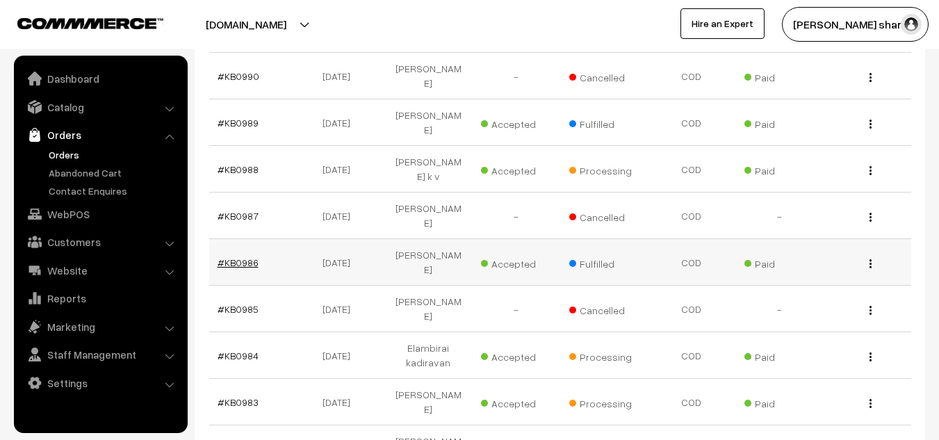
click at [246, 256] on link "#KB0986" at bounding box center [238, 262] width 41 height 12
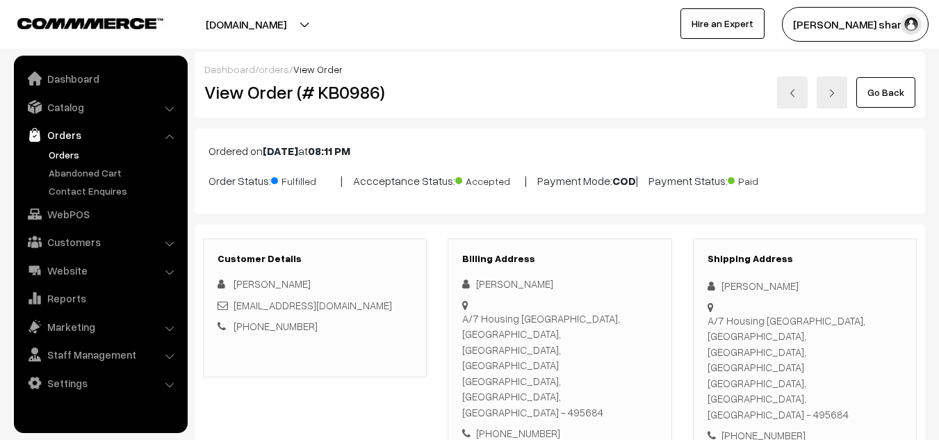
click at [906, 93] on link "Go Back" at bounding box center [885, 92] width 59 height 31
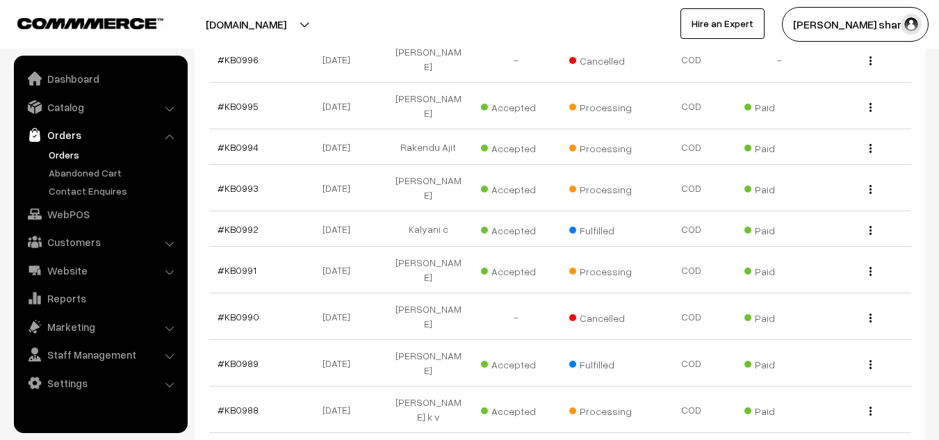
scroll to position [606, 0]
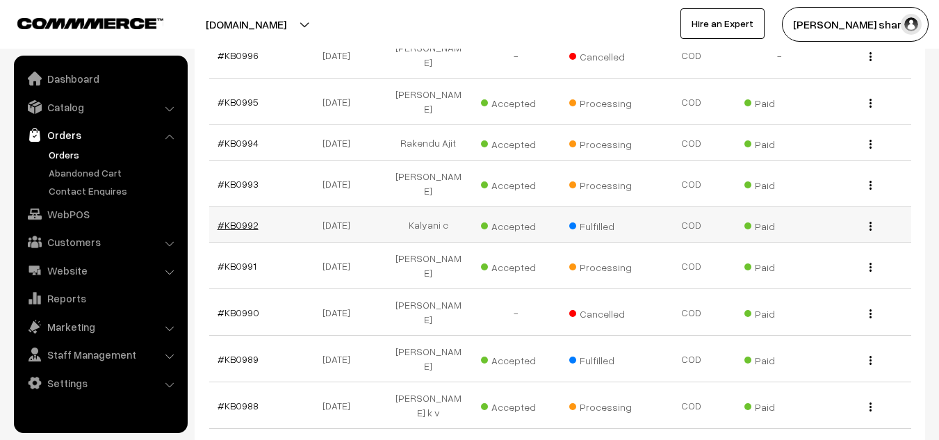
click at [242, 219] on link "#KB0992" at bounding box center [238, 225] width 41 height 12
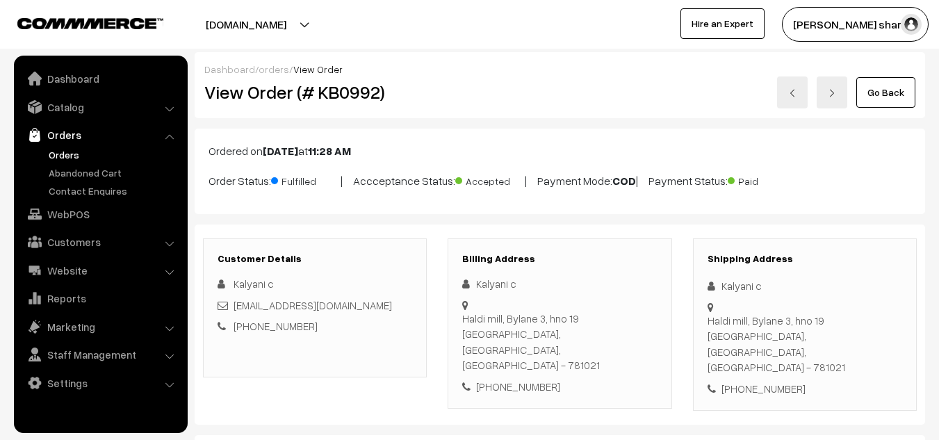
click at [903, 92] on link "Go Back" at bounding box center [885, 92] width 59 height 31
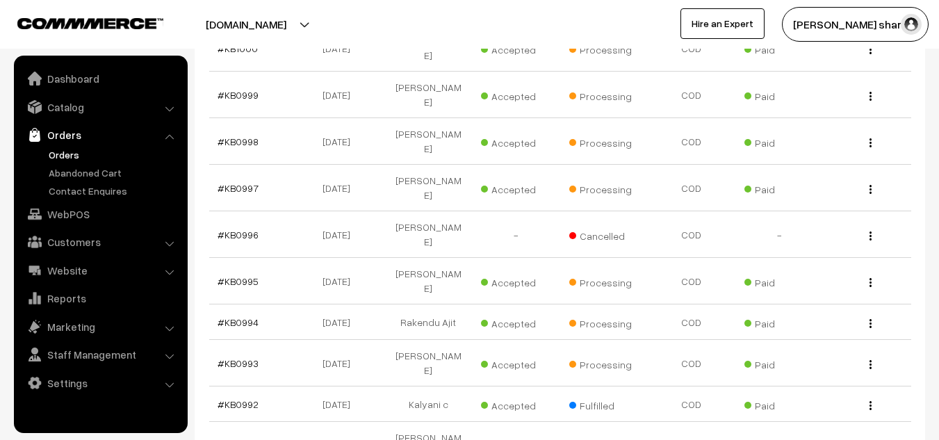
scroll to position [427, 0]
click at [234, 275] on link "#KB0995" at bounding box center [238, 281] width 41 height 12
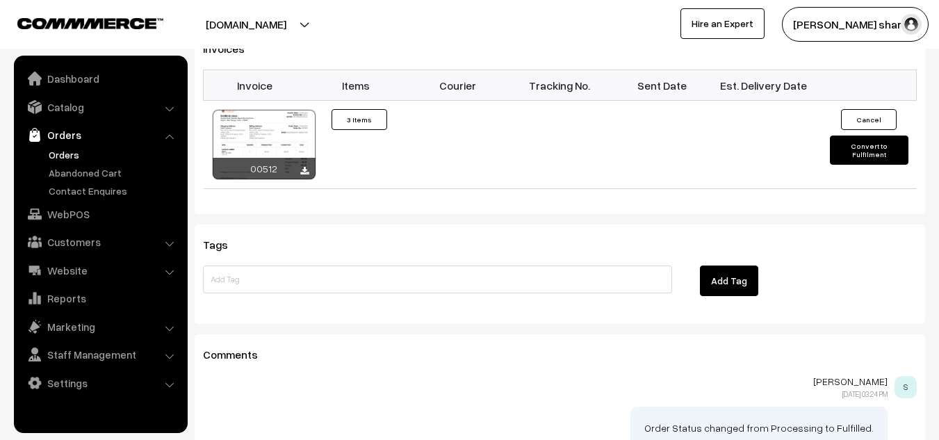
scroll to position [917, 0]
click at [849, 135] on button "Convert to Fulfilment" at bounding box center [869, 149] width 79 height 29
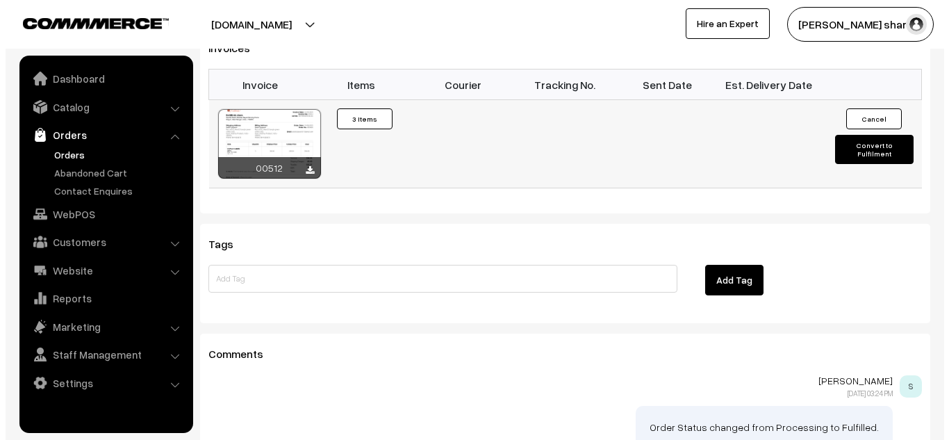
scroll to position [918, 0]
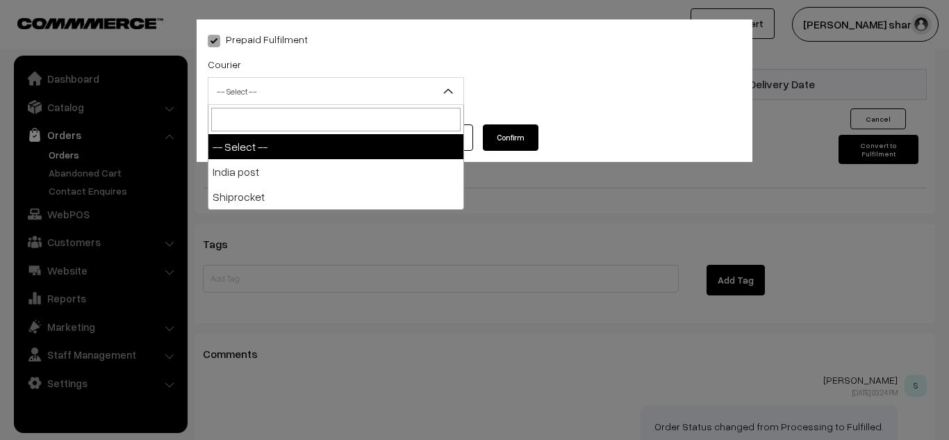
click at [373, 95] on span "-- Select --" at bounding box center [336, 91] width 255 height 24
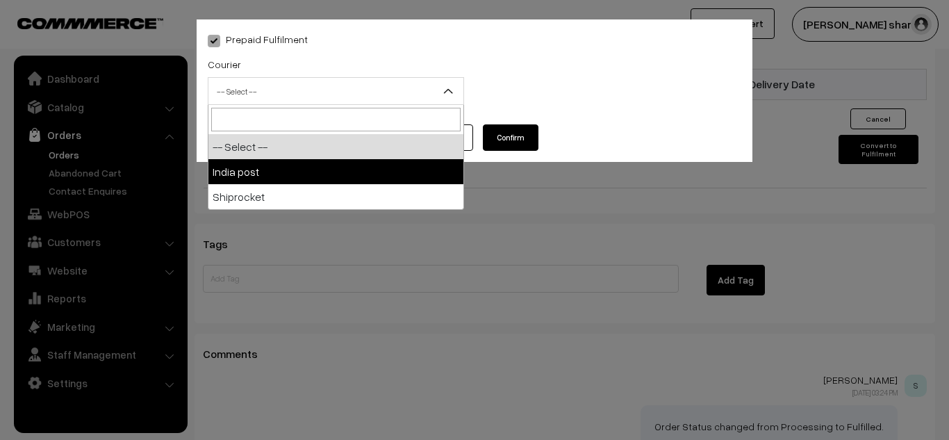
select select "1"
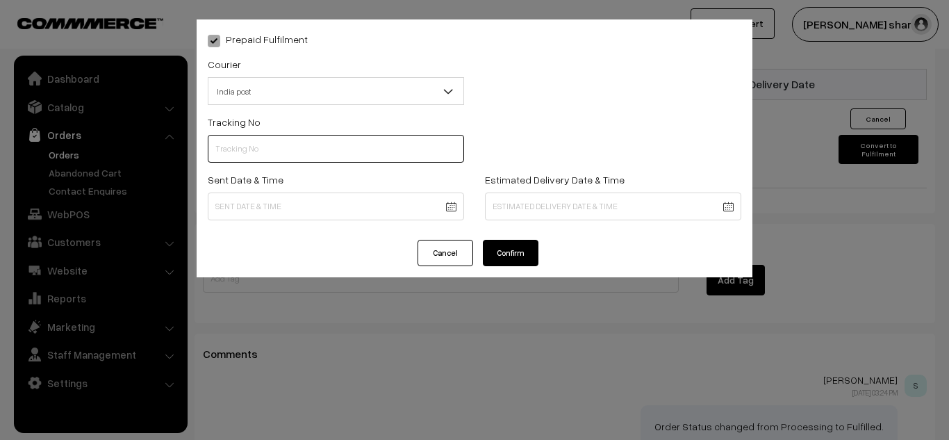
click at [320, 143] on input "text" at bounding box center [336, 149] width 256 height 28
type input "------"
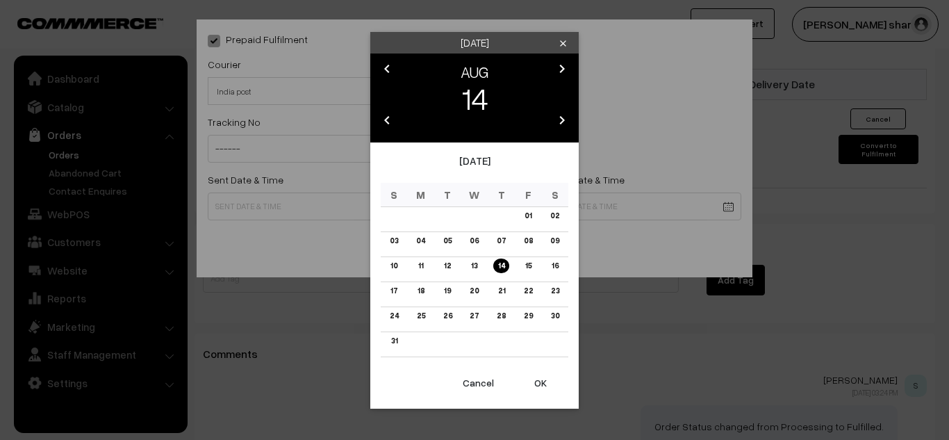
click at [536, 382] on button "OK" at bounding box center [541, 383] width 56 height 31
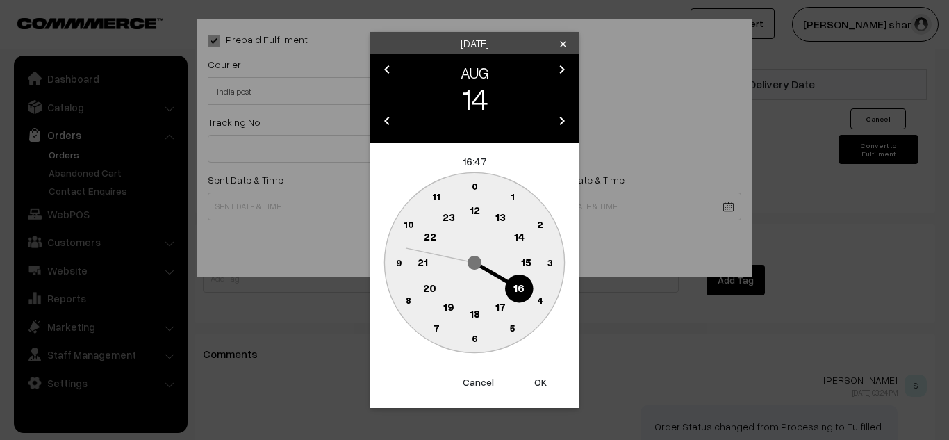
click at [411, 224] on text "10" at bounding box center [409, 224] width 10 height 12
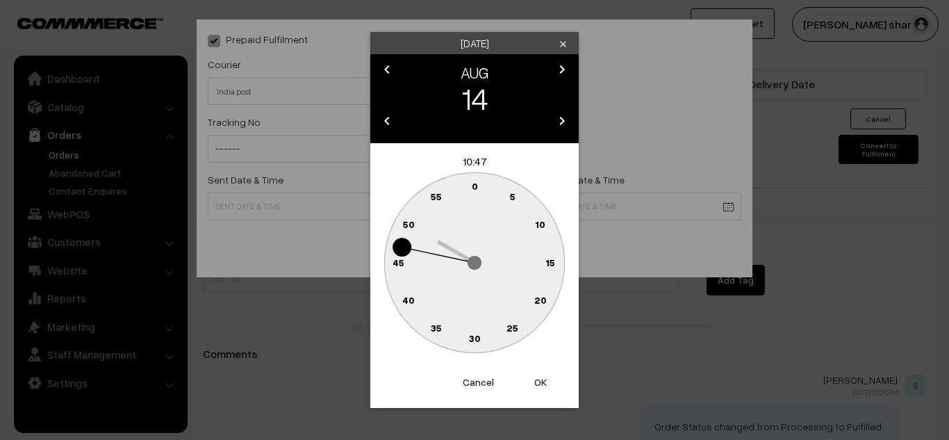
click at [474, 183] on text "0" at bounding box center [475, 186] width 6 height 12
type input "[DATE] 10:00"
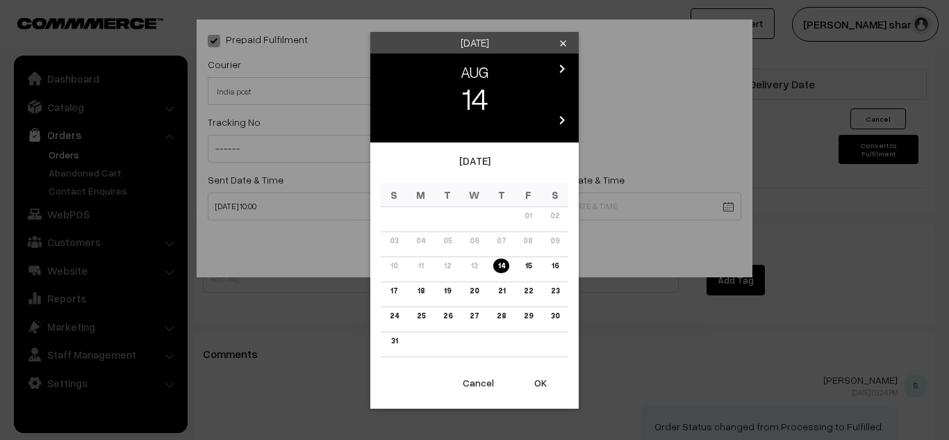
click at [498, 286] on link "21" at bounding box center [500, 291] width 15 height 15
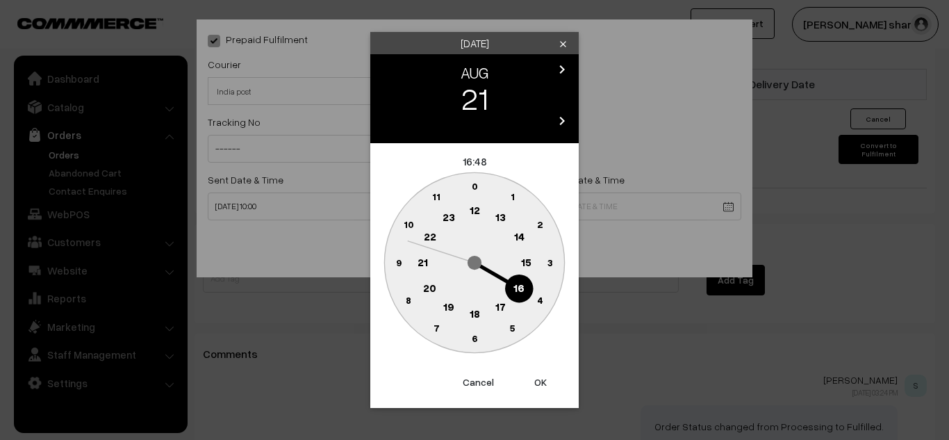
drag, startPoint x: 514, startPoint y: 287, endPoint x: 475, endPoint y: 185, distance: 109.1
click at [475, 185] on g "0 1 2 3 4 5 6 7 8 9 10 11 12 13 14 15 16 17 18 19 20 21 22 23" at bounding box center [474, 262] width 180 height 180
click at [475, 185] on text "0" at bounding box center [475, 186] width 6 height 12
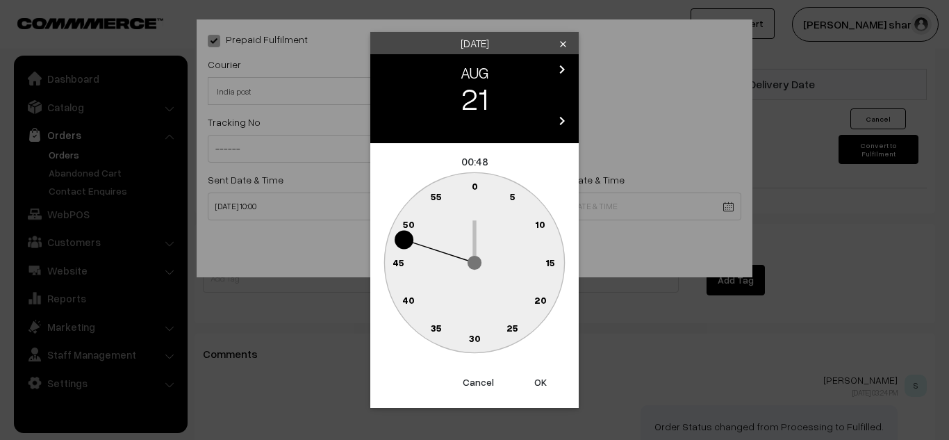
click at [474, 182] on text "0" at bounding box center [475, 186] width 6 height 12
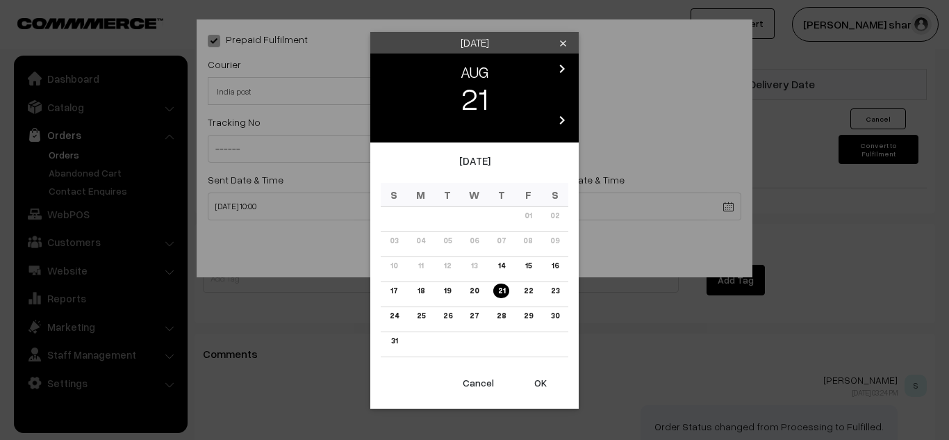
click at [537, 382] on button "OK" at bounding box center [541, 383] width 56 height 31
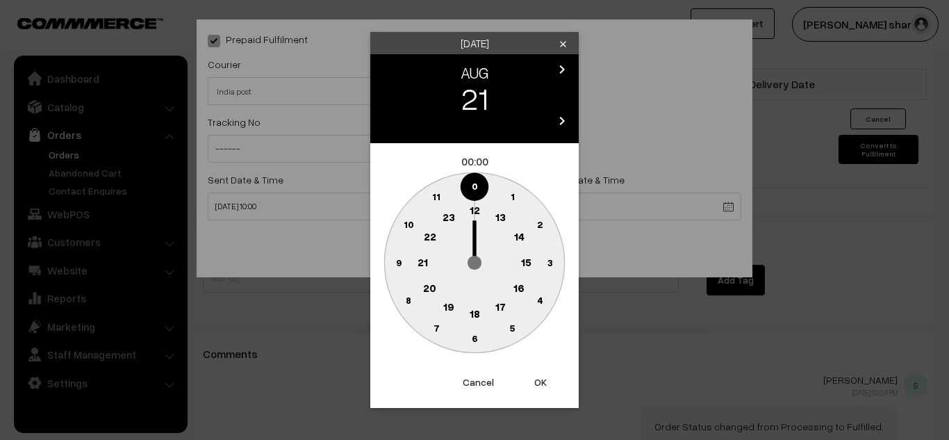
click at [518, 292] on text "16" at bounding box center [519, 287] width 11 height 13
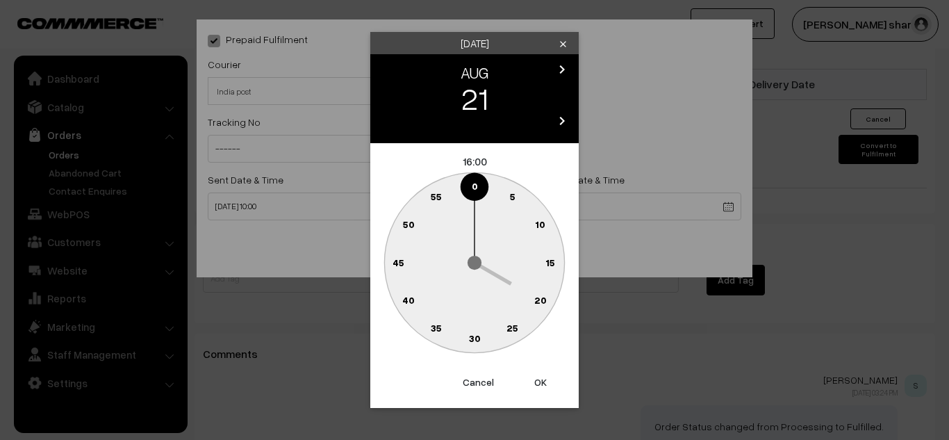
click at [541, 384] on button "OK" at bounding box center [541, 382] width 56 height 31
type input "[DATE] 16:00"
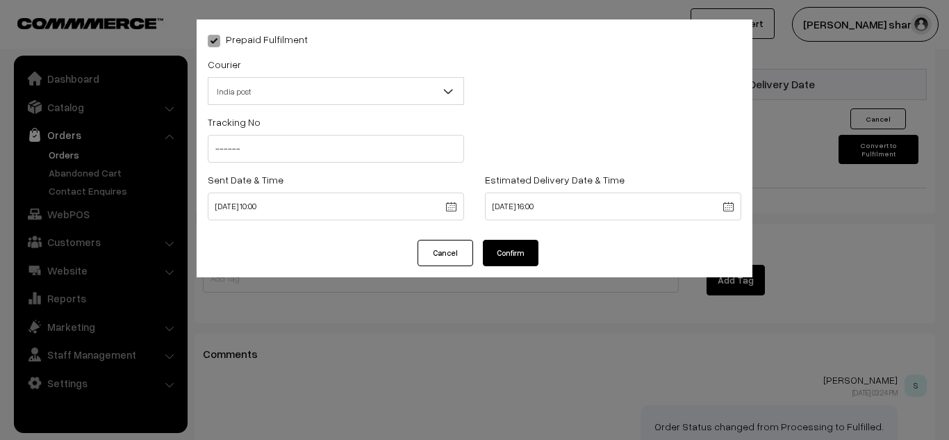
click at [520, 248] on button "Confirm" at bounding box center [511, 253] width 56 height 26
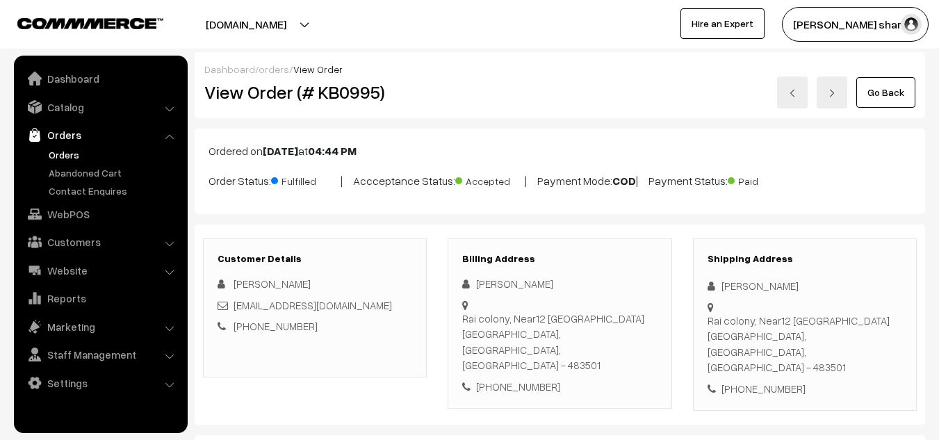
click at [888, 96] on link "Go Back" at bounding box center [885, 92] width 59 height 31
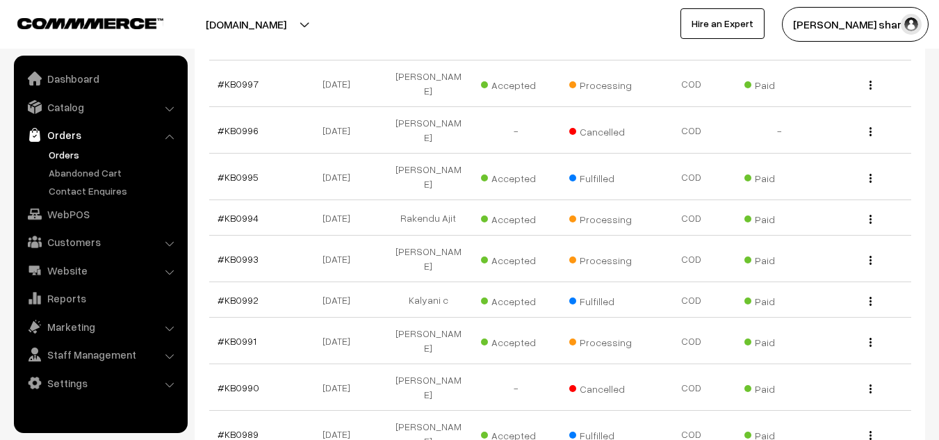
scroll to position [532, 0]
click at [232, 211] on link "#KB0994" at bounding box center [238, 217] width 41 height 12
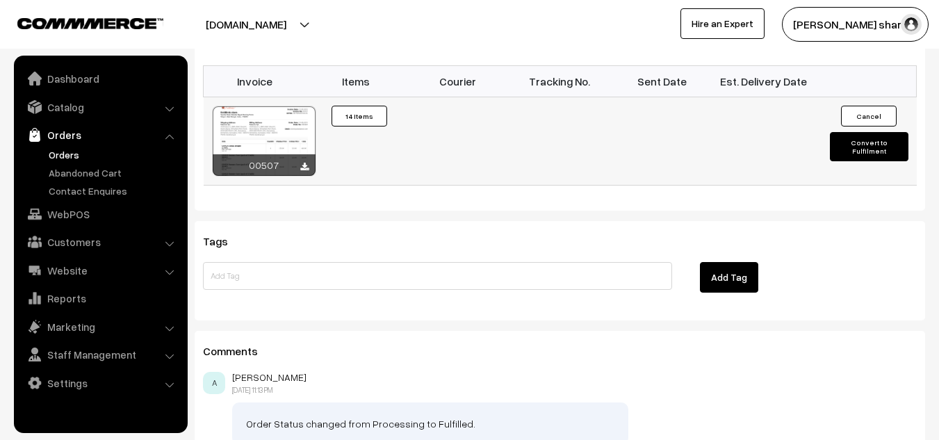
scroll to position [1169, 0]
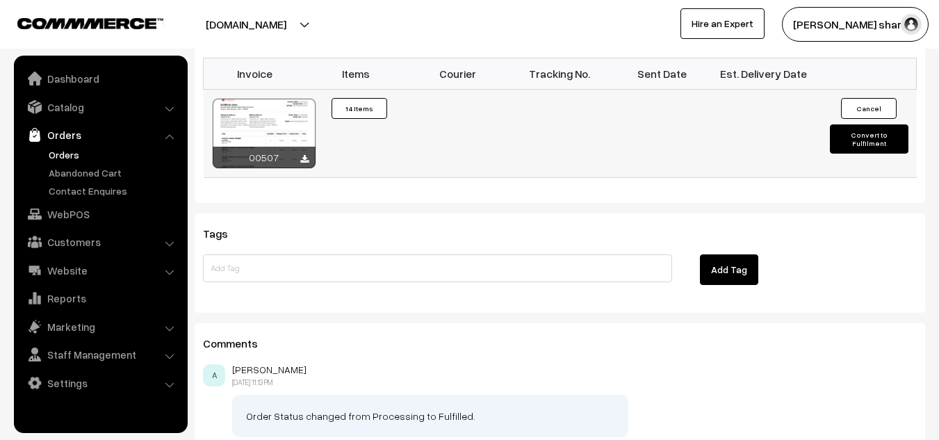
click at [884, 134] on button "Convert to Fulfilment" at bounding box center [869, 138] width 79 height 29
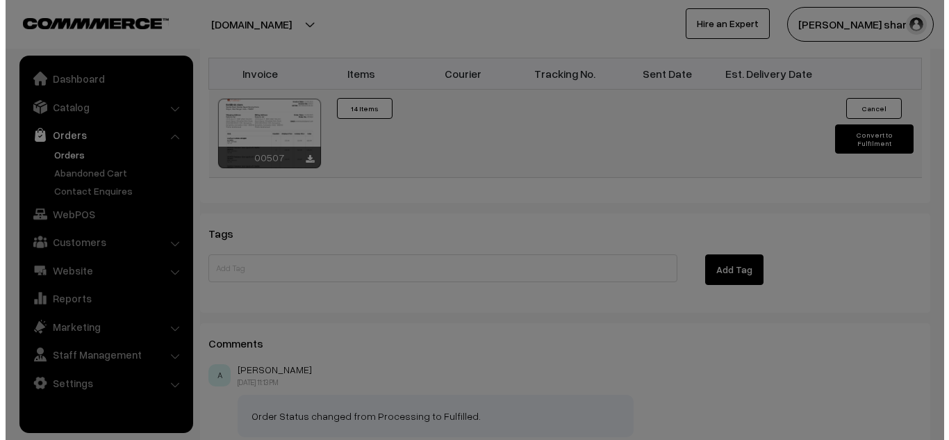
scroll to position [1174, 0]
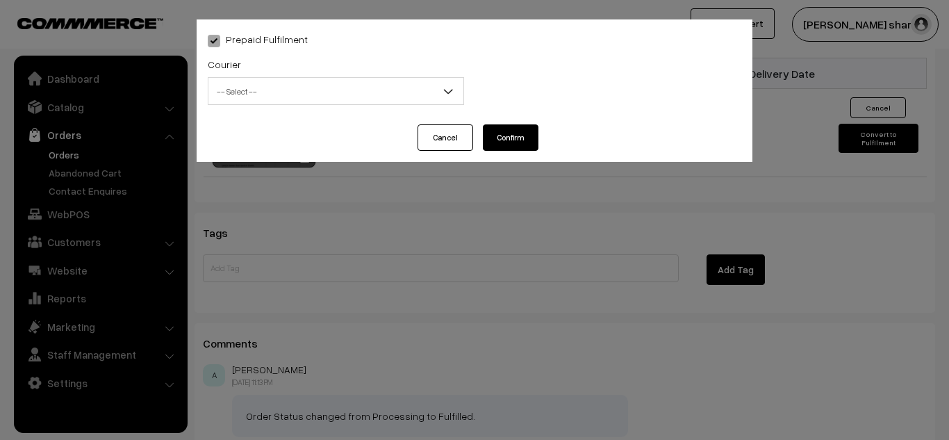
click at [368, 85] on span "-- Select --" at bounding box center [336, 91] width 255 height 24
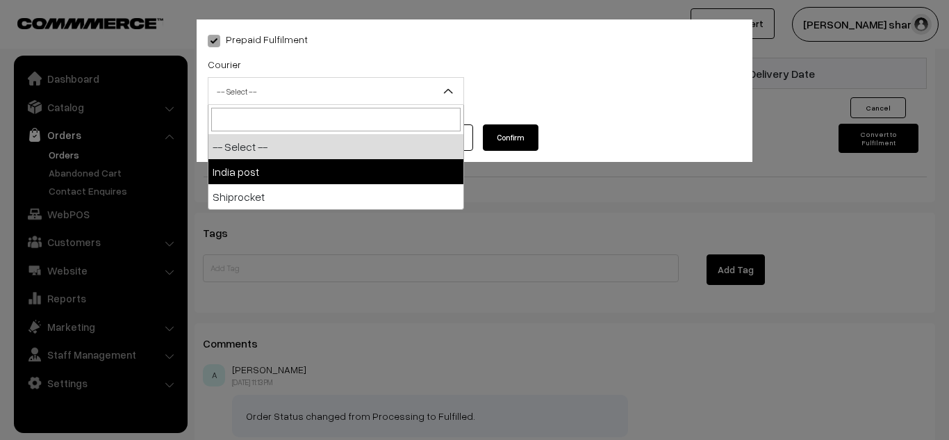
select select "1"
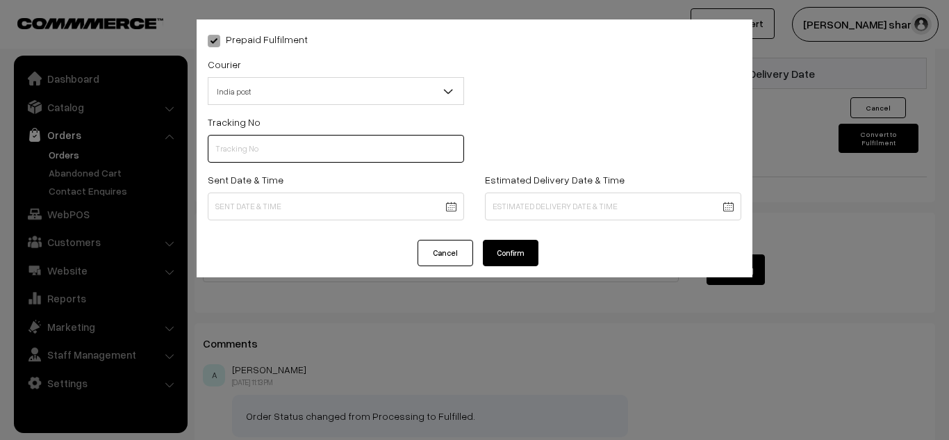
drag, startPoint x: 263, startPoint y: 150, endPoint x: 282, endPoint y: 179, distance: 34.7
click at [282, 179] on div "Tracking No Sent Date & Time Estimated Delivery Date & Time" at bounding box center [475, 170] width 534 height 115
type input "------"
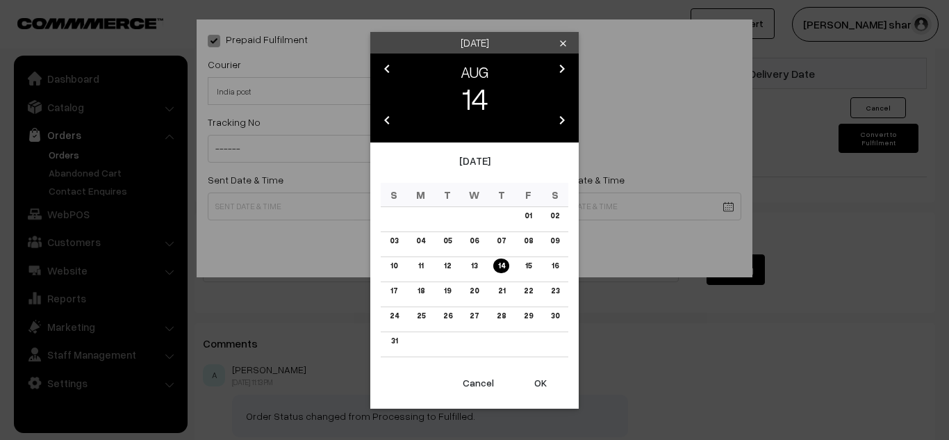
click at [539, 384] on button "OK" at bounding box center [541, 383] width 56 height 31
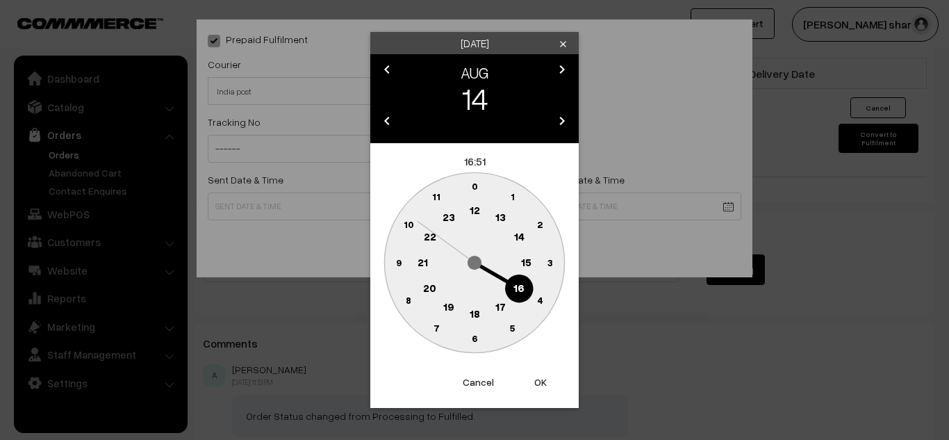
click at [409, 226] on text "10" at bounding box center [409, 224] width 10 height 12
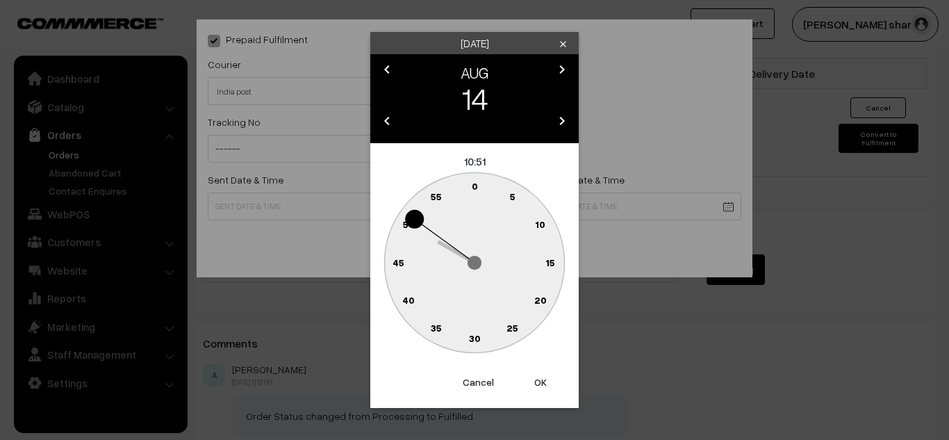
click at [475, 182] on text "0" at bounding box center [475, 186] width 6 height 12
type input "[DATE] 10:00"
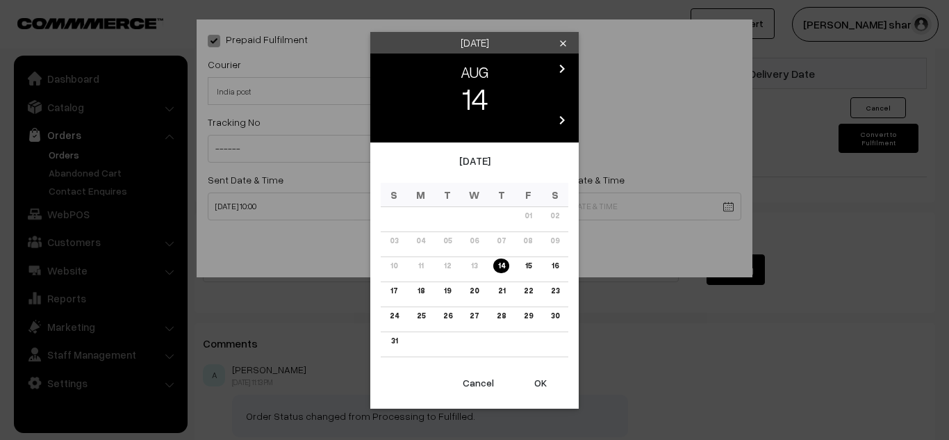
click at [500, 289] on link "21" at bounding box center [500, 291] width 15 height 15
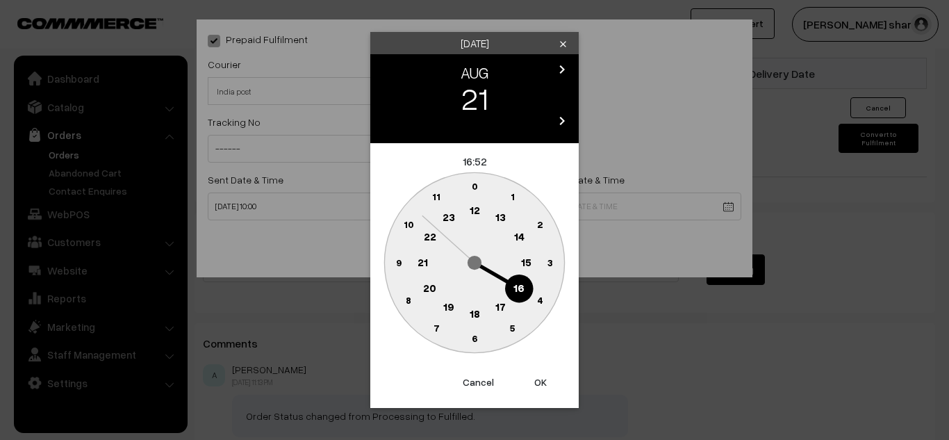
drag, startPoint x: 517, startPoint y: 289, endPoint x: 474, endPoint y: 183, distance: 114.1
click at [474, 183] on g "0 1 2 3 4 5 6 7 8 9 10 11 12 13 14 15 16 17 18 19 20 21 22 23" at bounding box center [474, 262] width 180 height 180
click at [474, 183] on text "0" at bounding box center [475, 186] width 6 height 12
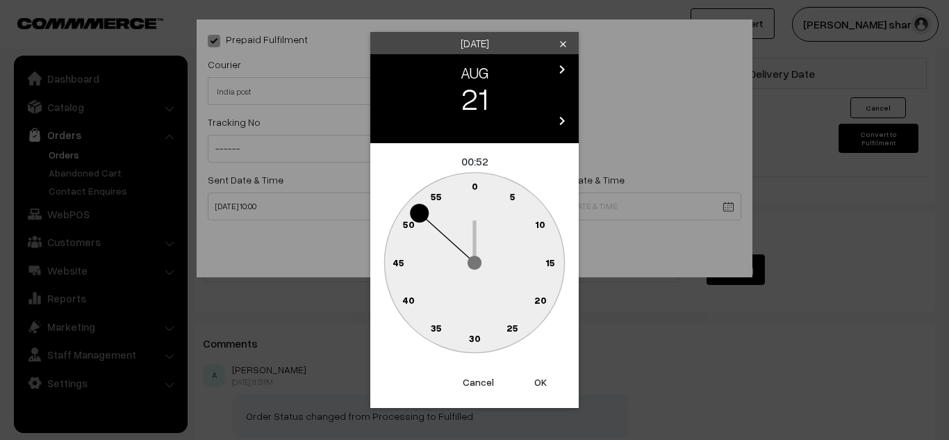
click at [475, 190] on text "0" at bounding box center [475, 186] width 6 height 12
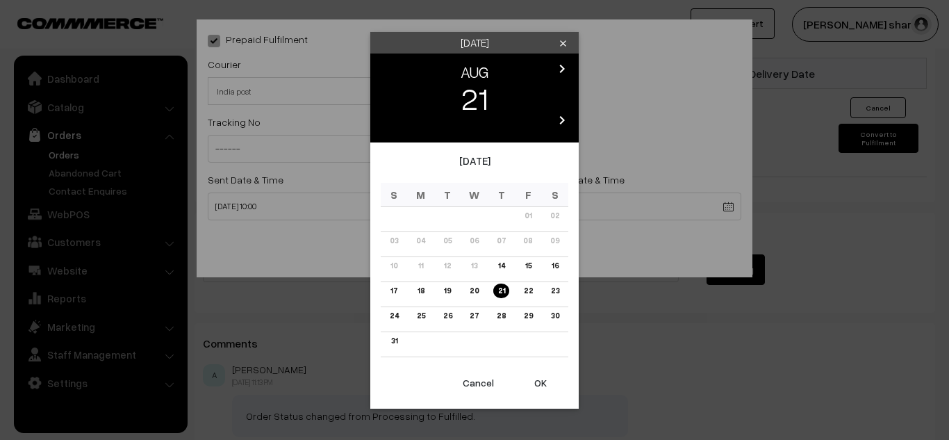
click at [539, 384] on button "OK" at bounding box center [541, 383] width 56 height 31
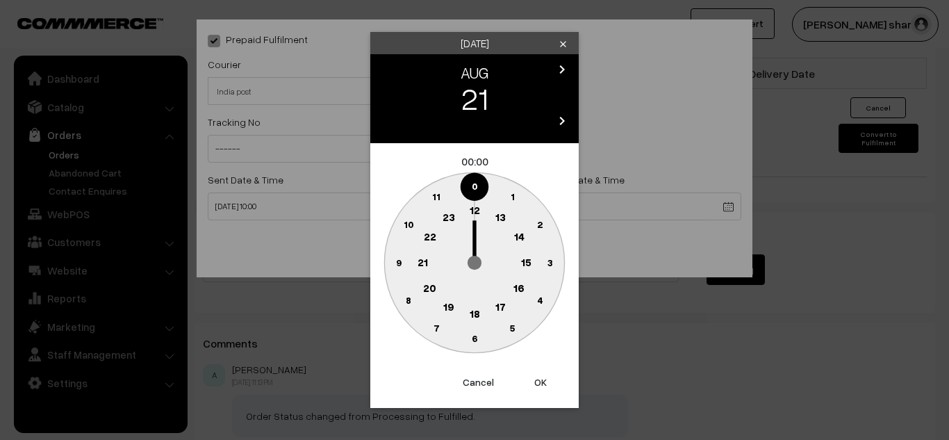
click at [516, 290] on text "16" at bounding box center [519, 287] width 11 height 13
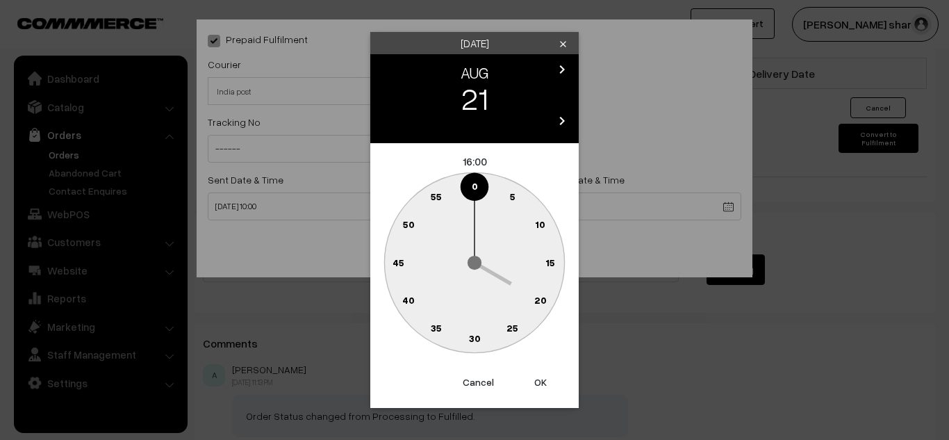
click at [539, 382] on button "OK" at bounding box center [541, 382] width 56 height 31
type input "21-08-2025 16:00"
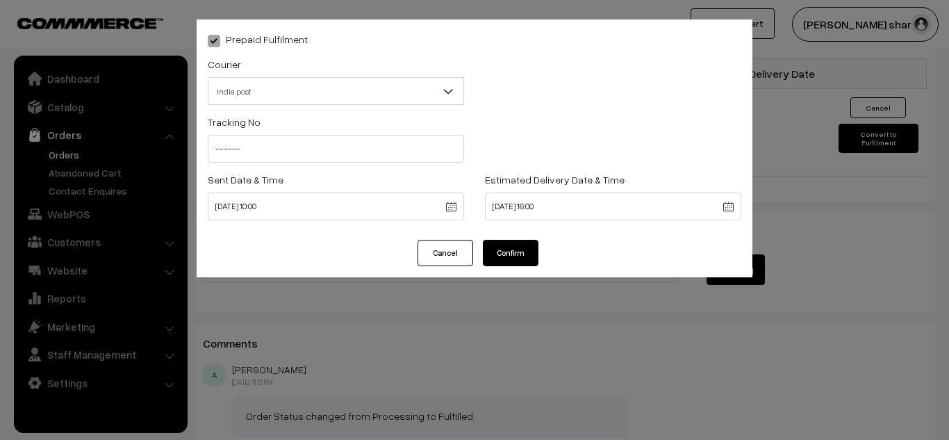
click at [514, 254] on button "Confirm" at bounding box center [511, 253] width 56 height 26
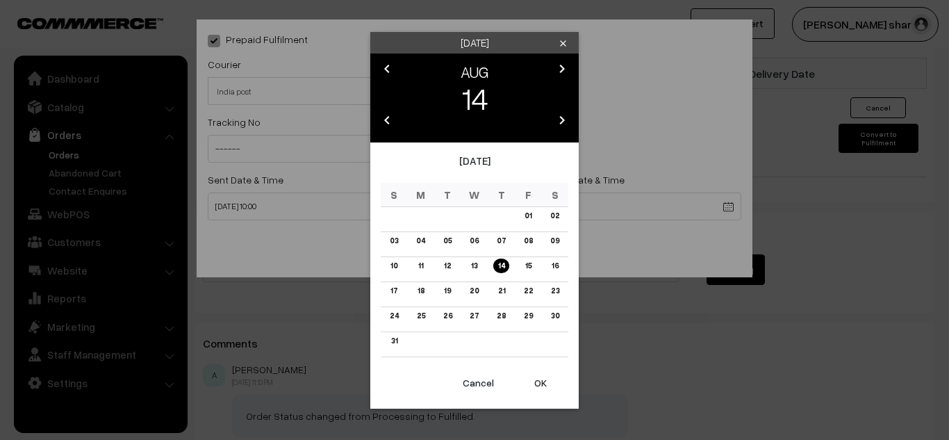
click at [541, 379] on button "OK" at bounding box center [541, 383] width 56 height 31
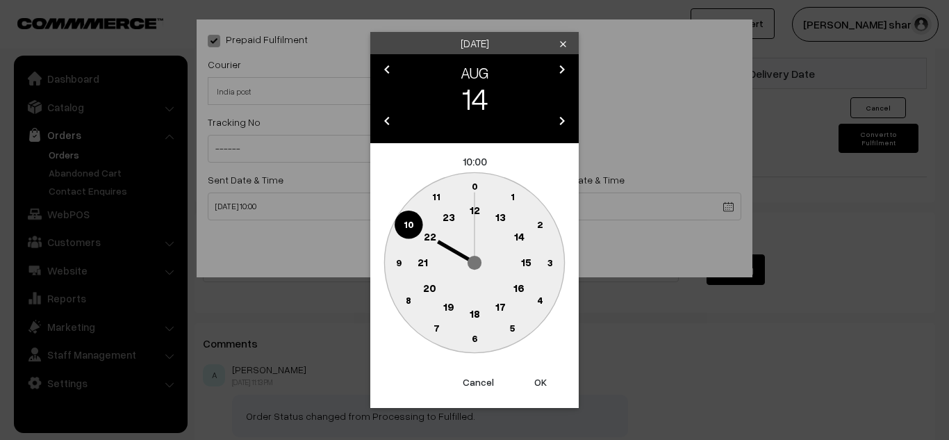
click at [541, 379] on button "OK" at bounding box center [541, 382] width 56 height 31
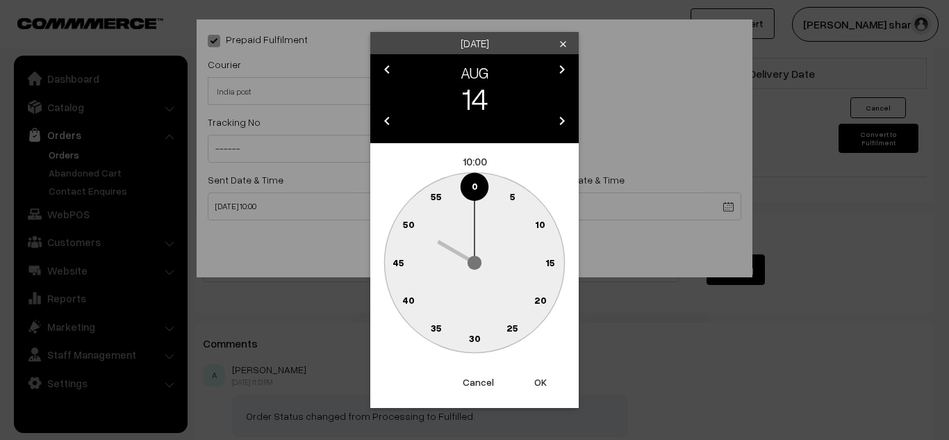
click at [541, 379] on button "OK" at bounding box center [541, 382] width 56 height 31
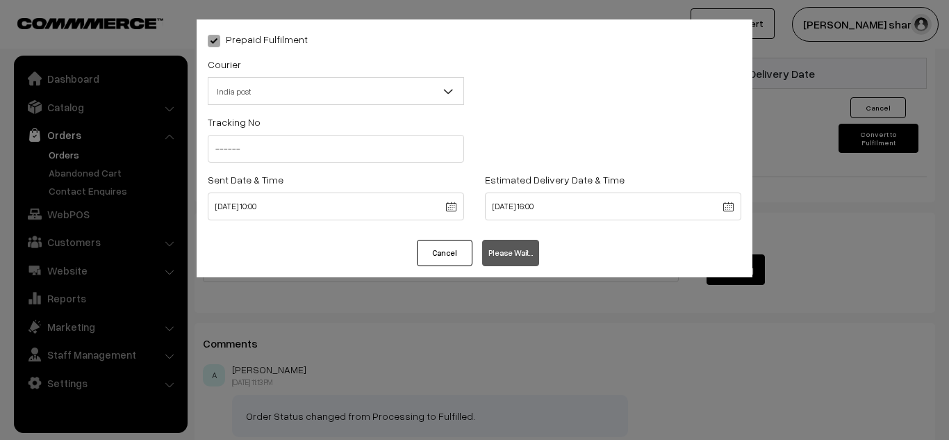
click at [544, 329] on div "Prepaid Fulfilment Courier -- Select -- India post Shiprocket India post -- Sel…" at bounding box center [474, 220] width 949 height 440
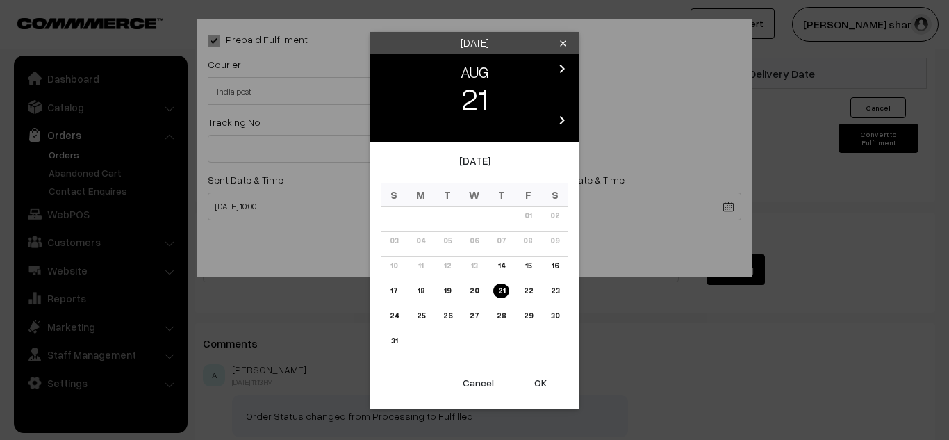
click at [614, 322] on div "Thursday clear chevron_left AUG chevron_right 21 chevron_left 2025 chevron_righ…" at bounding box center [474, 220] width 949 height 440
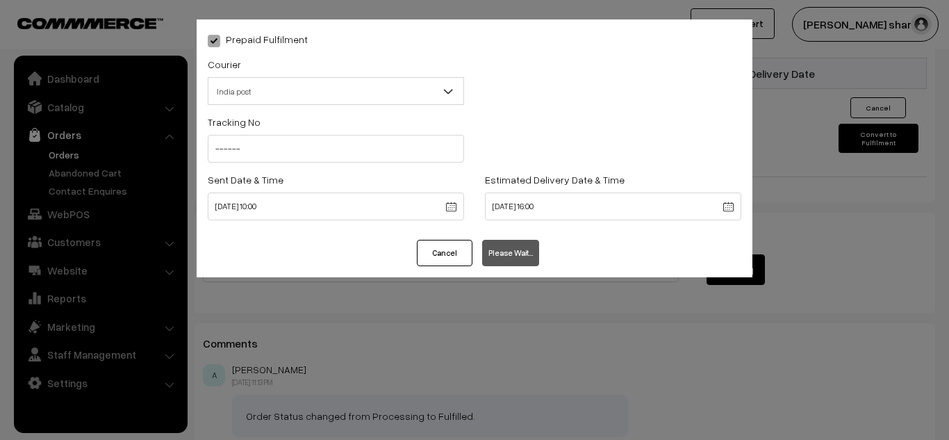
click at [537, 327] on div "Prepaid Fulfilment Courier -- Select -- India post Shiprocket India post -- Sel…" at bounding box center [474, 220] width 949 height 440
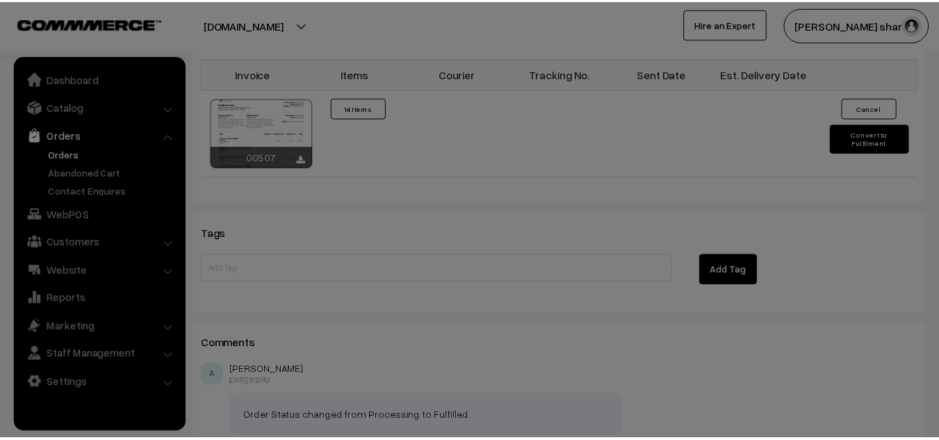
scroll to position [1169, 0]
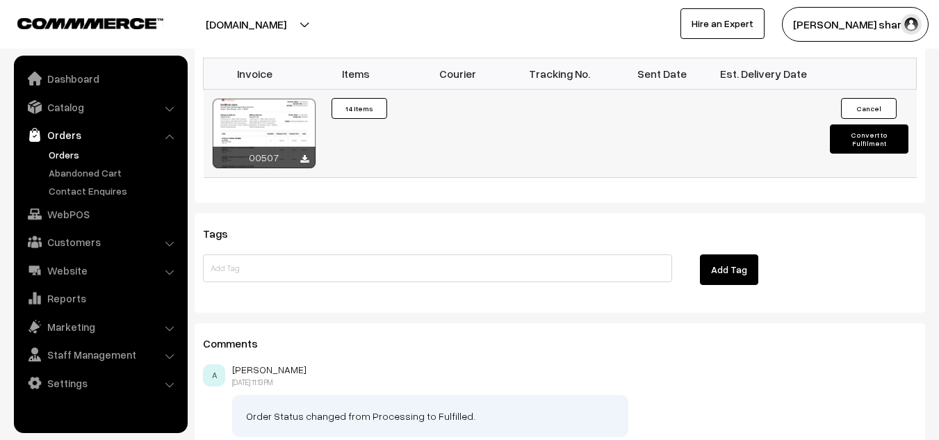
click at [858, 131] on button "Convert to Fulfilment" at bounding box center [869, 138] width 79 height 29
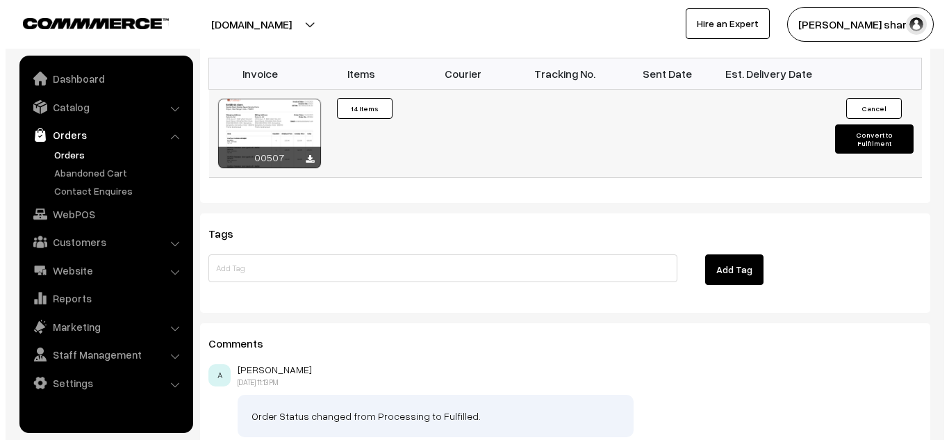
scroll to position [1174, 0]
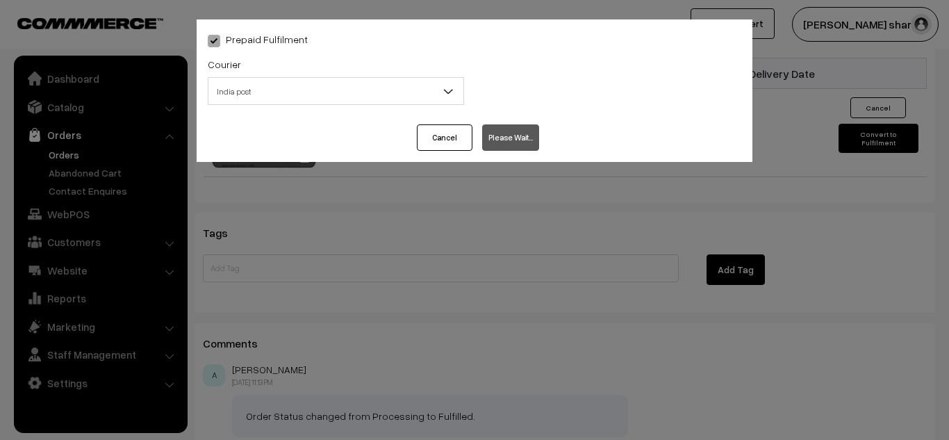
click at [797, 163] on div "Prepaid Fulfilment Courier -- Select -- India post Shiprocket India post -- Sel…" at bounding box center [474, 220] width 949 height 440
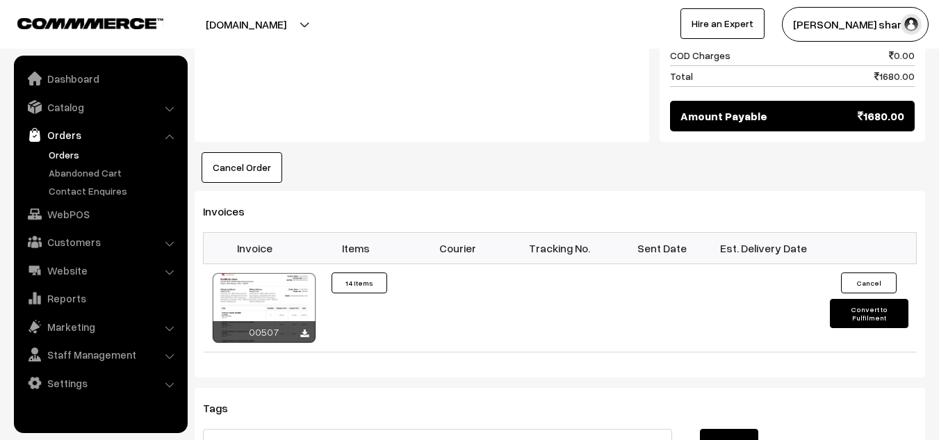
scroll to position [999, 0]
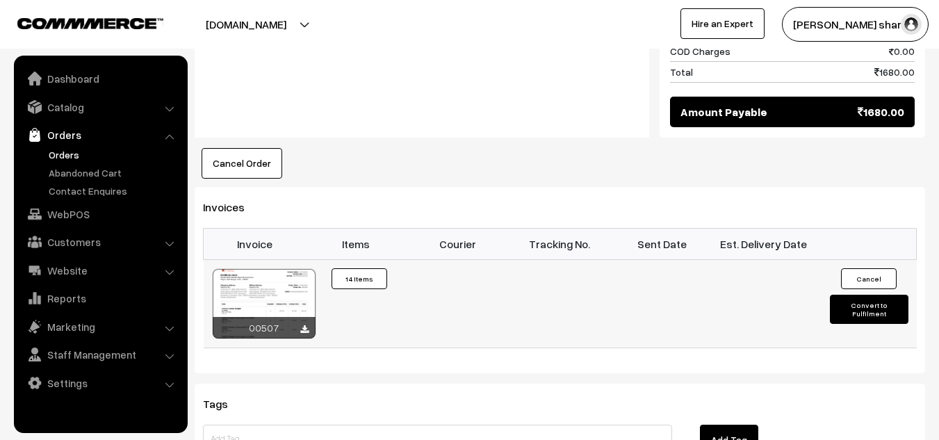
click at [854, 304] on button "Convert to Fulfilment" at bounding box center [869, 309] width 79 height 29
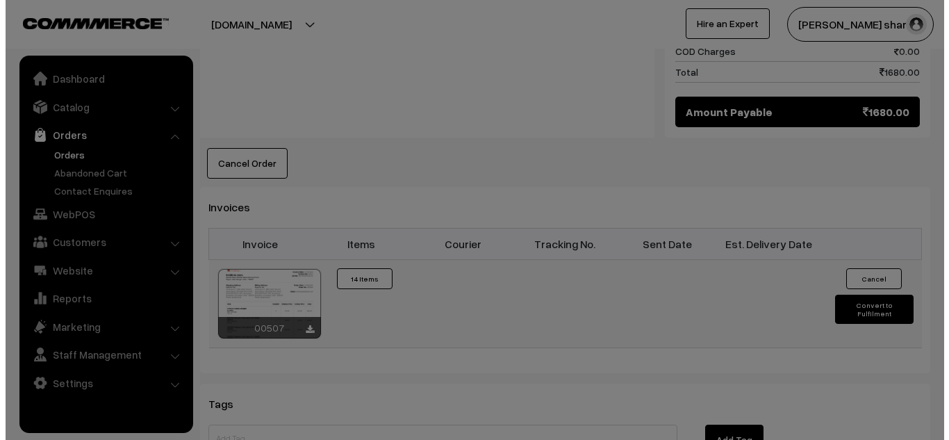
scroll to position [1003, 0]
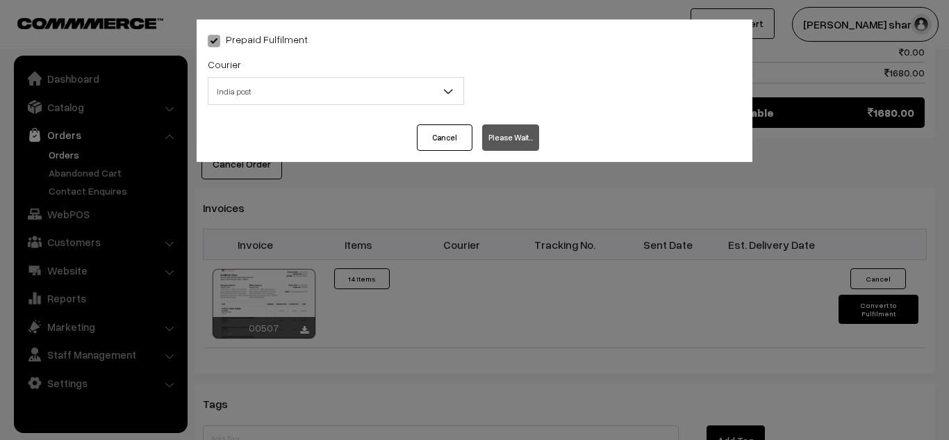
click at [450, 133] on button "Cancel" at bounding box center [445, 137] width 56 height 26
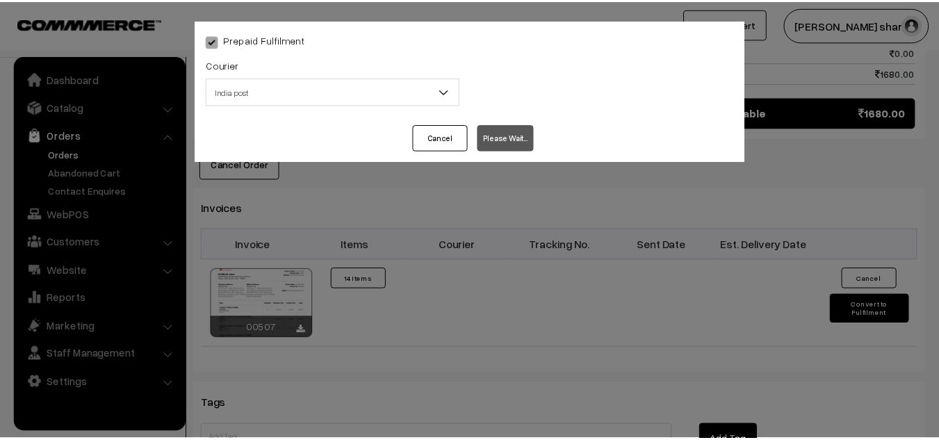
scroll to position [999, 0]
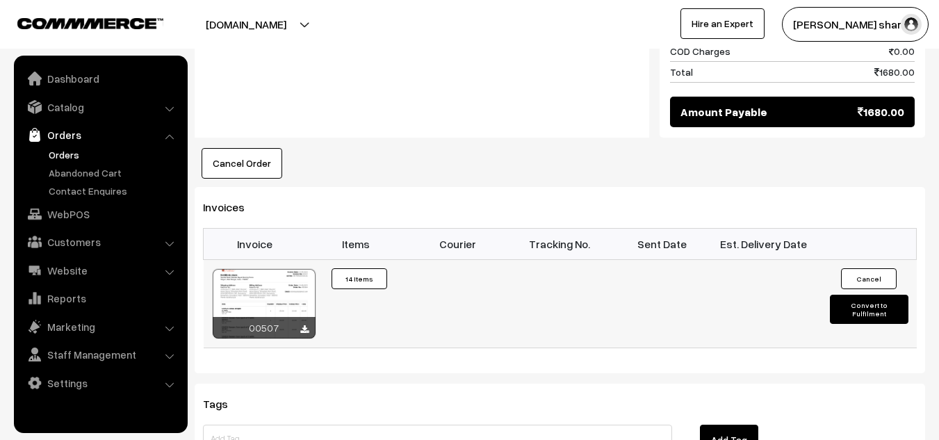
click at [858, 307] on button "Convert to Fulfilment" at bounding box center [869, 309] width 79 height 29
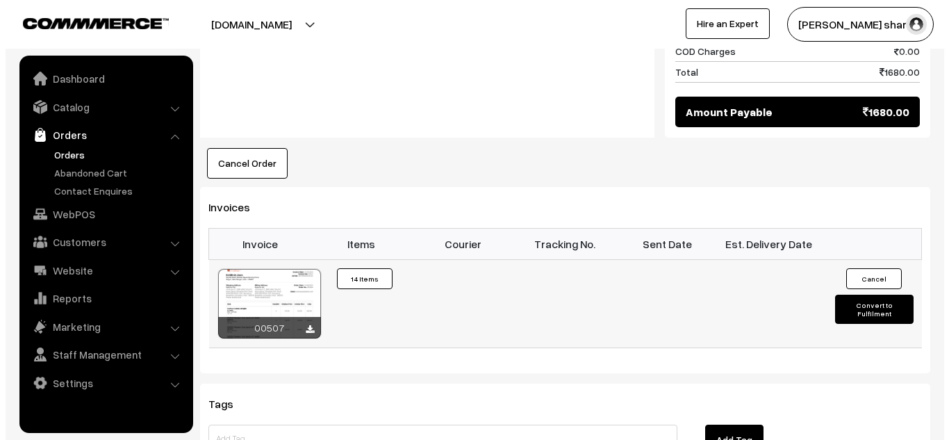
scroll to position [1003, 0]
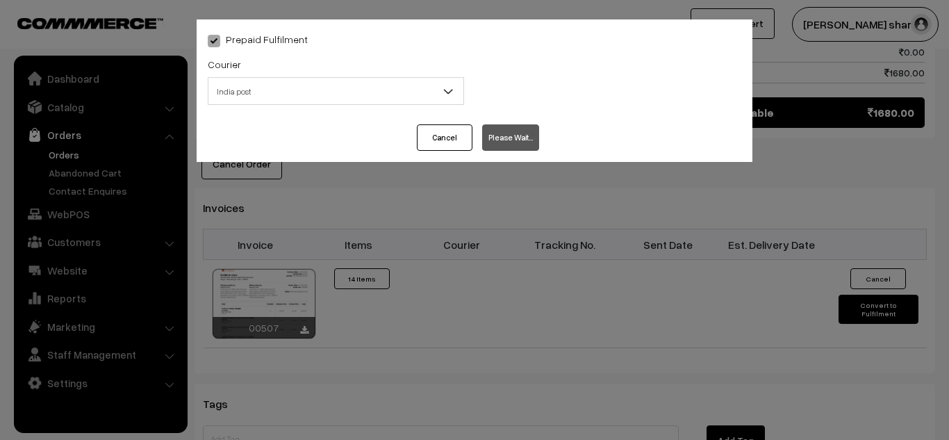
click at [414, 88] on span "India post" at bounding box center [336, 91] width 255 height 24
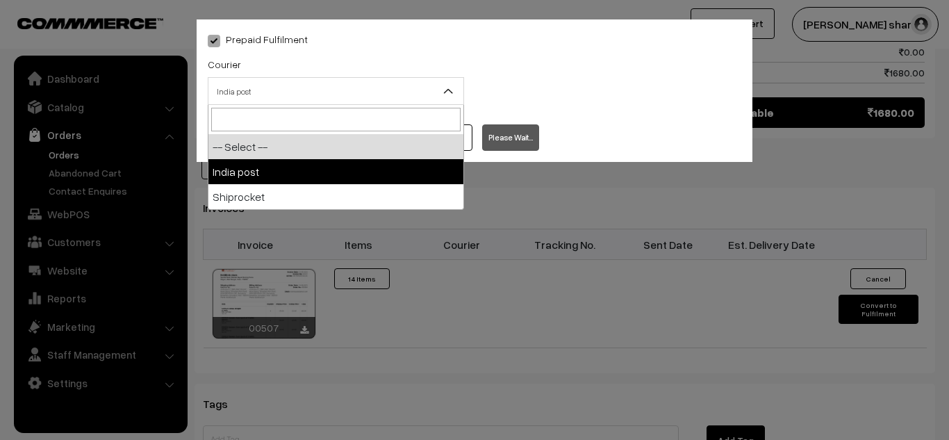
select select "1"
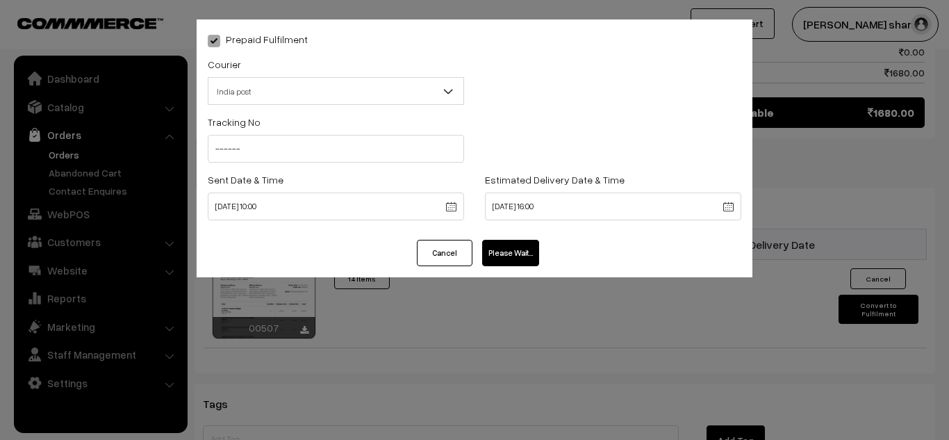
click at [500, 251] on button "Please Wait…" at bounding box center [510, 253] width 57 height 26
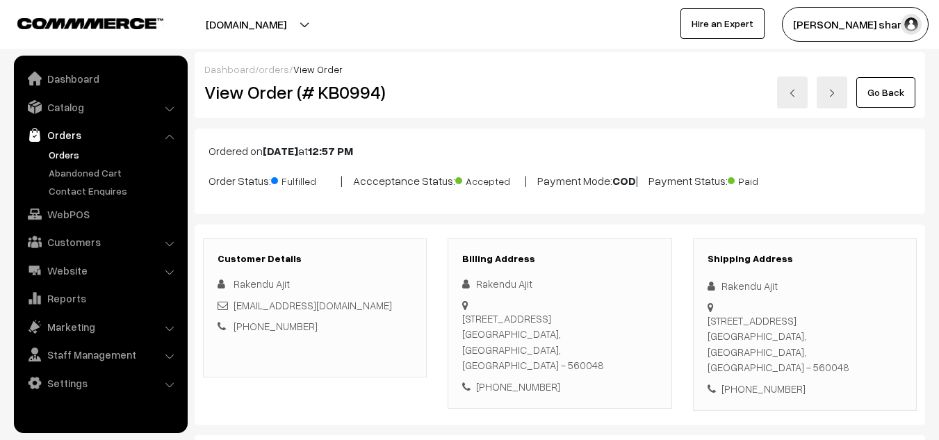
click at [885, 95] on link "Go Back" at bounding box center [885, 92] width 59 height 31
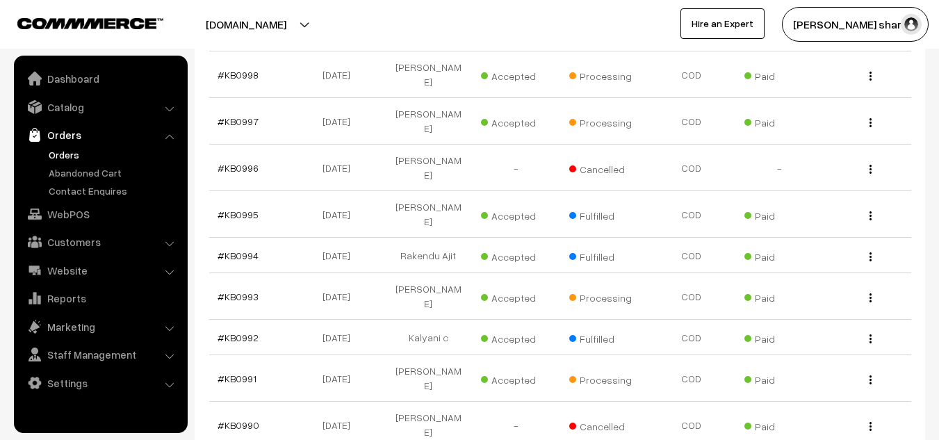
scroll to position [495, 0]
click at [241, 289] on link "#KB0993" at bounding box center [238, 295] width 41 height 12
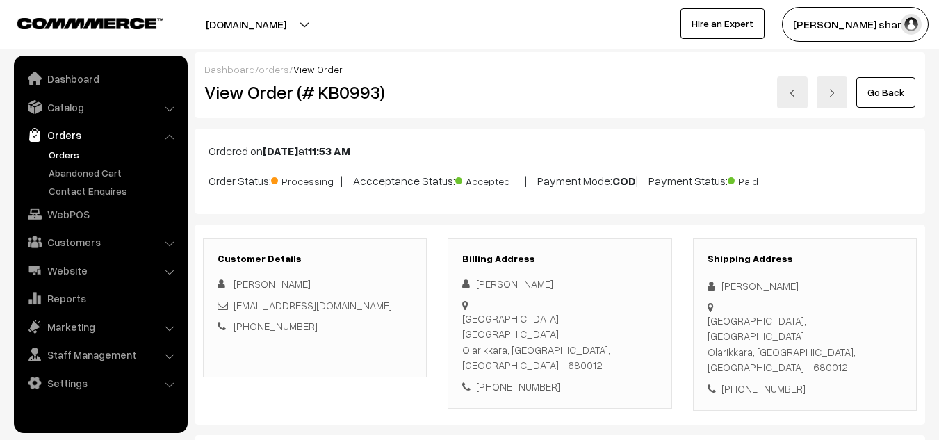
scroll to position [31, 0]
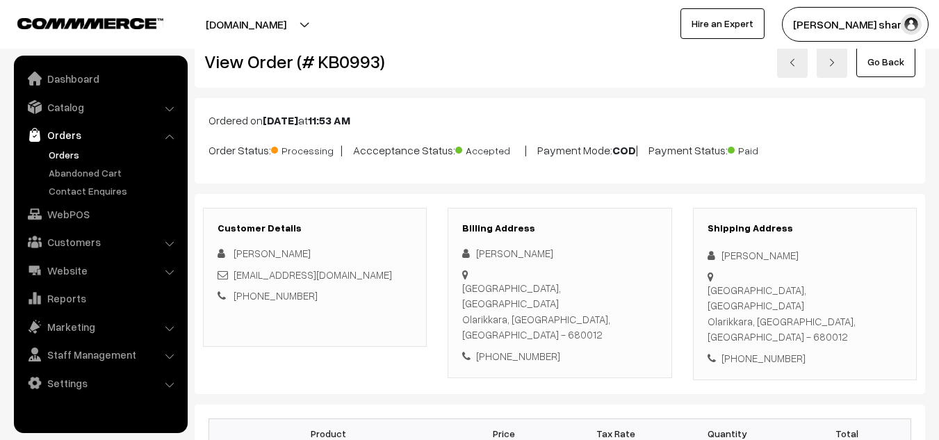
click at [890, 58] on link "Go Back" at bounding box center [885, 62] width 59 height 31
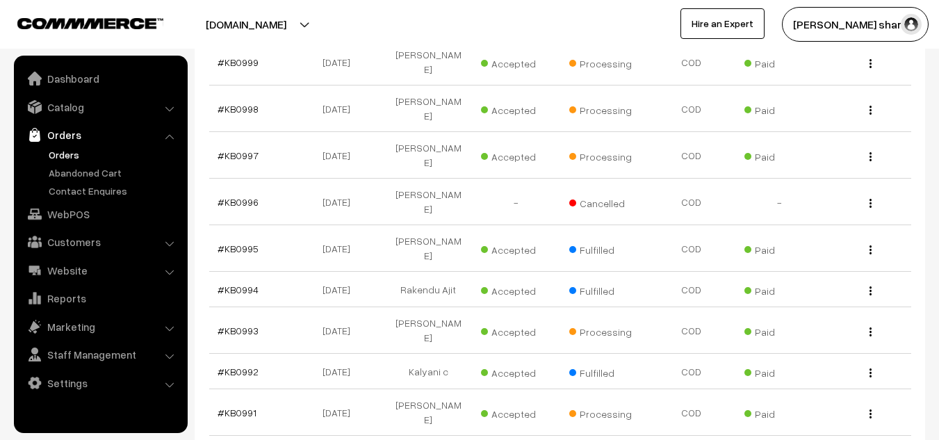
scroll to position [459, 0]
click at [225, 325] on link "#KB0993" at bounding box center [238, 331] width 41 height 12
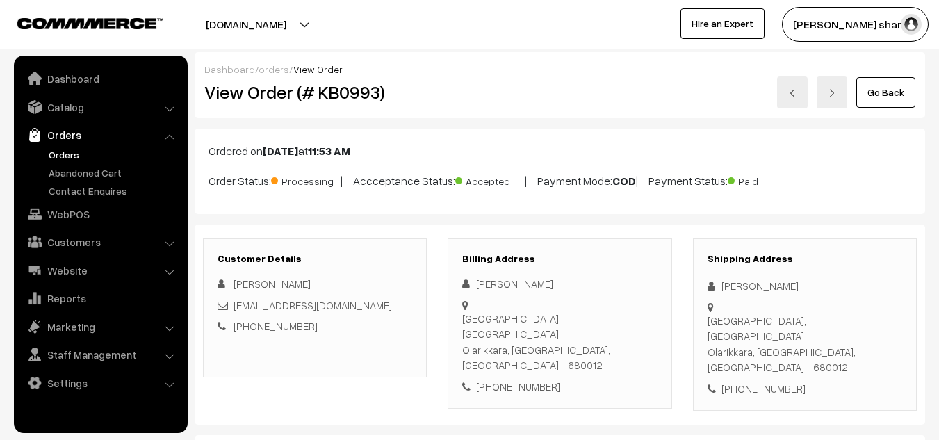
click at [893, 95] on link "Go Back" at bounding box center [885, 92] width 59 height 31
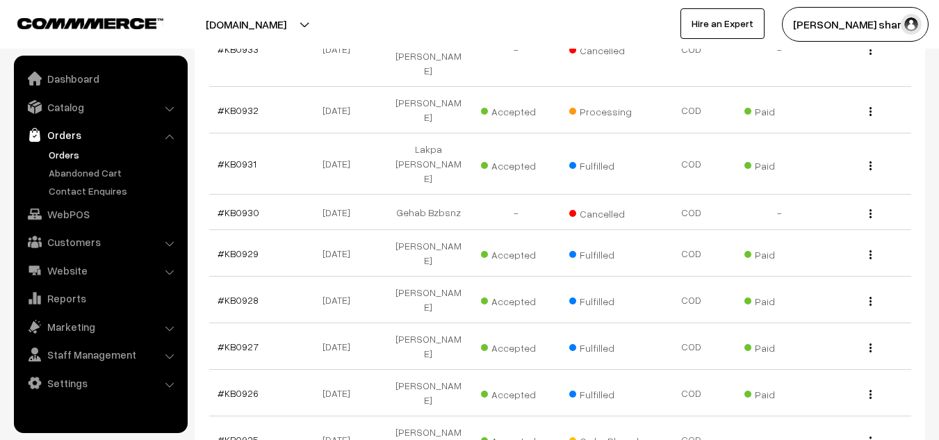
scroll to position [3538, 0]
